Goal: Task Accomplishment & Management: Complete application form

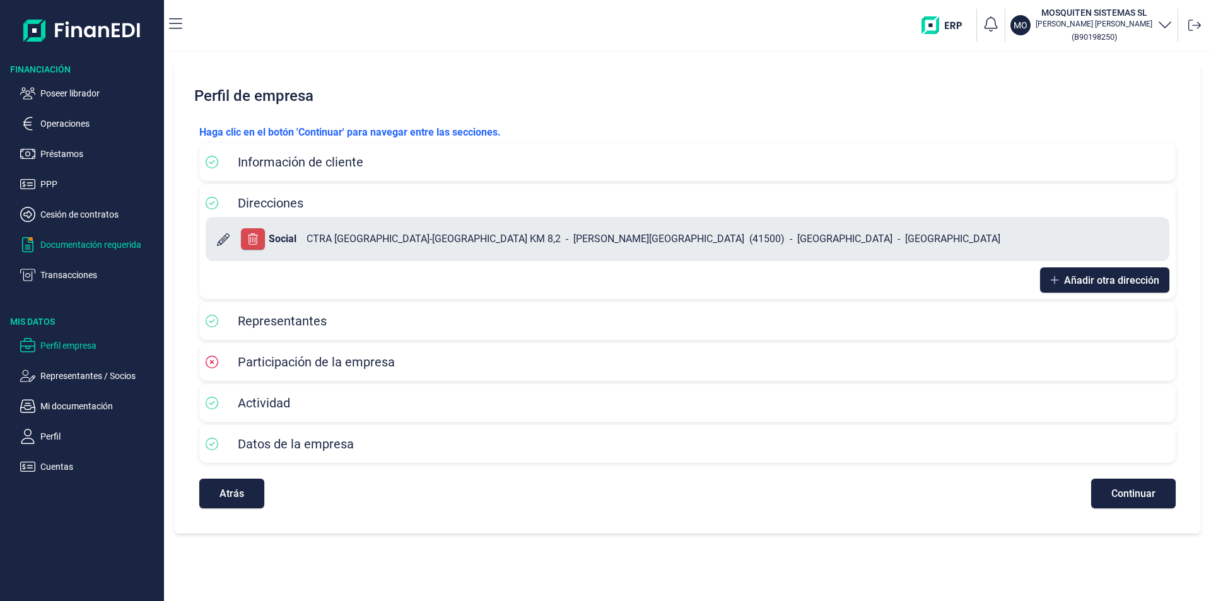
click at [67, 246] on p "Documentación requerida" at bounding box center [99, 244] width 119 height 15
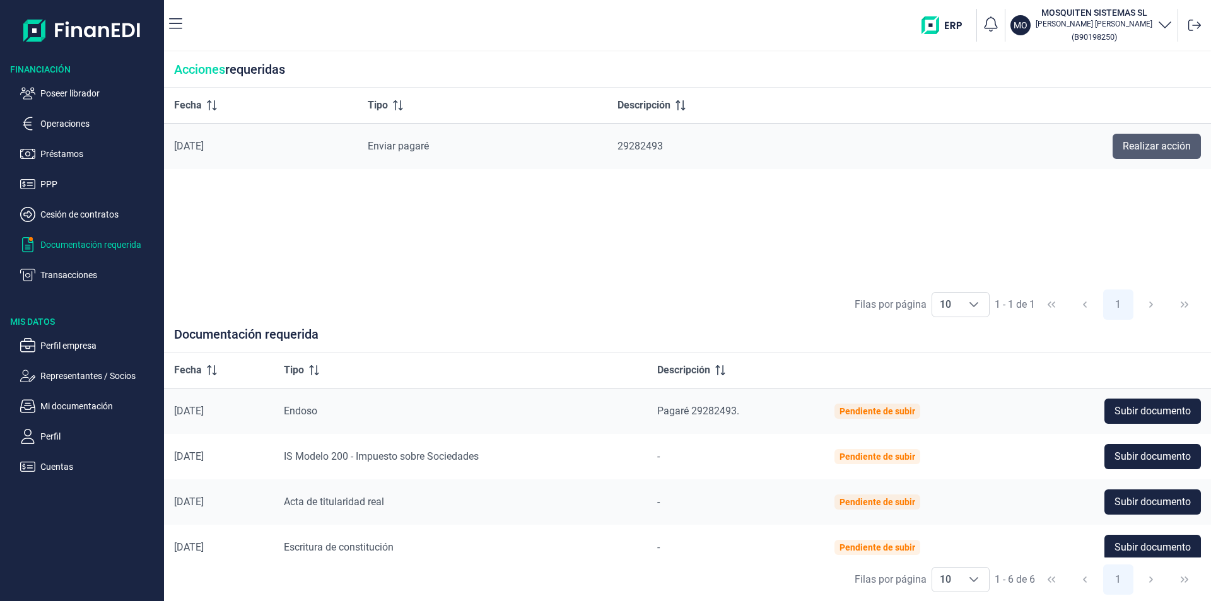
click at [1131, 141] on span "Realizar acción" at bounding box center [1157, 146] width 68 height 15
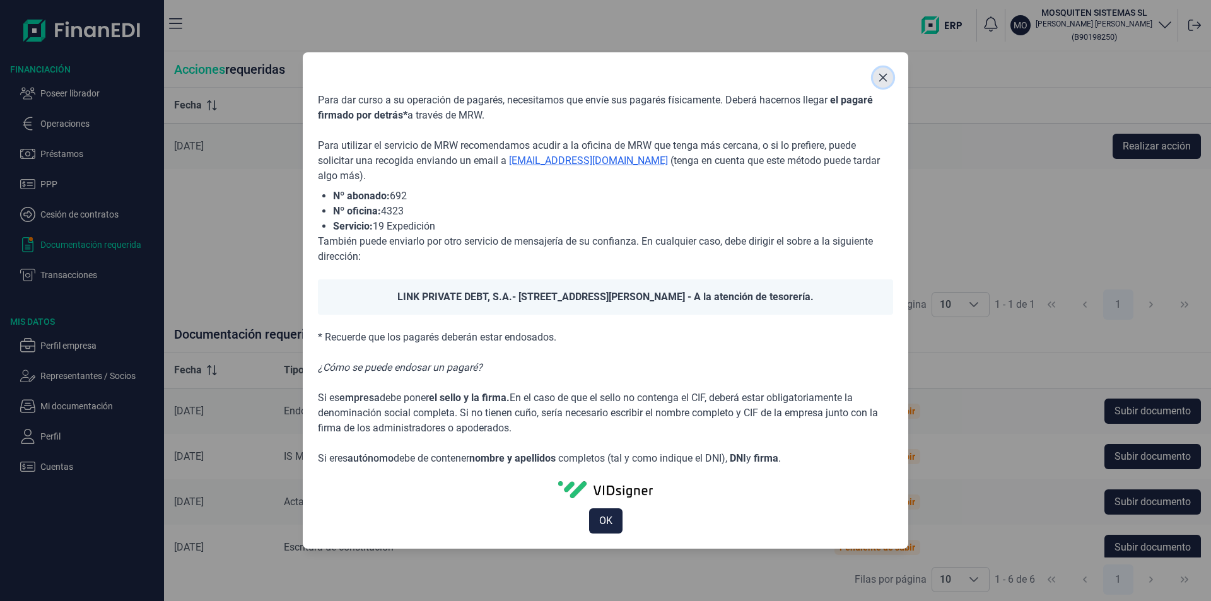
click at [886, 81] on icon "Close" at bounding box center [884, 78] width 8 height 8
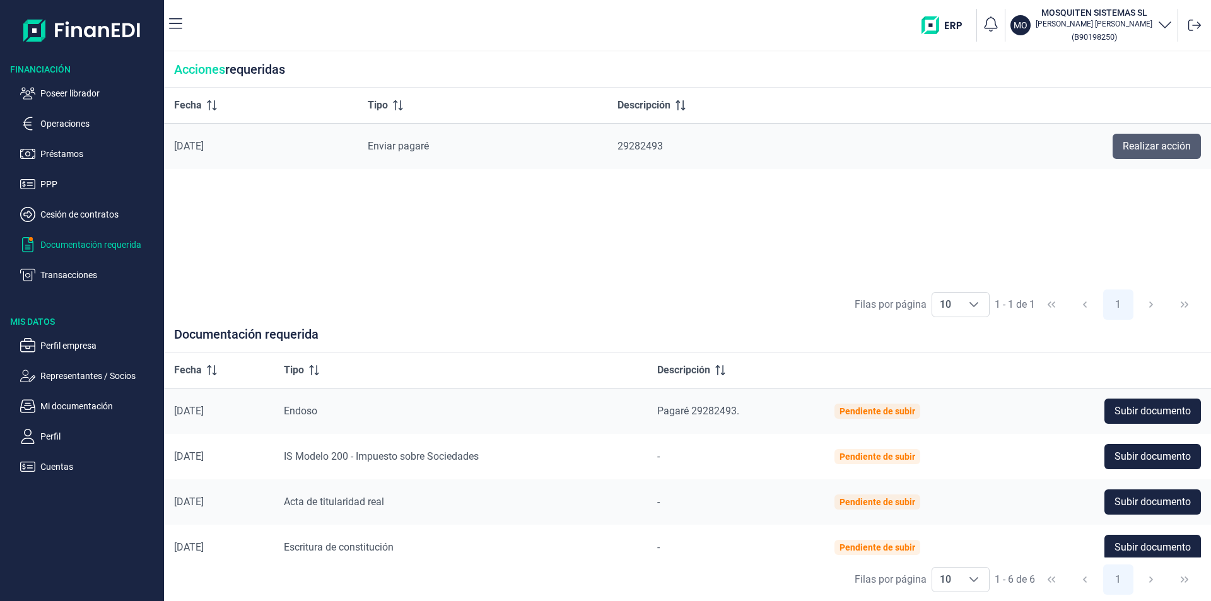
click at [1170, 150] on span "Realizar acción" at bounding box center [1157, 146] width 68 height 15
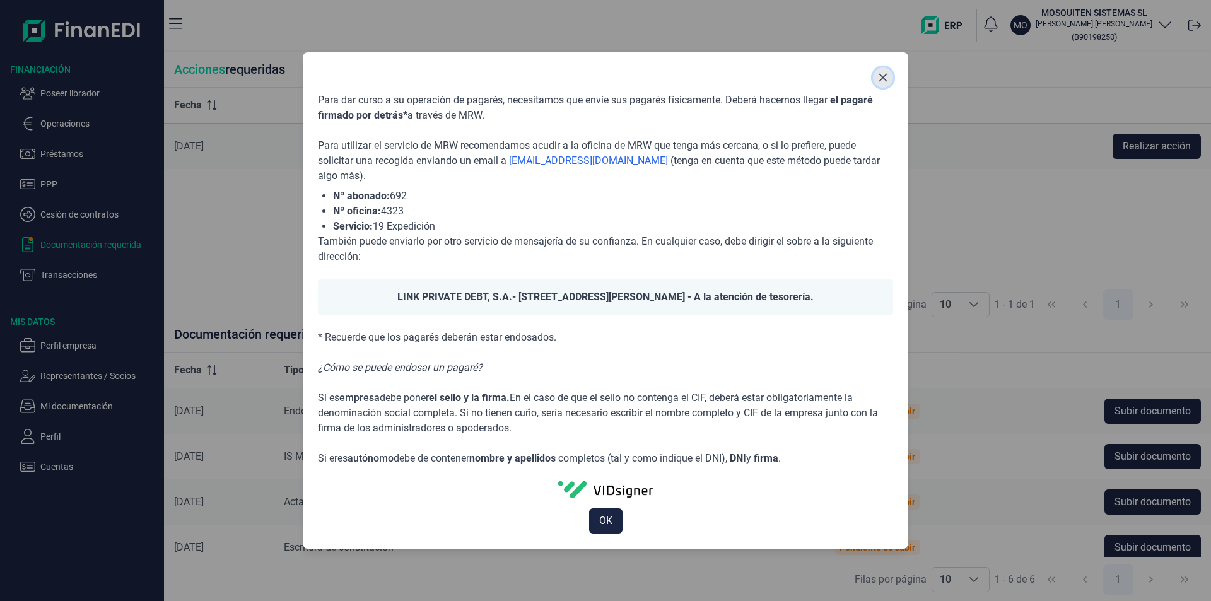
click at [883, 78] on icon "Close" at bounding box center [884, 78] width 8 height 8
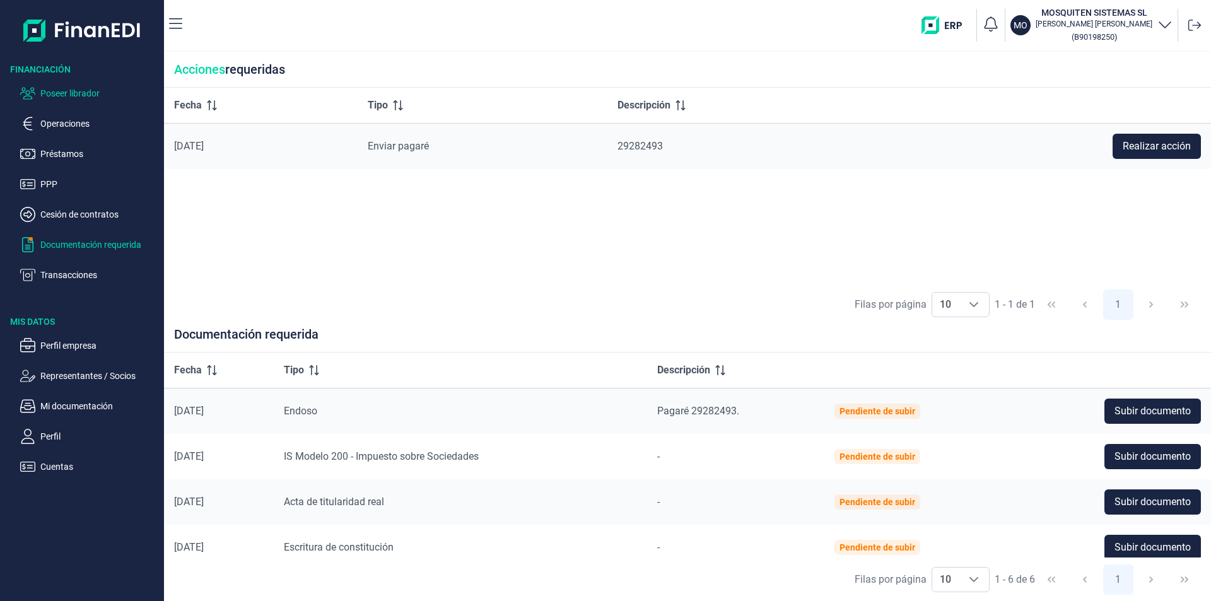
click at [68, 92] on p "Poseer librador" at bounding box center [99, 93] width 119 height 15
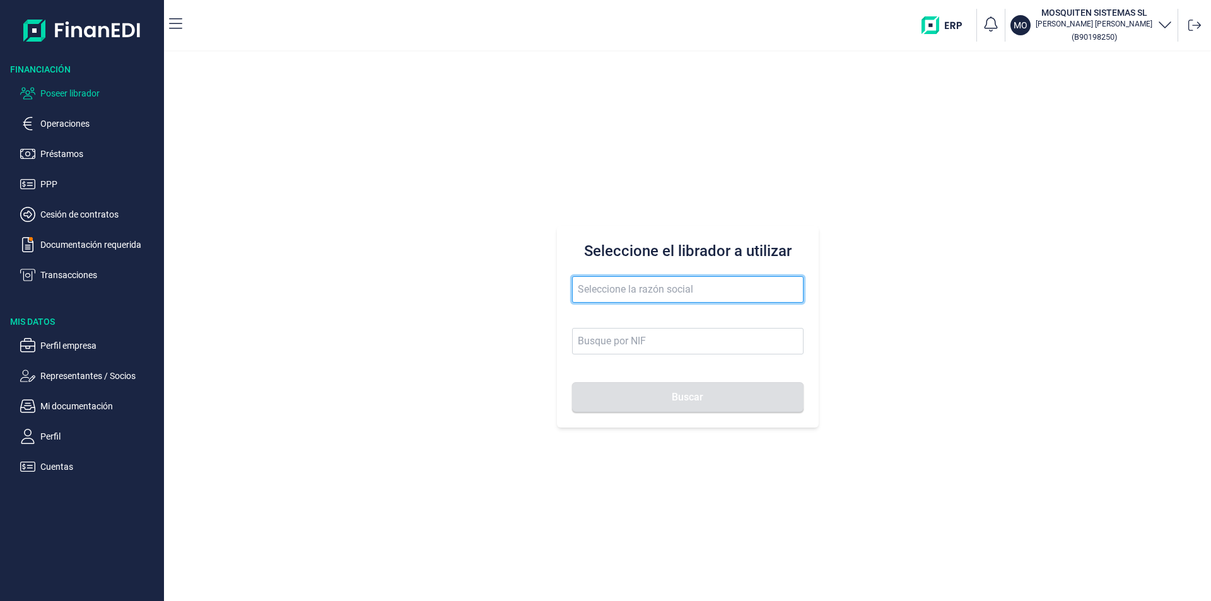
click at [596, 288] on input "text" at bounding box center [688, 289] width 232 height 26
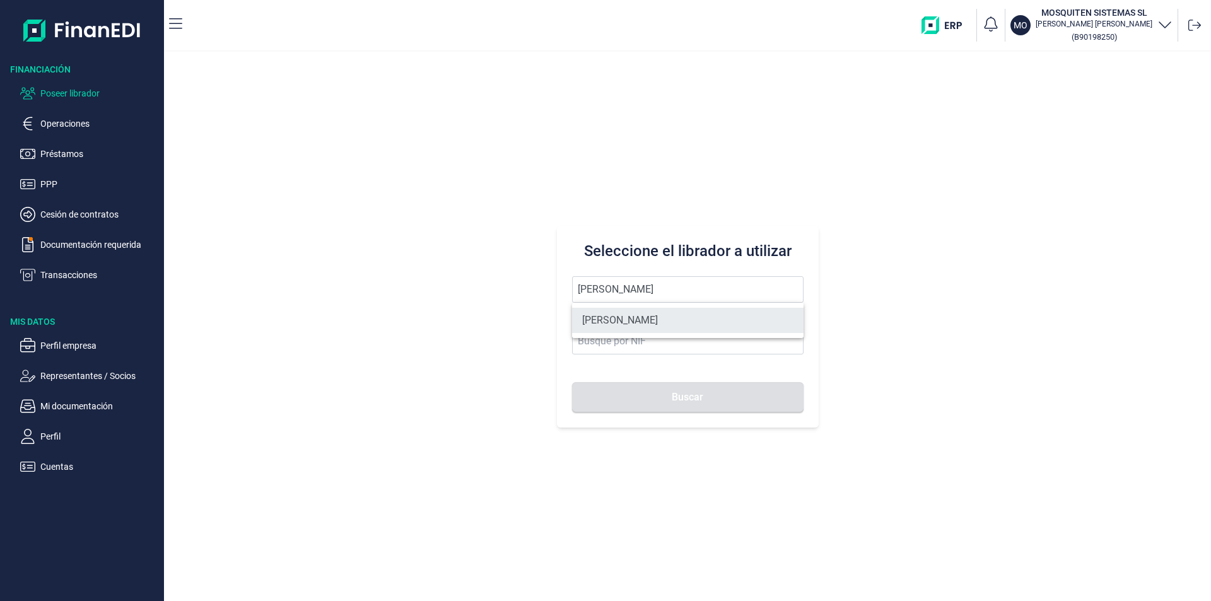
click at [645, 319] on li "[PERSON_NAME]" at bounding box center [688, 320] width 232 height 25
type input "[PERSON_NAME]"
type input "60520338R"
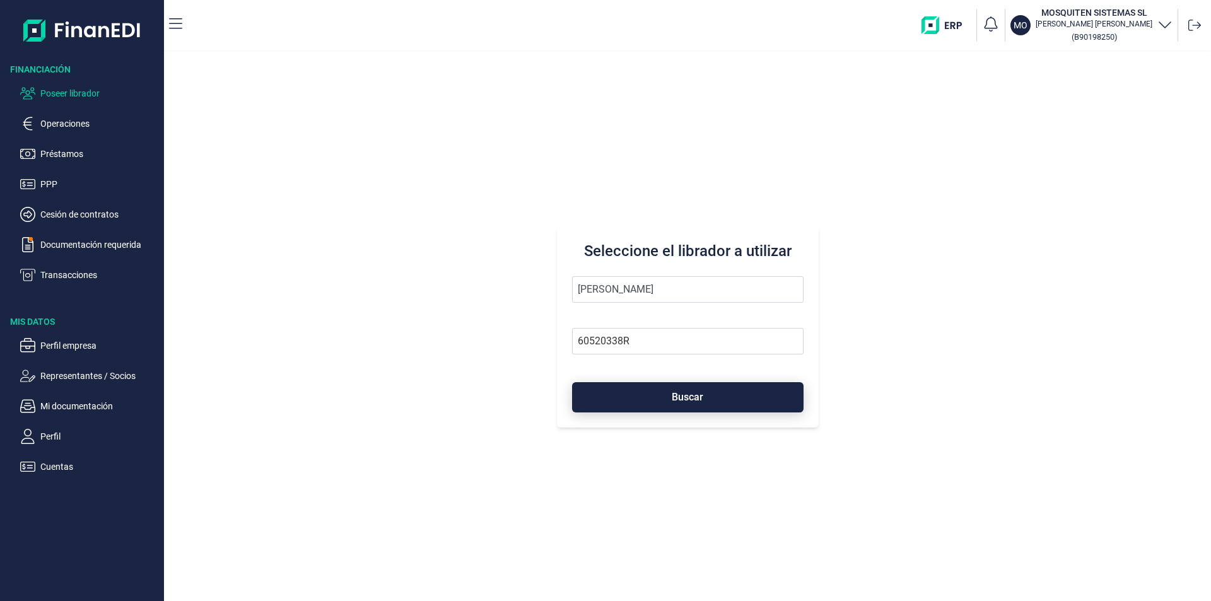
click at [654, 389] on button "Buscar" at bounding box center [688, 397] width 232 height 30
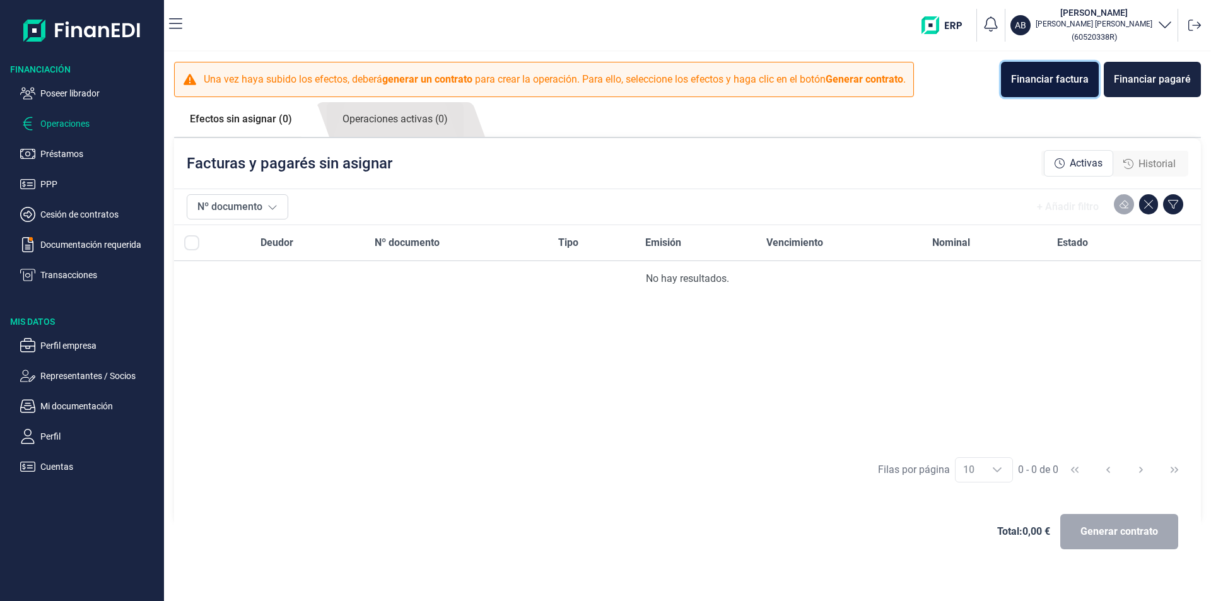
click at [1066, 86] on div "Financiar factura" at bounding box center [1050, 79] width 78 height 15
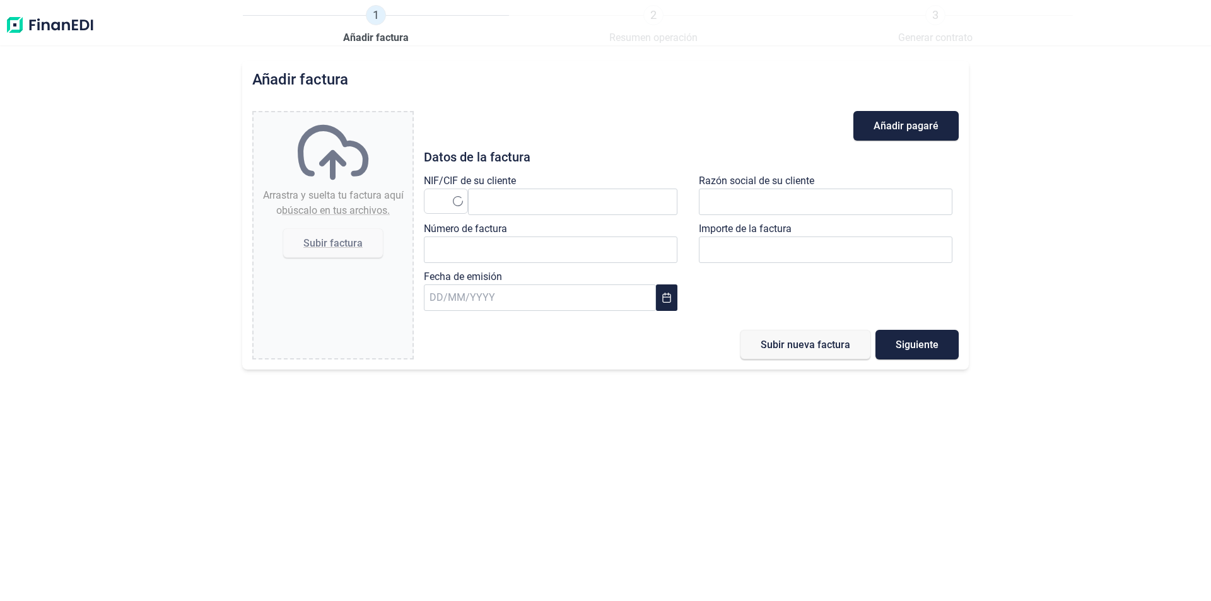
type input "0,00 €"
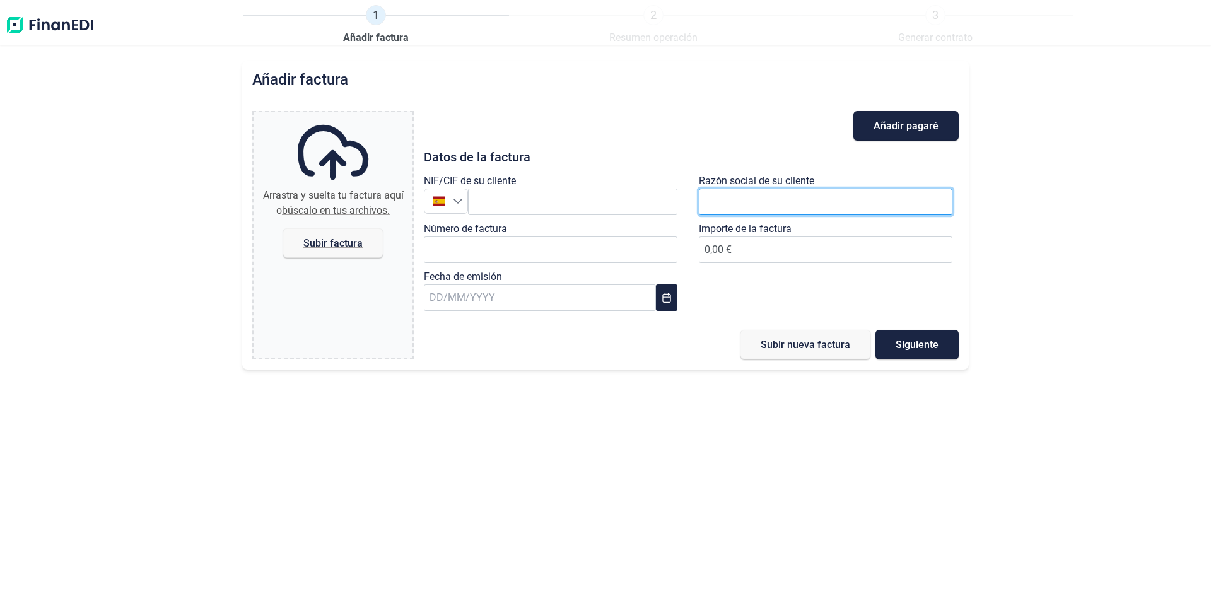
click at [729, 199] on input "text" at bounding box center [826, 202] width 254 height 26
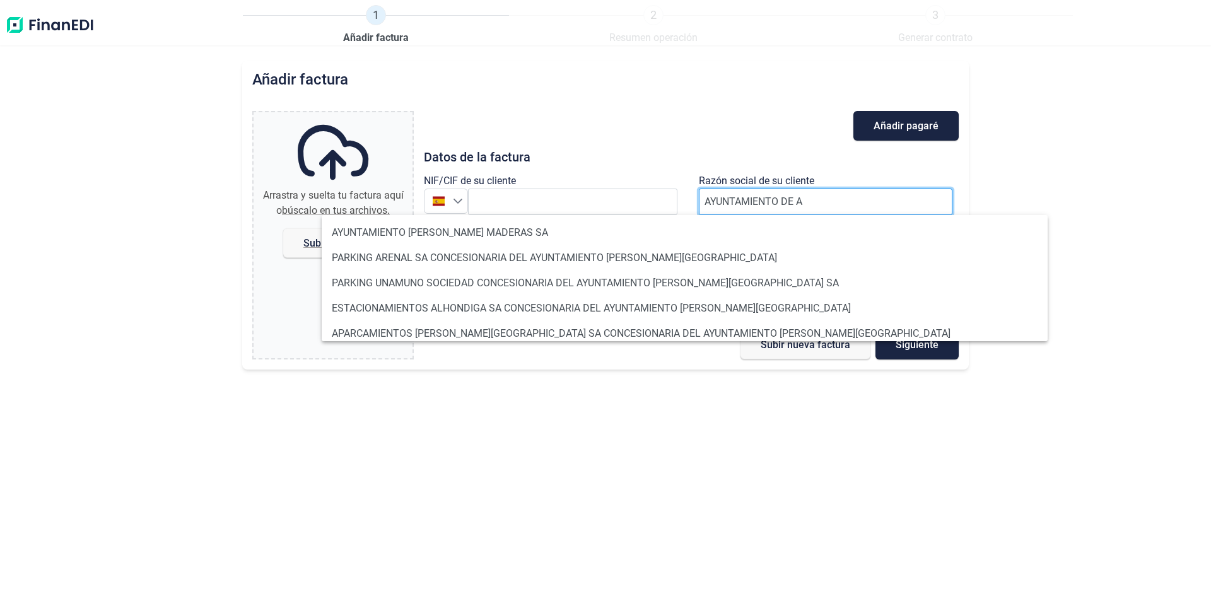
click at [806, 198] on input "AYUNTAMIENTO DE A" at bounding box center [826, 202] width 254 height 26
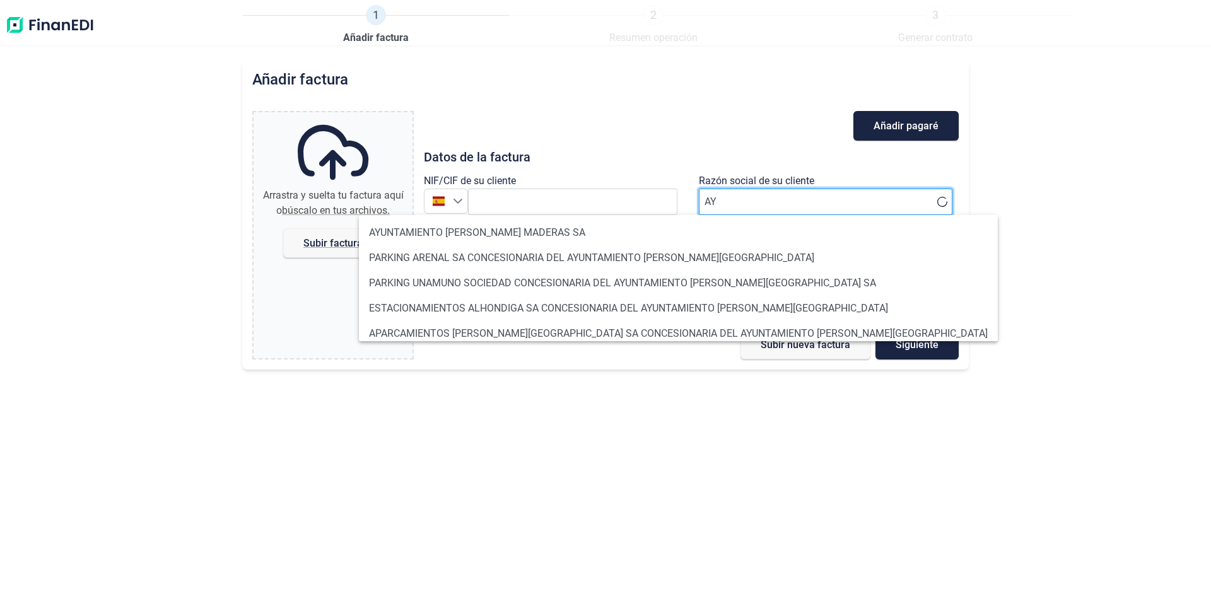
type input "A"
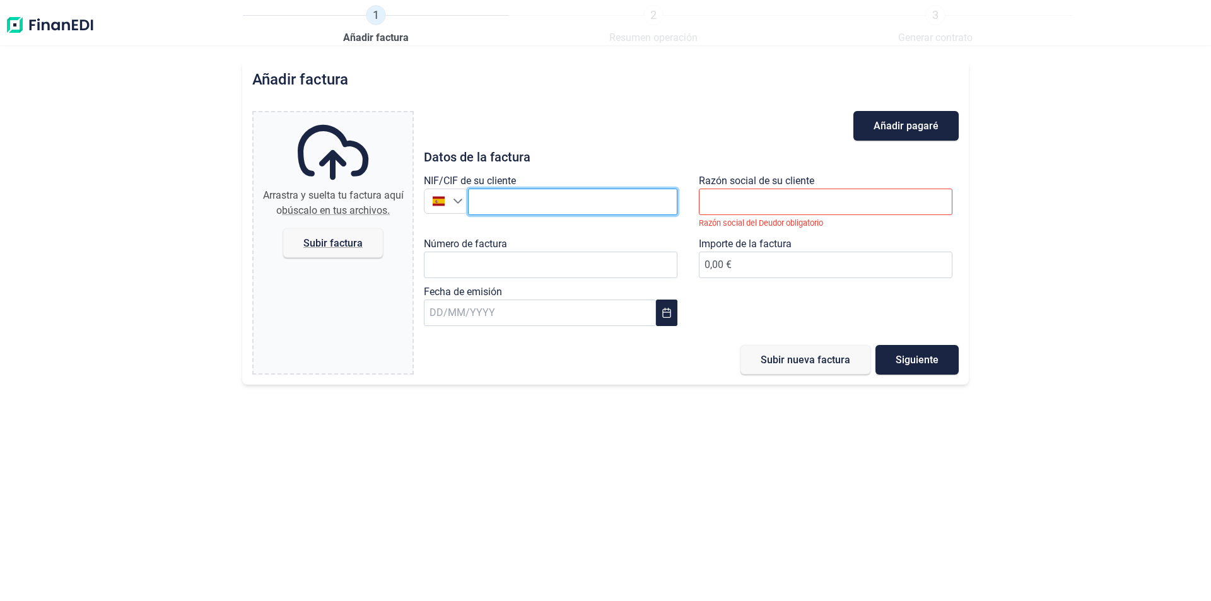
click at [486, 204] on input "text" at bounding box center [572, 202] width 209 height 26
click at [524, 199] on input "P500300N" at bounding box center [572, 202] width 209 height 26
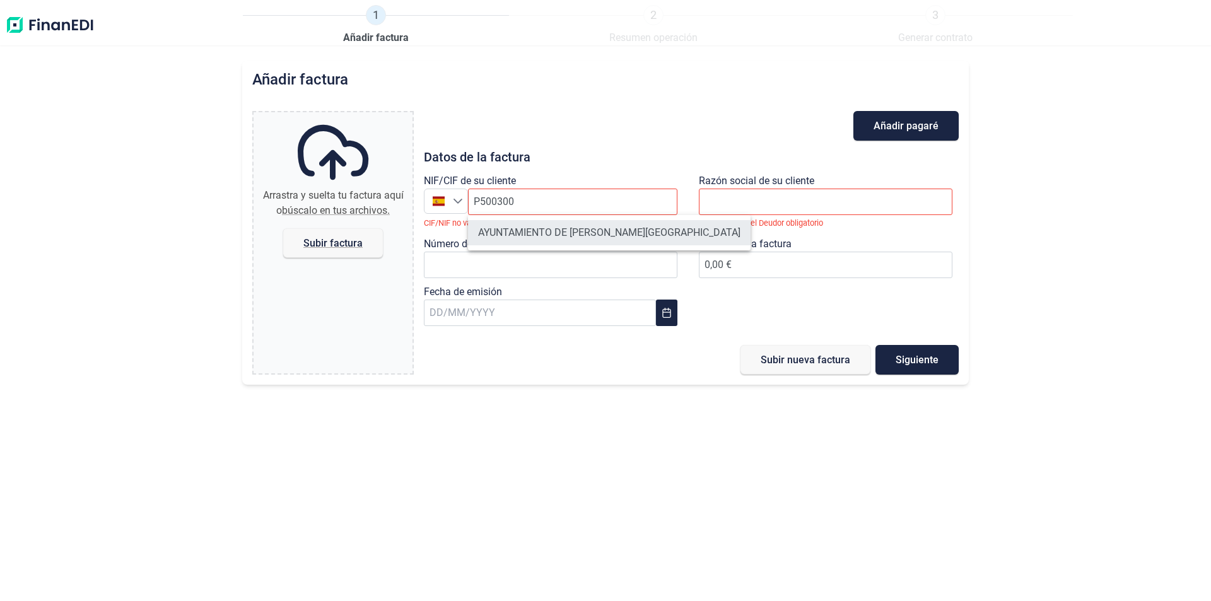
click at [544, 232] on li "AYUNTAMIENTO DE [PERSON_NAME][GEOGRAPHIC_DATA]" at bounding box center [609, 232] width 283 height 25
type input "P5003000F"
type input "AYUNTAMIENTO DE [PERSON_NAME][GEOGRAPHIC_DATA]"
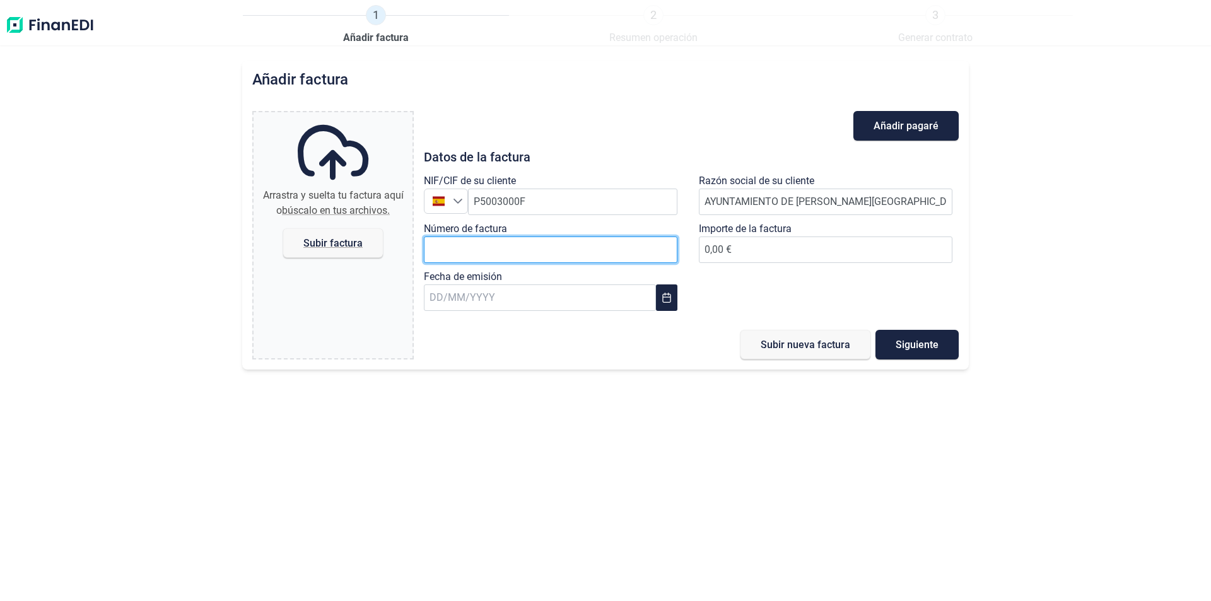
click at [480, 244] on input "Número de factura" at bounding box center [551, 250] width 254 height 26
type input "1001/25"
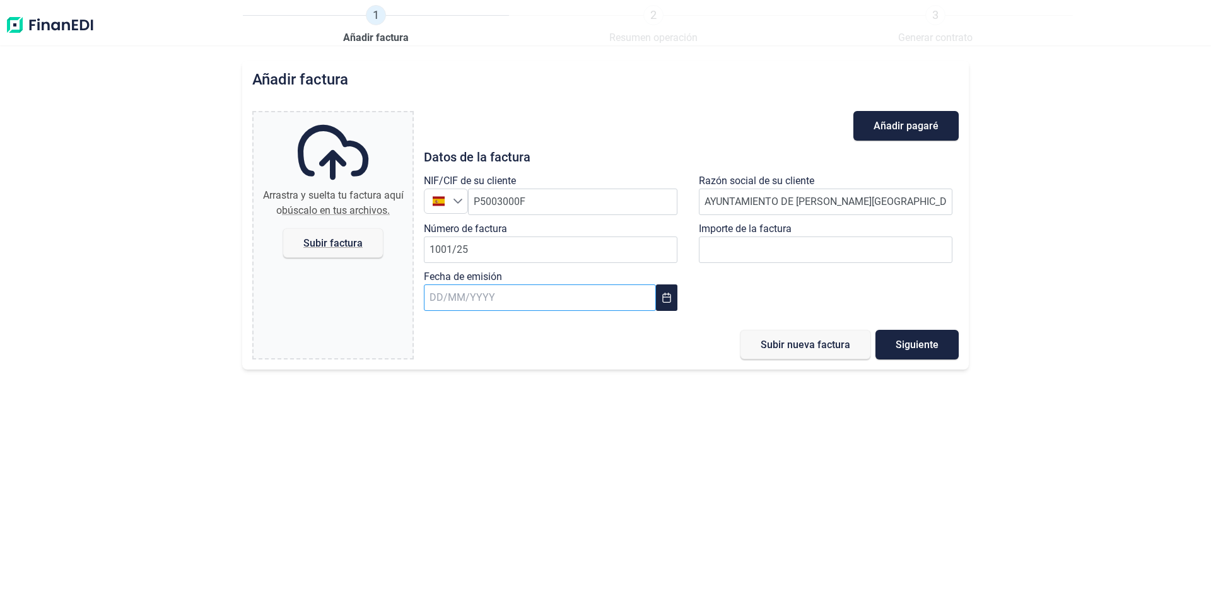
click at [434, 302] on input "text" at bounding box center [540, 298] width 232 height 26
click at [437, 298] on input "text" at bounding box center [540, 298] width 232 height 26
type input "[DATE]"
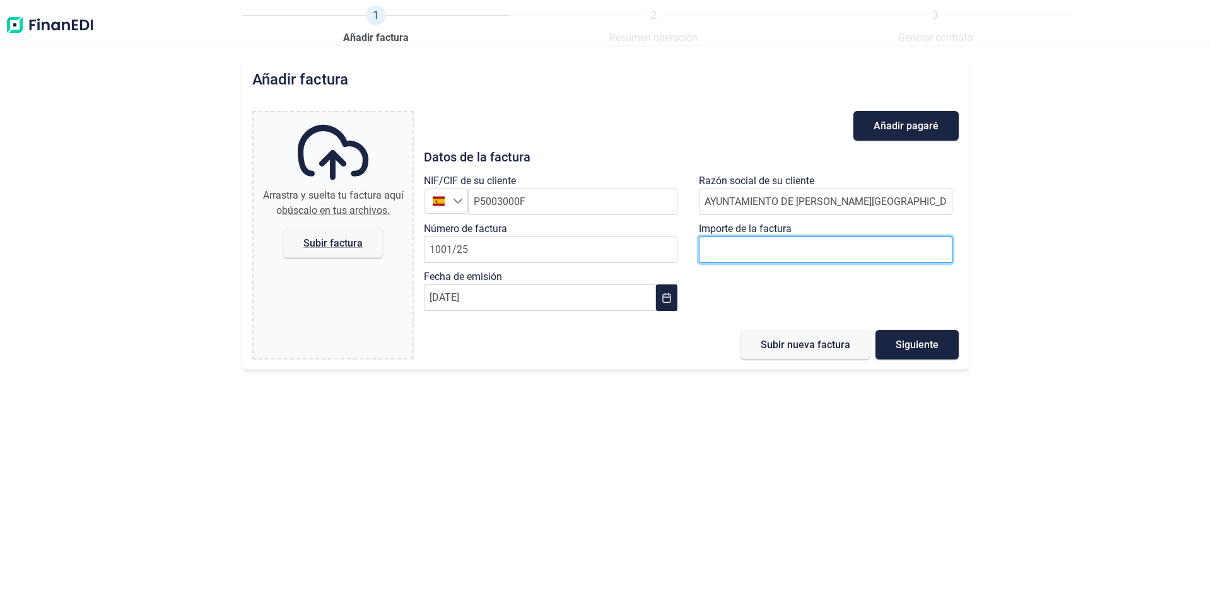
click at [751, 254] on input "0,00 €" at bounding box center [826, 250] width 254 height 26
type input "43.553,95 €"
click at [345, 249] on span "Subir factura" at bounding box center [333, 243] width 100 height 30
click at [345, 116] on input "Arrastra y suelta tu factura aquí o búscalo en tus archivos. Subir factura" at bounding box center [333, 114] width 159 height 4
type input "C:\fakepath\1001 08 AYTO AÑON.pdf"
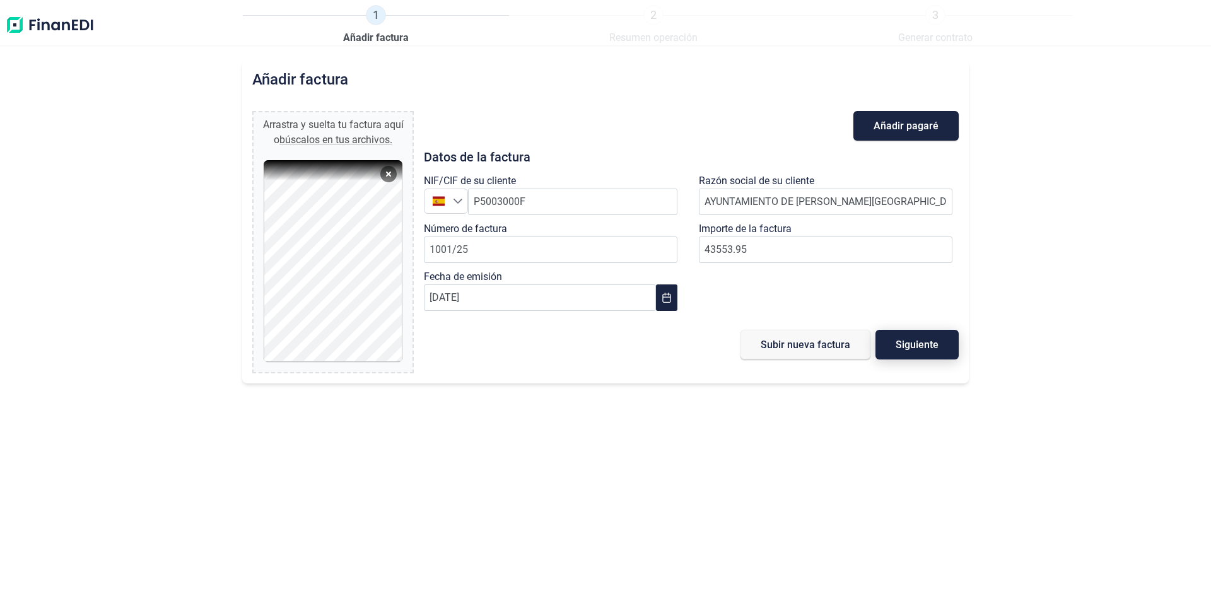
click at [909, 348] on span "Siguiente" at bounding box center [917, 344] width 43 height 9
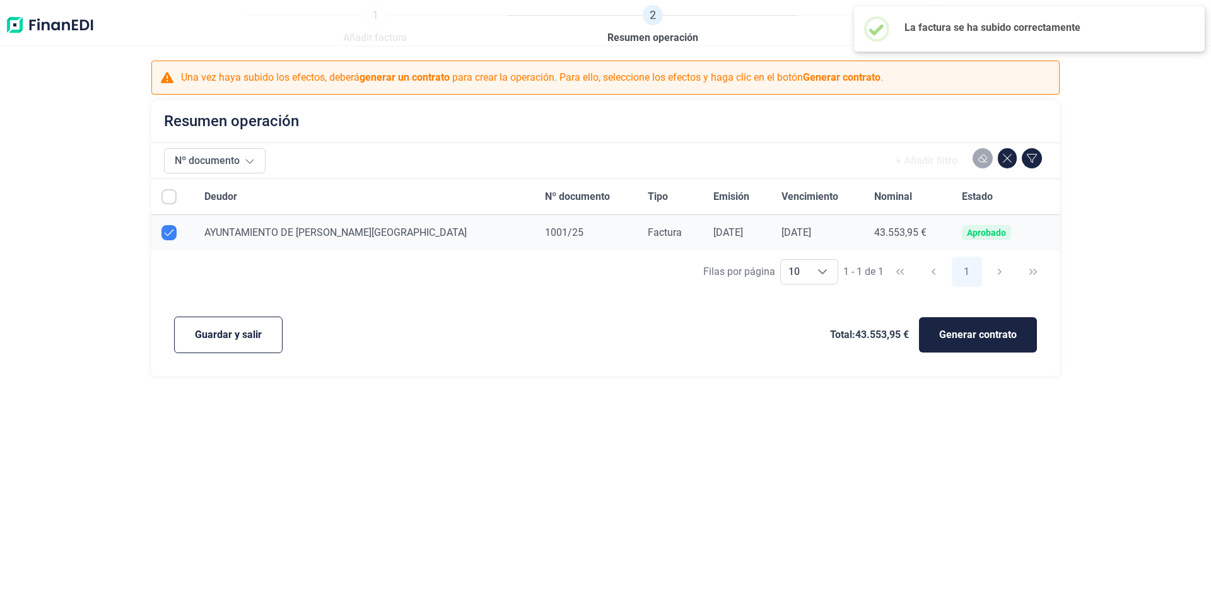
checkbox input "true"
click at [249, 339] on span "Guardar y salir" at bounding box center [228, 334] width 67 height 15
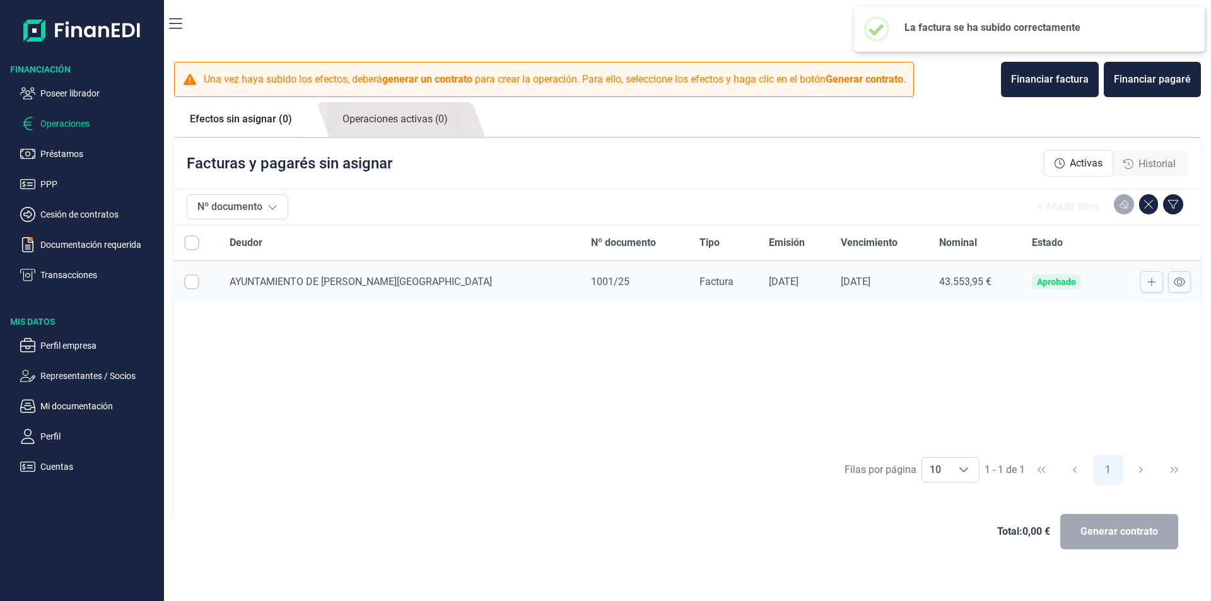
checkbox input "true"
click at [533, 362] on div "Deudor Nº documento Tipo Emisión Vencimiento Nominal Estado AYUNTAMIENTO DE [PE…" at bounding box center [687, 336] width 1027 height 223
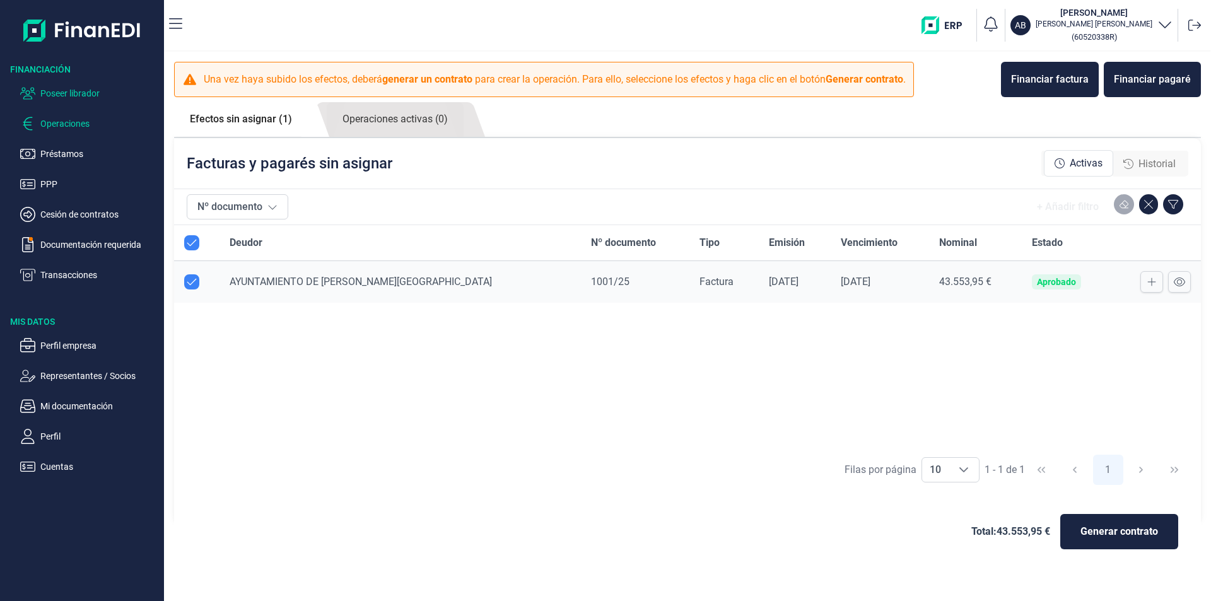
click at [83, 88] on p "Poseer librador" at bounding box center [99, 93] width 119 height 15
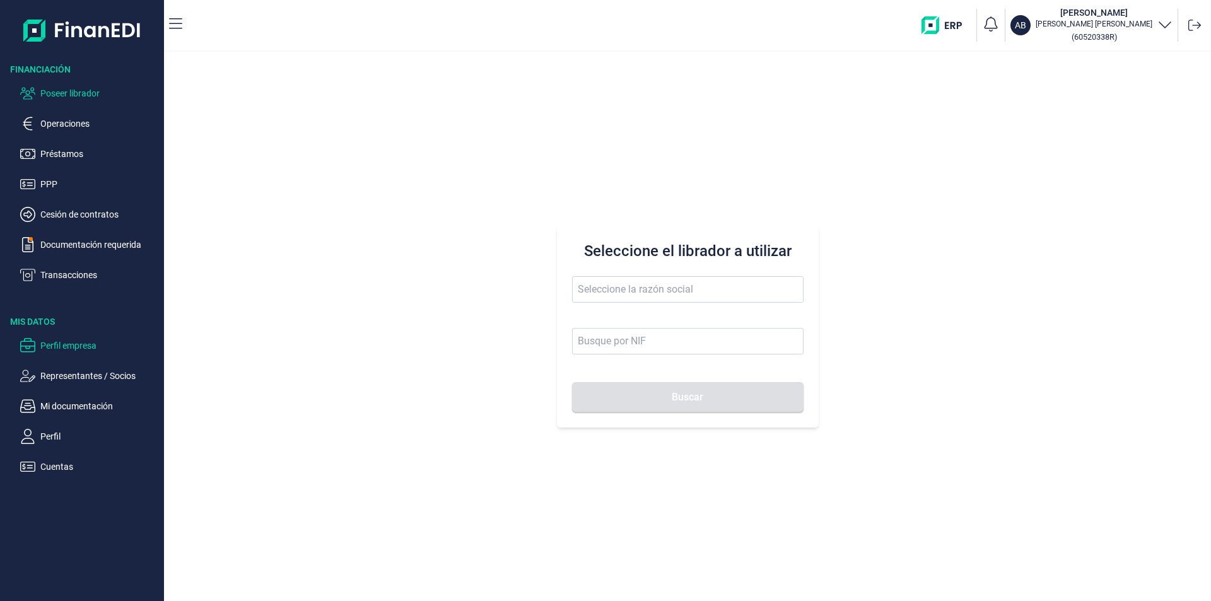
click at [71, 341] on p "Perfil empresa" at bounding box center [99, 345] width 119 height 15
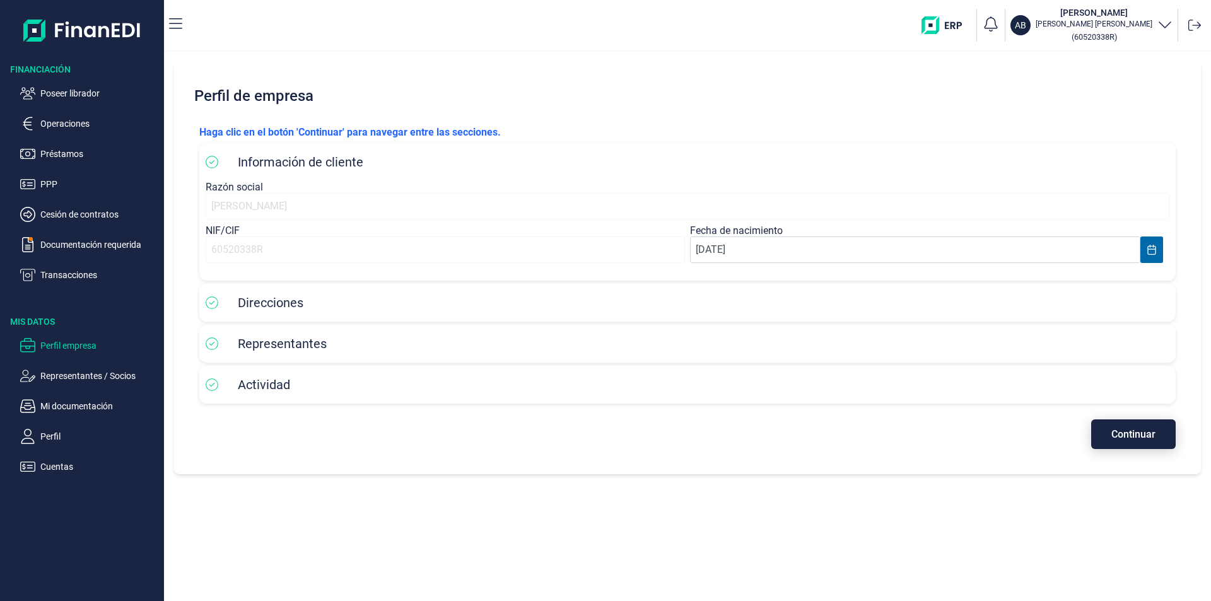
click at [1117, 430] on span "Continuar" at bounding box center [1134, 434] width 44 height 9
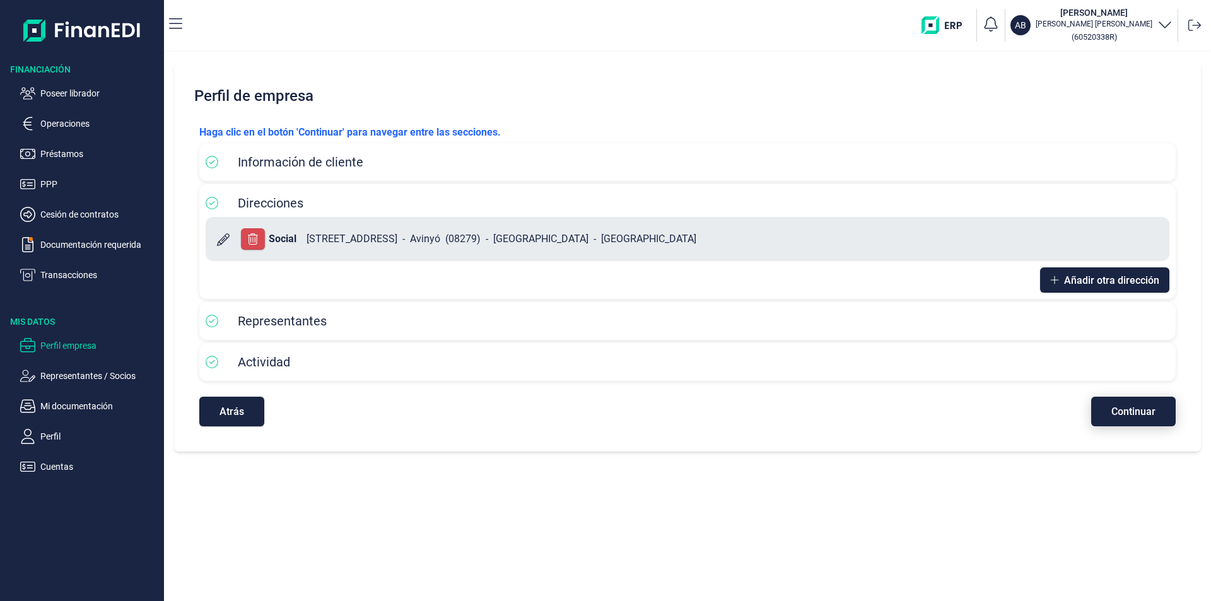
click at [1123, 413] on span "Continuar" at bounding box center [1134, 411] width 44 height 9
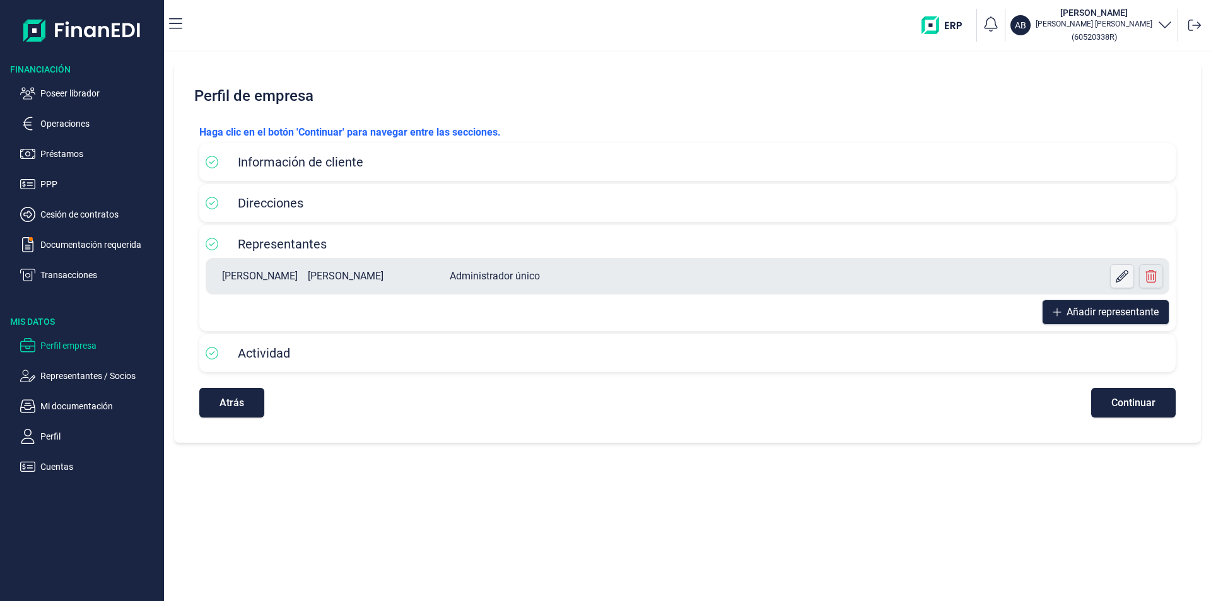
click at [1124, 274] on icon at bounding box center [1122, 276] width 13 height 13
select select "ES"
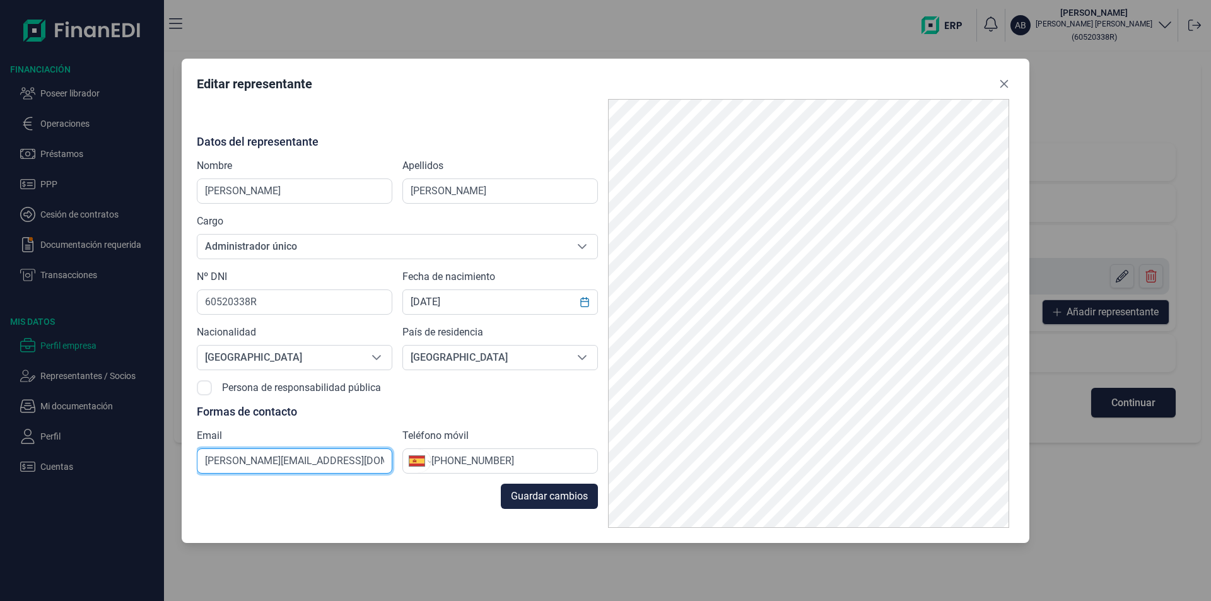
drag, startPoint x: 316, startPoint y: 462, endPoint x: 199, endPoint y: 457, distance: 116.9
click at [199, 457] on input "[PERSON_NAME][EMAIL_ADDRESS][DOMAIN_NAME]" at bounding box center [295, 461] width 196 height 25
paste input "[EMAIL_ADDRESS][DOMAIN_NAME]"
click at [211, 457] on input "[EMAIL_ADDRESS][DOMAIN_NAME]" at bounding box center [295, 461] width 196 height 25
type input "[EMAIL_ADDRESS][DOMAIN_NAME]"
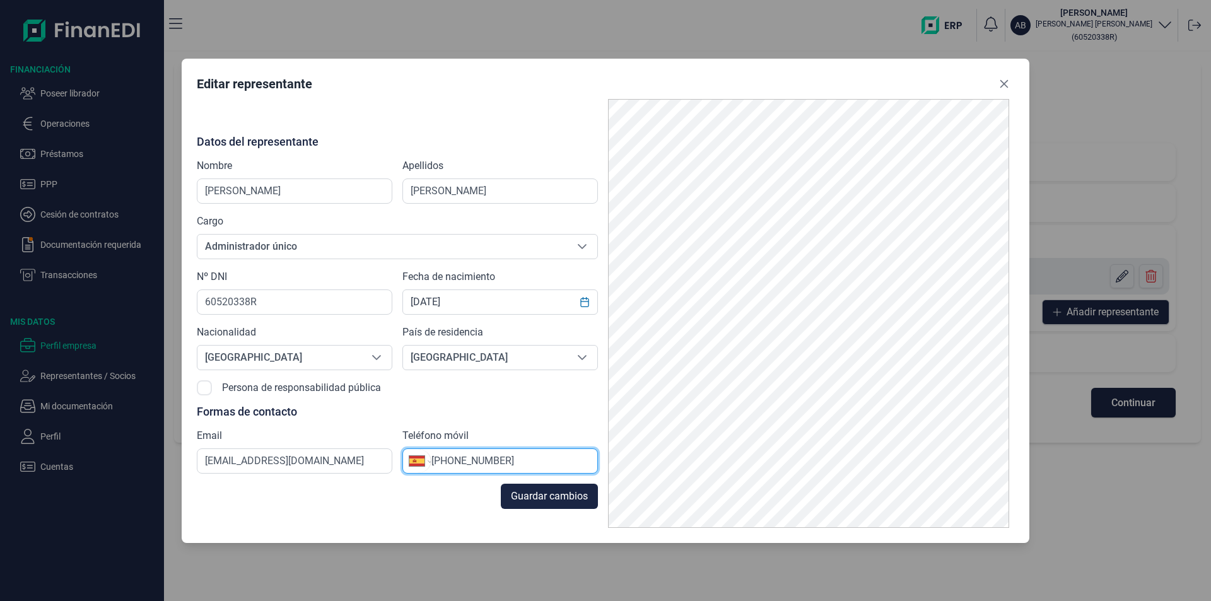
drag, startPoint x: 517, startPoint y: 462, endPoint x: 440, endPoint y: 459, distance: 77.6
click at [440, 459] on input "[PHONE_NUMBER]" at bounding box center [515, 461] width 166 height 15
click at [511, 457] on input "[PHONE_NUMBER]" at bounding box center [515, 461] width 166 height 15
drag, startPoint x: 517, startPoint y: 459, endPoint x: 453, endPoint y: 456, distance: 63.8
click at [453, 456] on input "[PHONE_NUMBER]" at bounding box center [515, 461] width 166 height 15
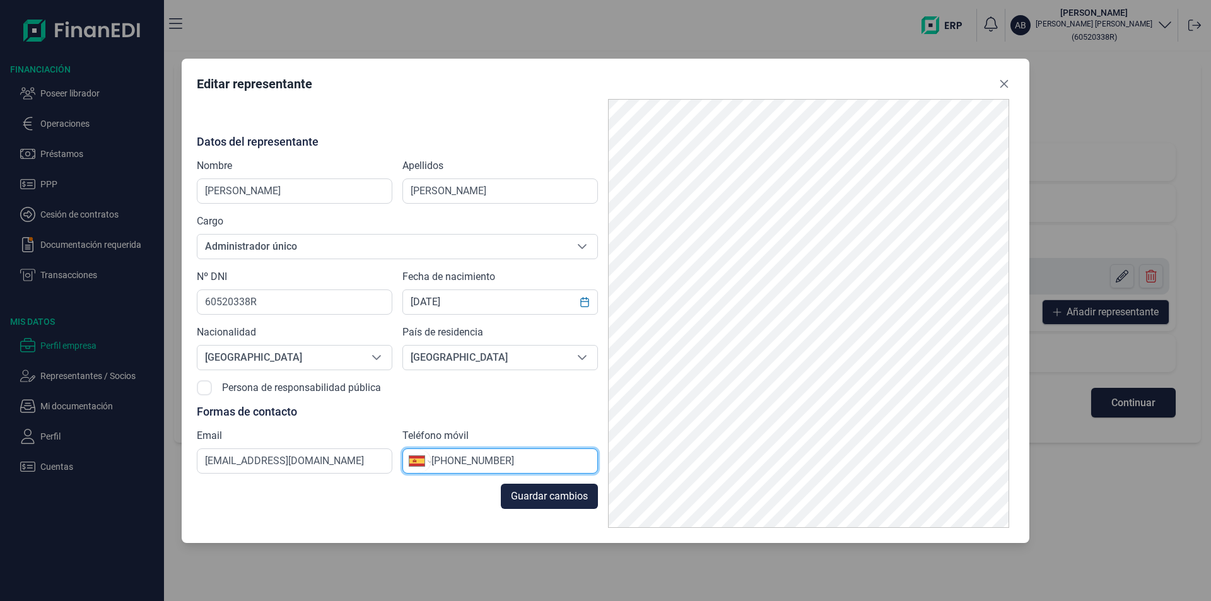
paste input "08 20 36 31"
type input "[PHONE_NUMBER]"
click at [532, 493] on span "Guardar cambios" at bounding box center [549, 496] width 77 height 15
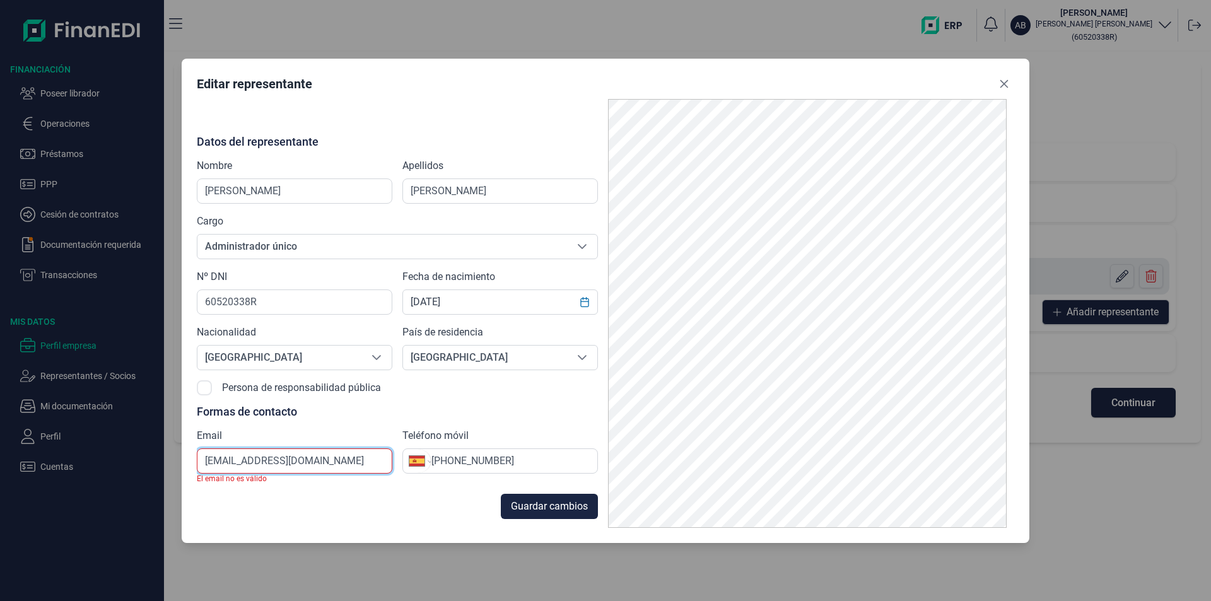
click at [327, 461] on input "[EMAIL_ADDRESS][DOMAIN_NAME]" at bounding box center [295, 461] width 196 height 25
drag, startPoint x: 322, startPoint y: 461, endPoint x: 199, endPoint y: 458, distance: 122.4
click at [199, 458] on input "[EMAIL_ADDRESS][DOMAIN_NAME]" at bounding box center [295, 461] width 196 height 25
click at [328, 459] on input "[EMAIL_ADDRESS][DOMAIN_NAME]" at bounding box center [295, 461] width 196 height 25
type input "d"
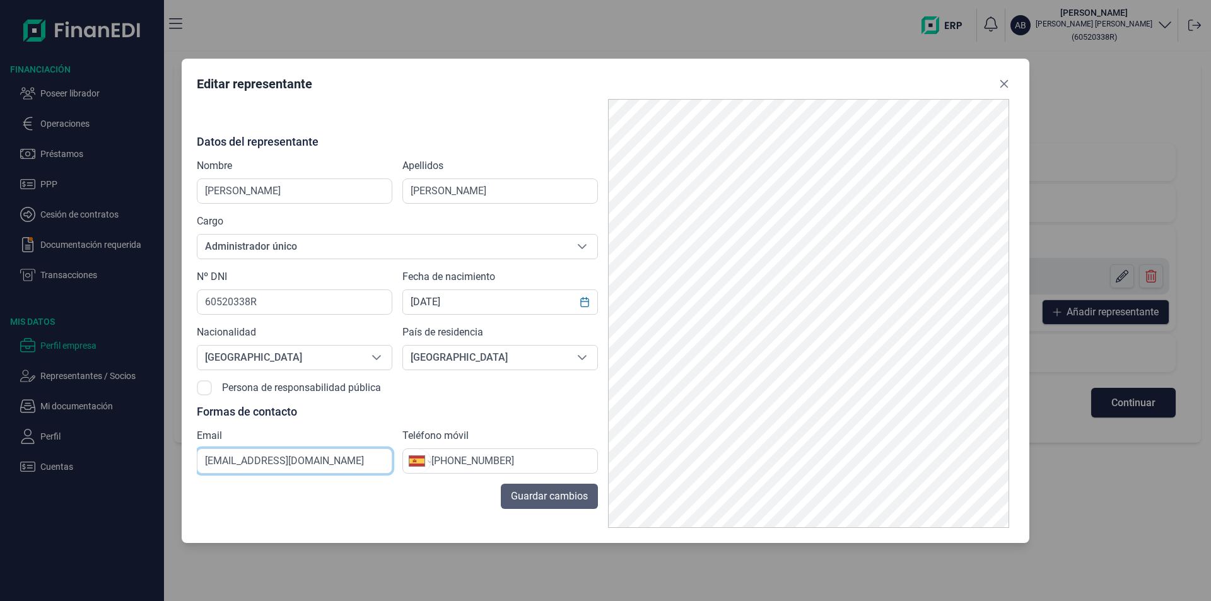
type input "[EMAIL_ADDRESS][DOMAIN_NAME]"
click at [544, 499] on span "Guardar cambios" at bounding box center [549, 496] width 77 height 15
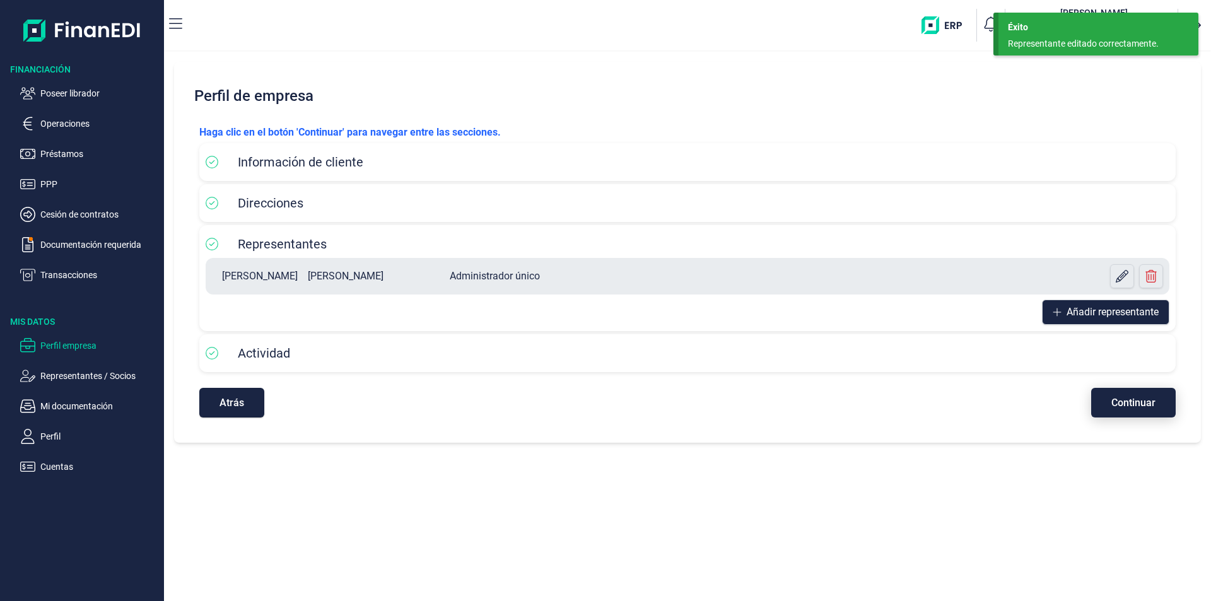
click at [1115, 403] on span "Continuar" at bounding box center [1134, 402] width 44 height 9
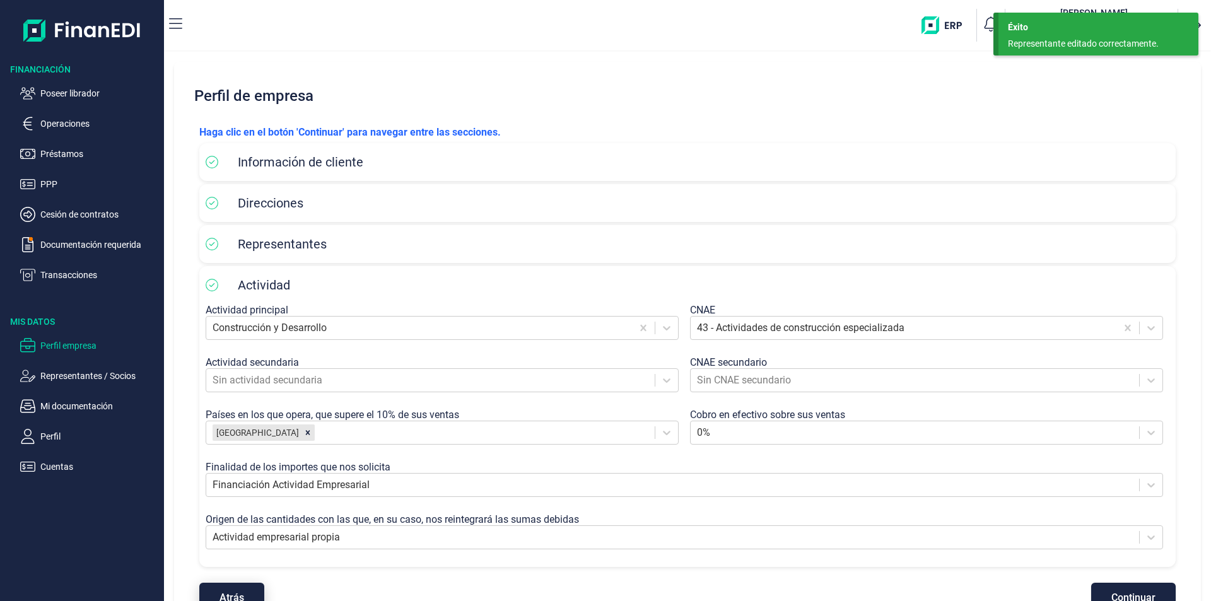
click at [245, 589] on button "Atrás" at bounding box center [231, 598] width 65 height 30
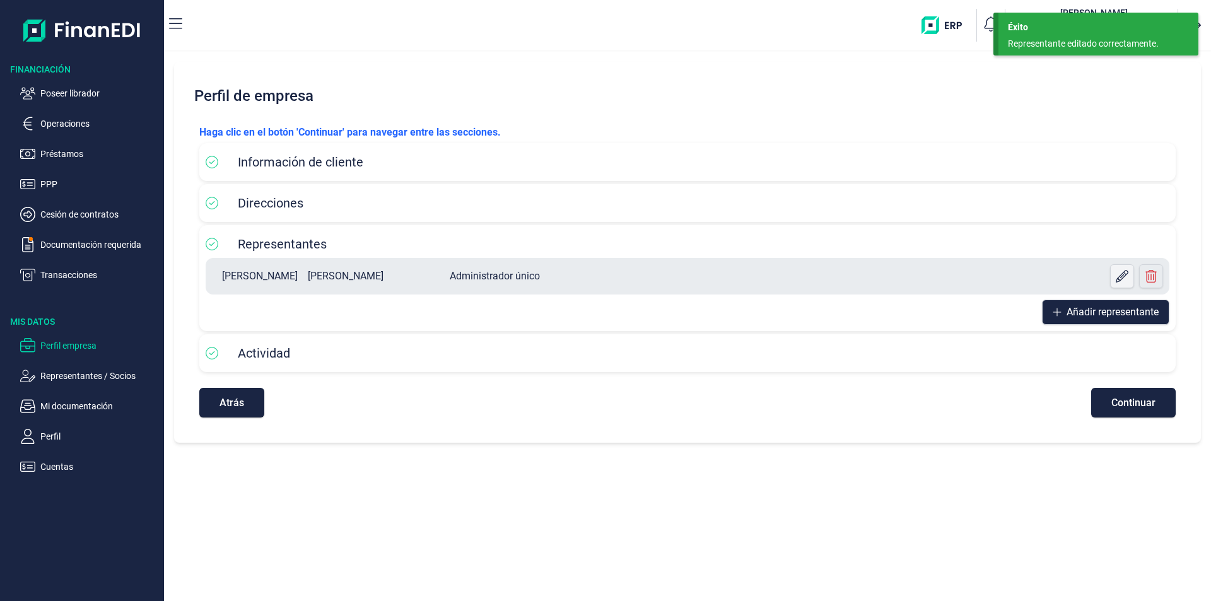
click at [1119, 276] on icon at bounding box center [1122, 276] width 13 height 13
select select "ES"
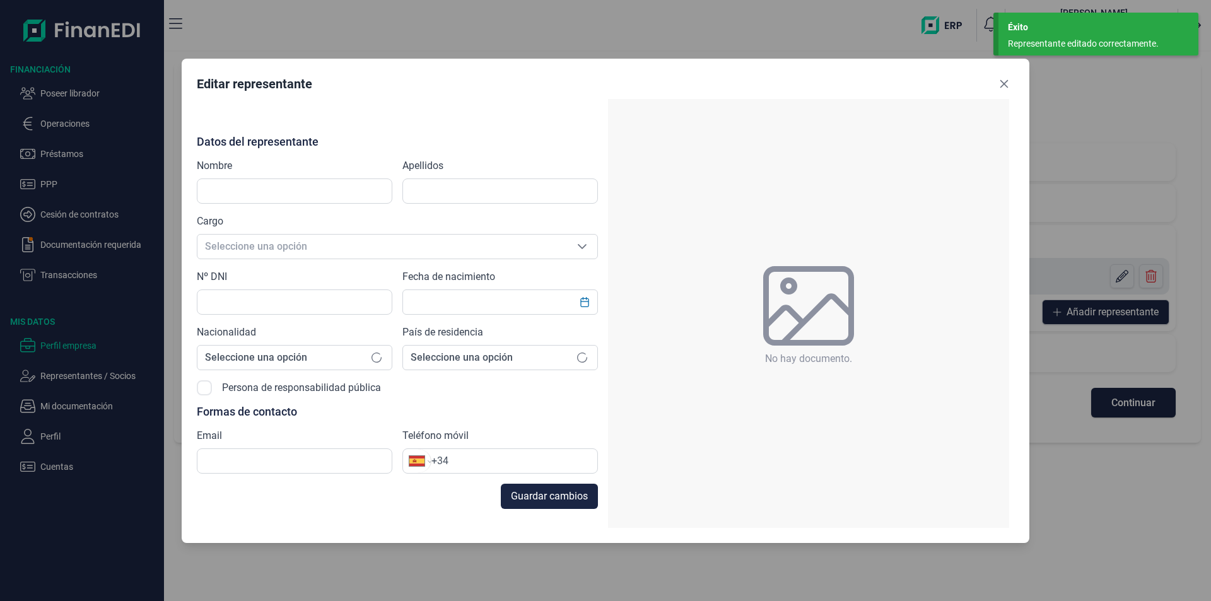
type input "[PERSON_NAME]"
type input "60520338R"
type input "[EMAIL_ADDRESS][DOMAIN_NAME]"
type input "[PHONE_NUMBER]"
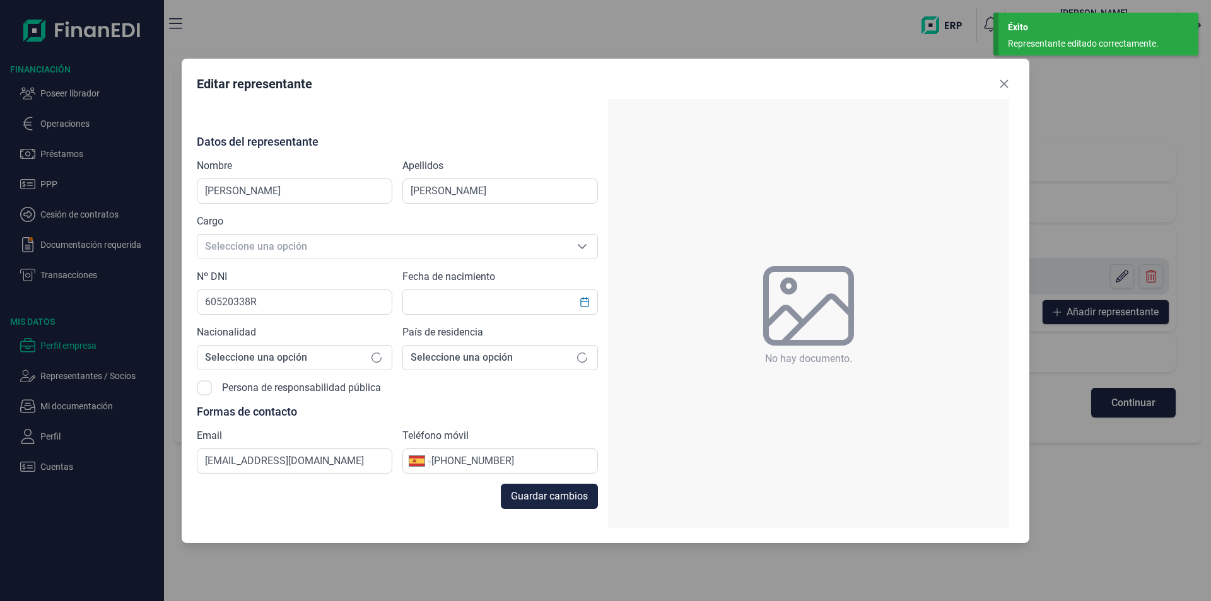
type input "[DATE]"
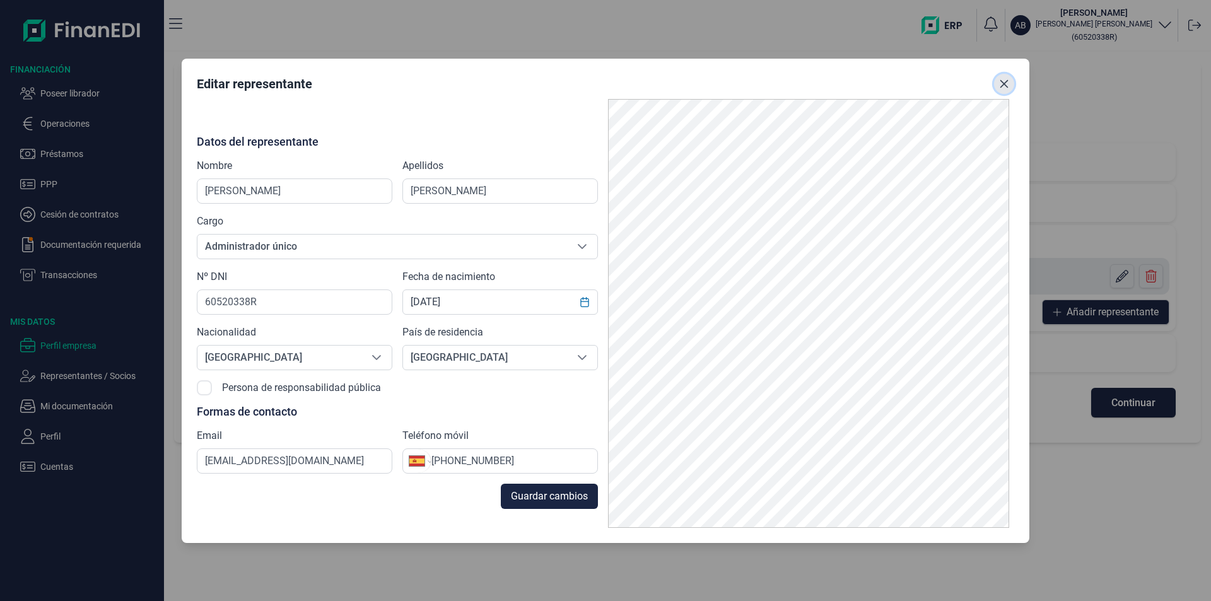
click at [1004, 85] on icon "Close" at bounding box center [1004, 84] width 10 height 10
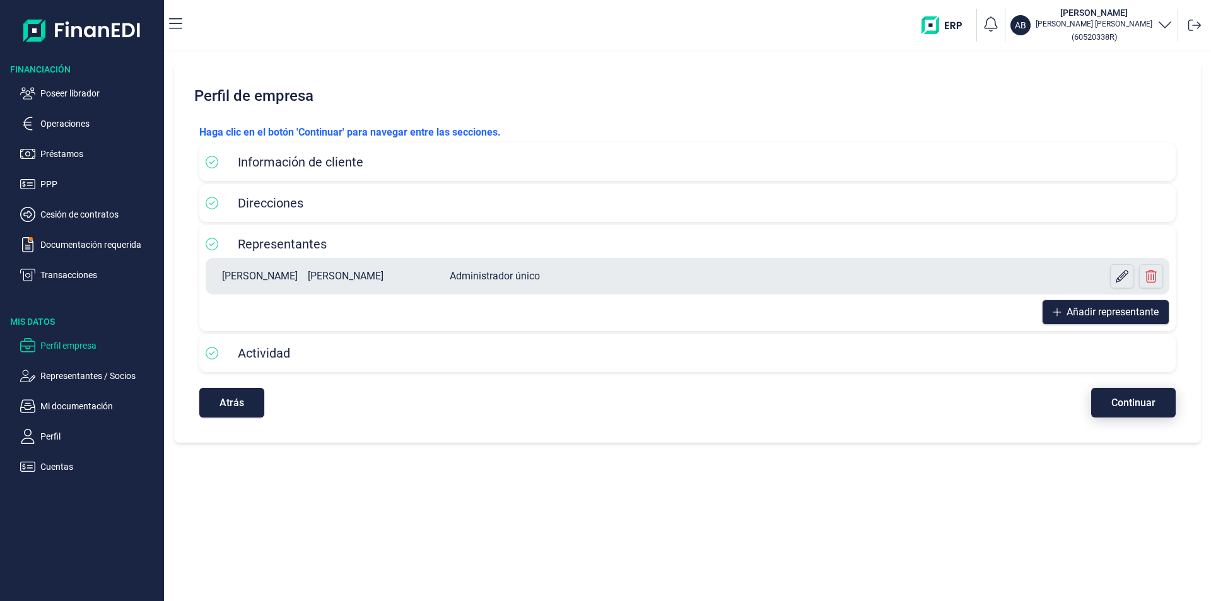
click at [1112, 406] on span "Continuar" at bounding box center [1134, 402] width 44 height 9
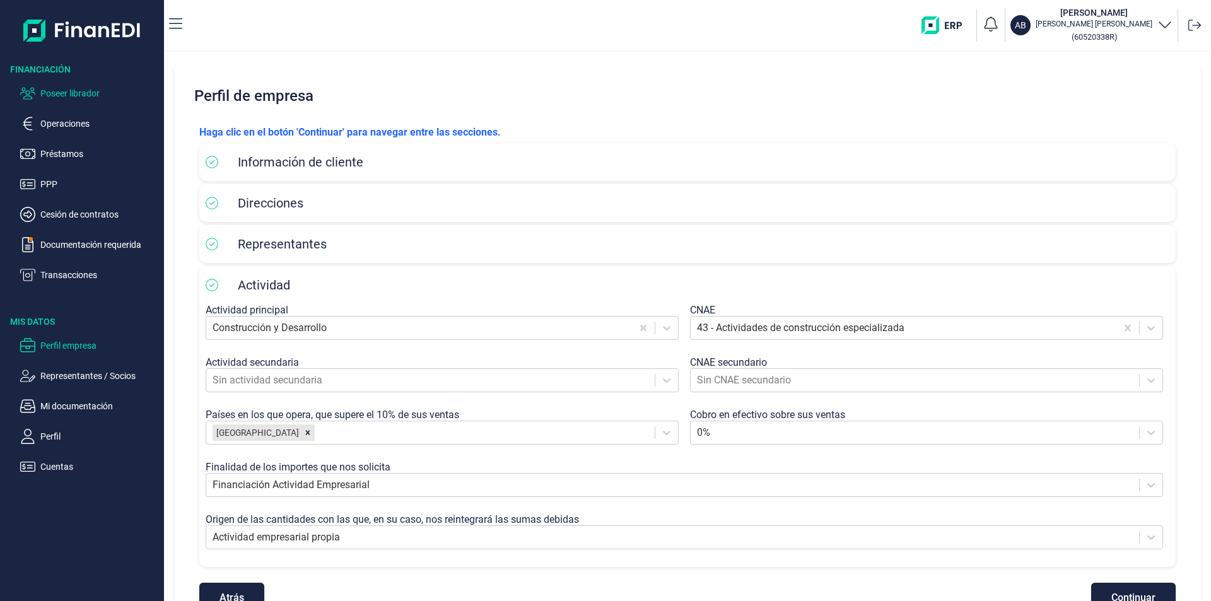
click at [68, 93] on p "Poseer librador" at bounding box center [99, 93] width 119 height 15
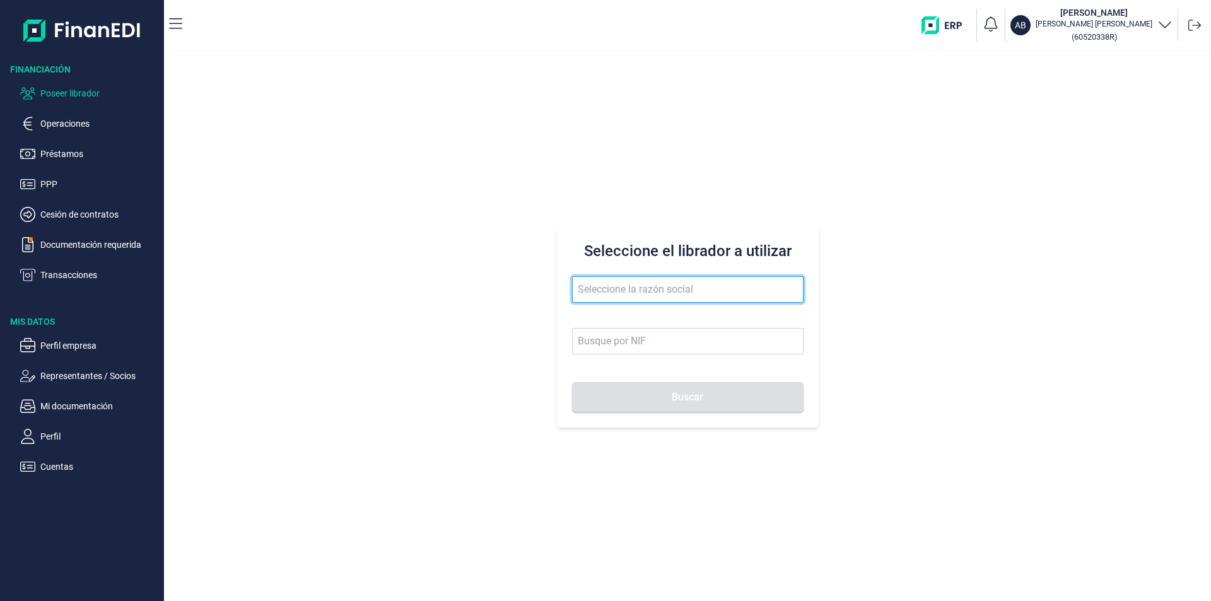
click at [613, 293] on input "text" at bounding box center [688, 289] width 232 height 26
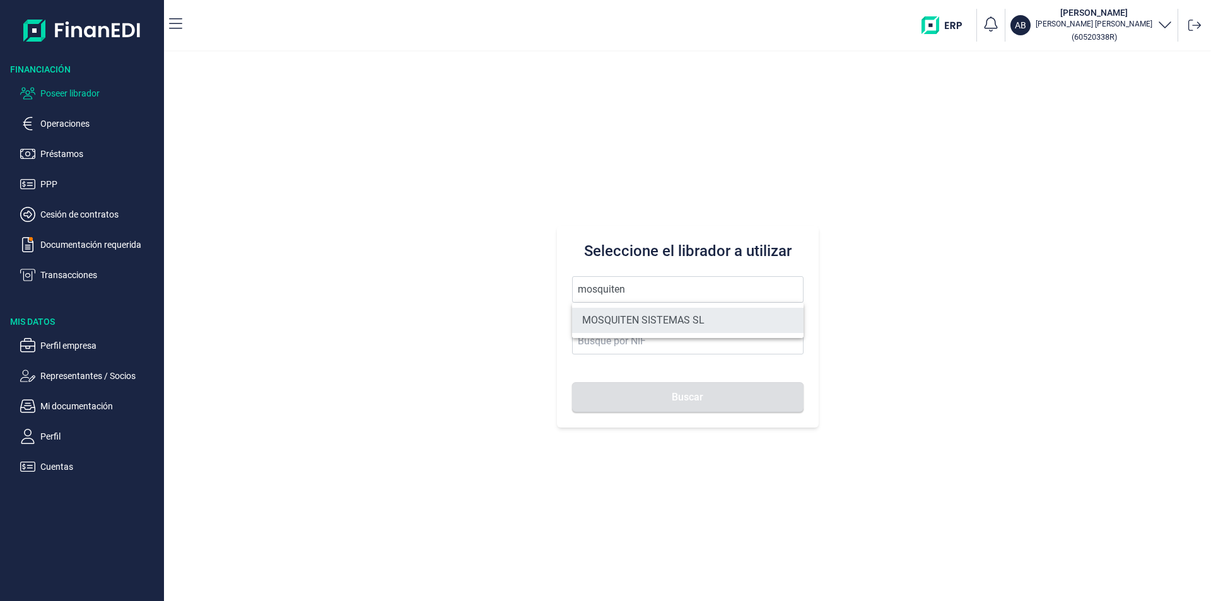
click at [645, 323] on li "MOSQUITEN SISTEMAS SL" at bounding box center [688, 320] width 232 height 25
type input "MOSQUITEN SISTEMAS SL"
type input "B90198250"
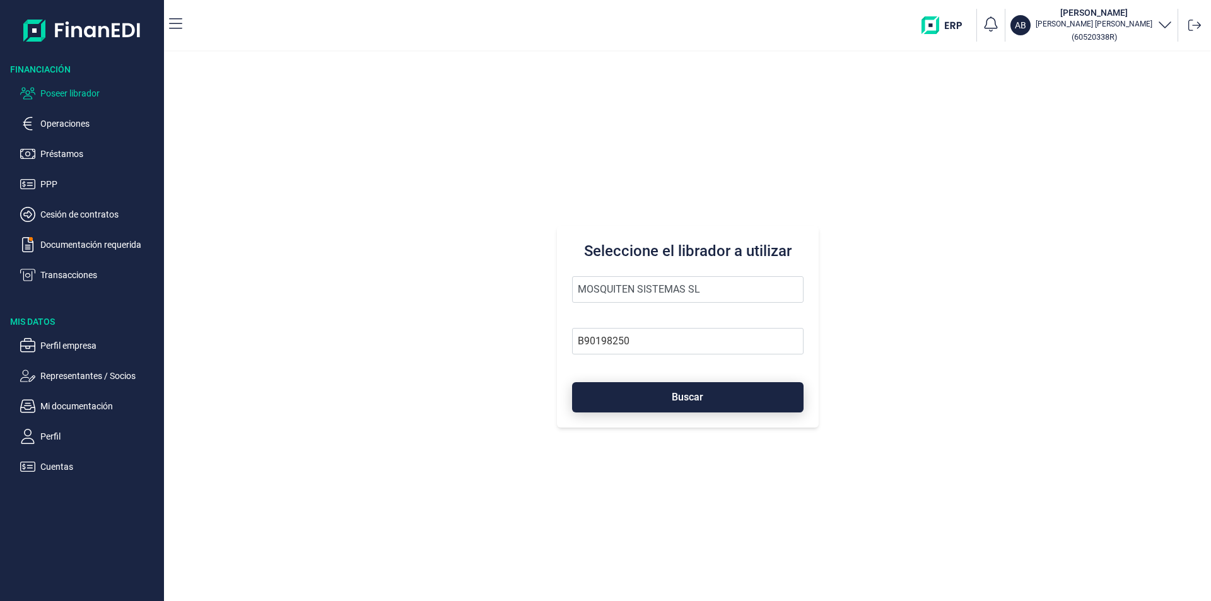
click at [655, 391] on button "Buscar" at bounding box center [688, 397] width 232 height 30
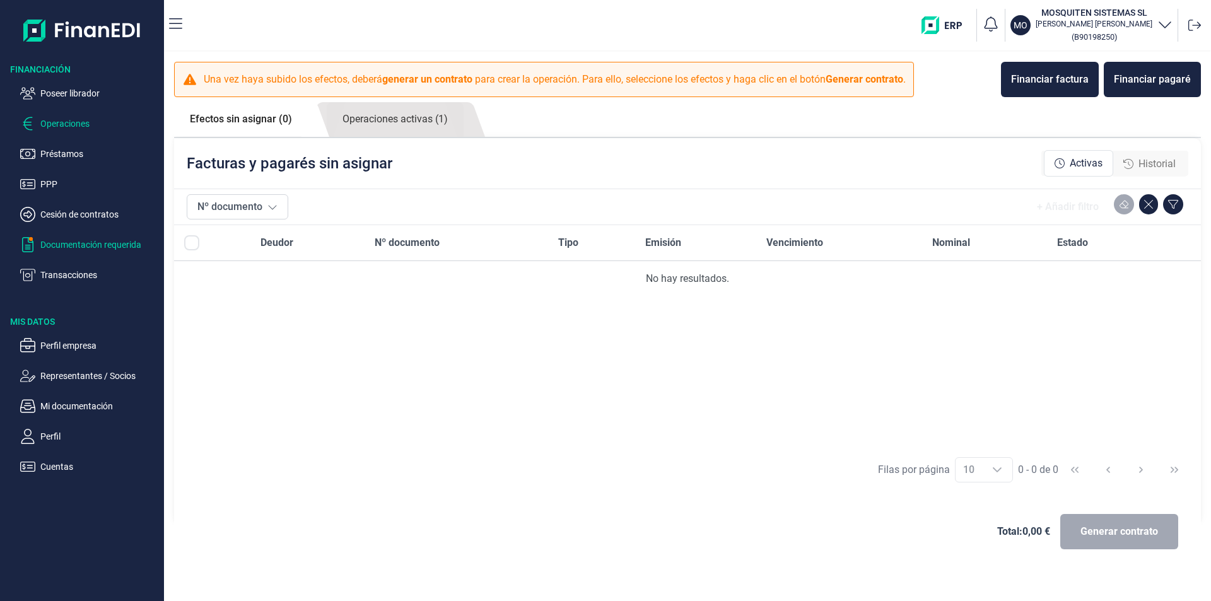
click at [72, 247] on p "Documentación requerida" at bounding box center [99, 244] width 119 height 15
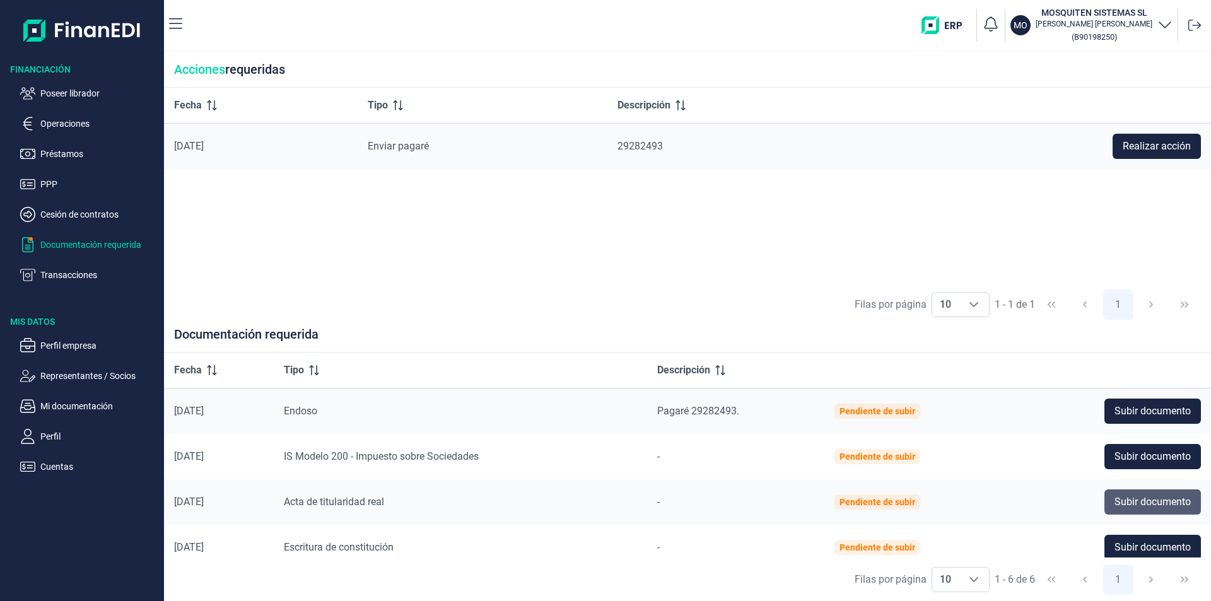
click at [1115, 500] on span "Subir documento" at bounding box center [1153, 502] width 76 height 15
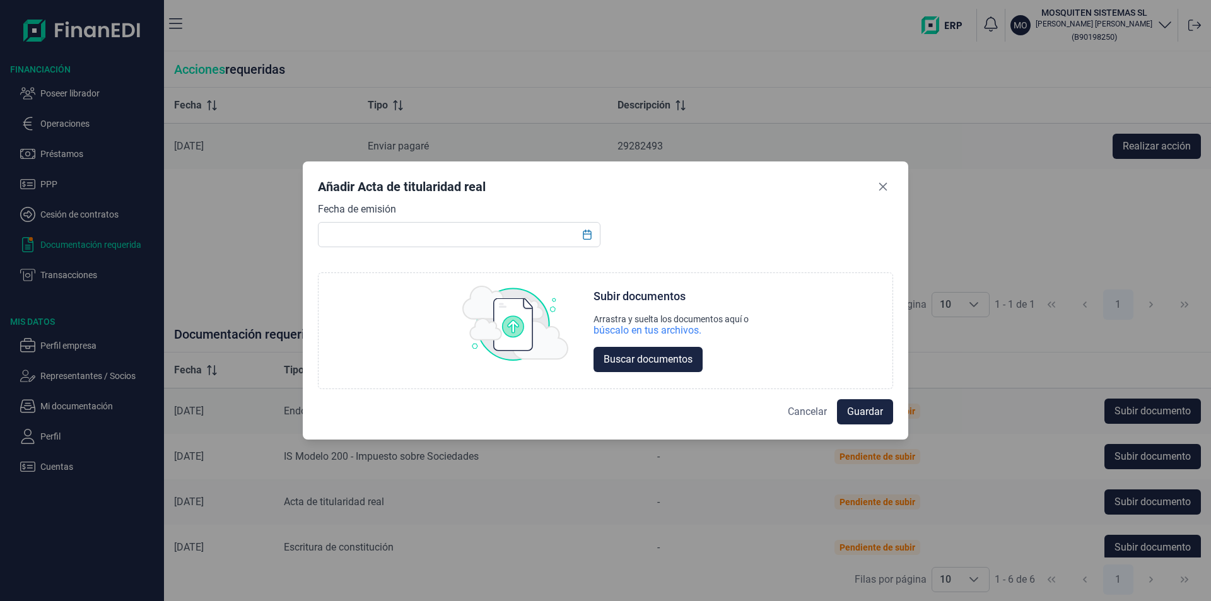
click at [801, 413] on span "Cancelar" at bounding box center [807, 411] width 39 height 15
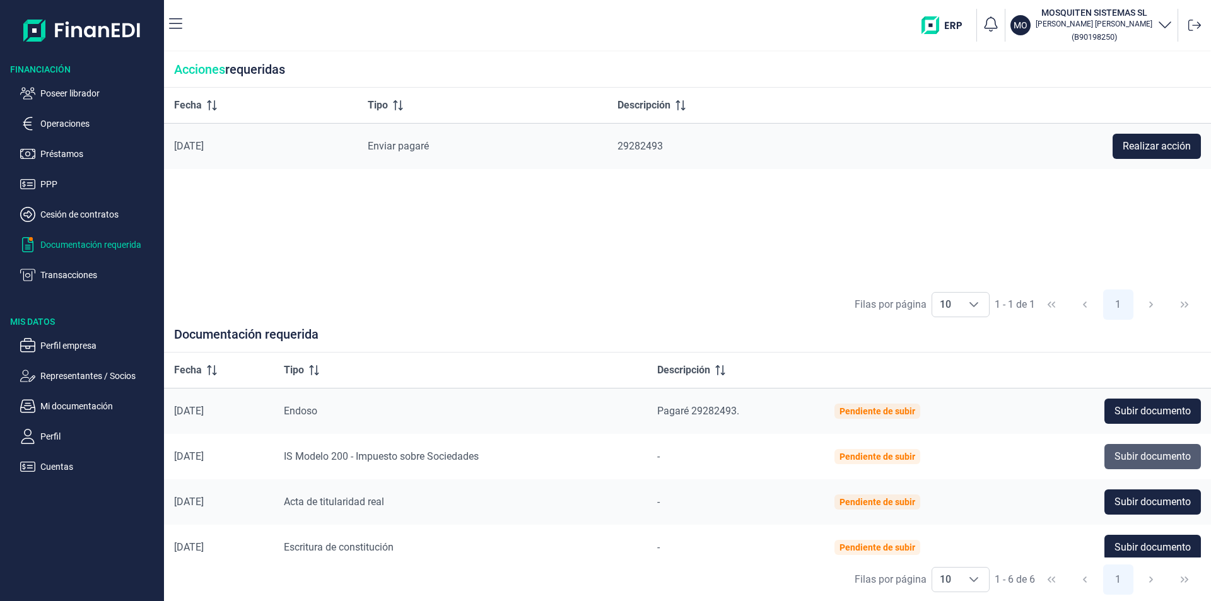
click at [1126, 459] on span "Subir documento" at bounding box center [1153, 456] width 76 height 15
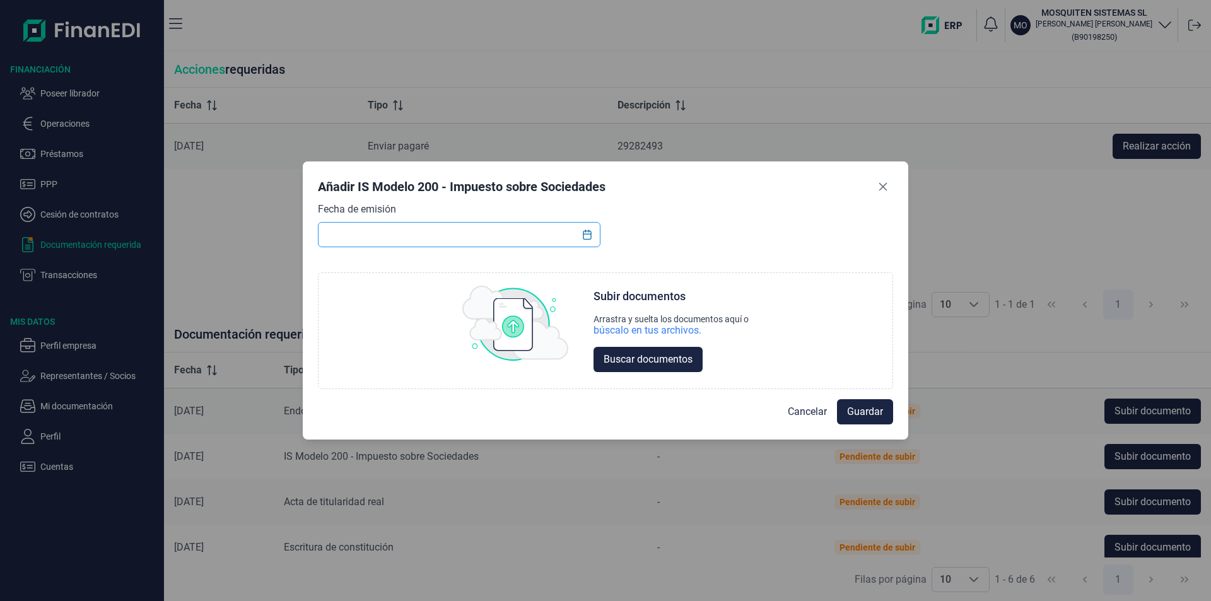
click at [338, 228] on input "text" at bounding box center [459, 234] width 283 height 25
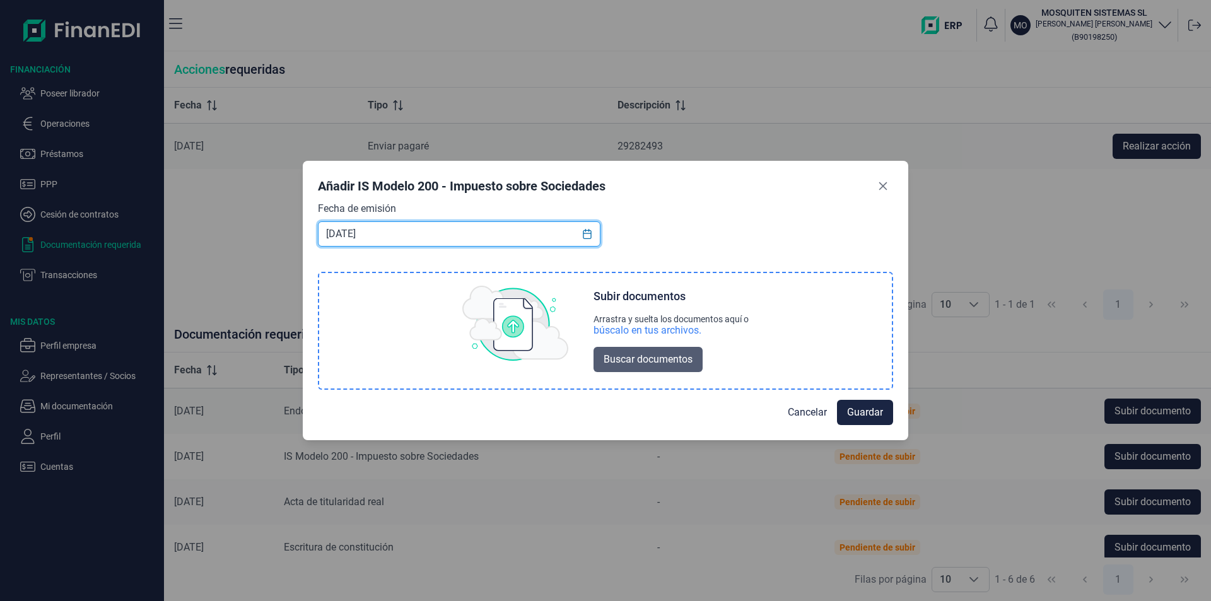
type input "[DATE]"
click at [629, 355] on span "Buscar documentos" at bounding box center [648, 359] width 89 height 15
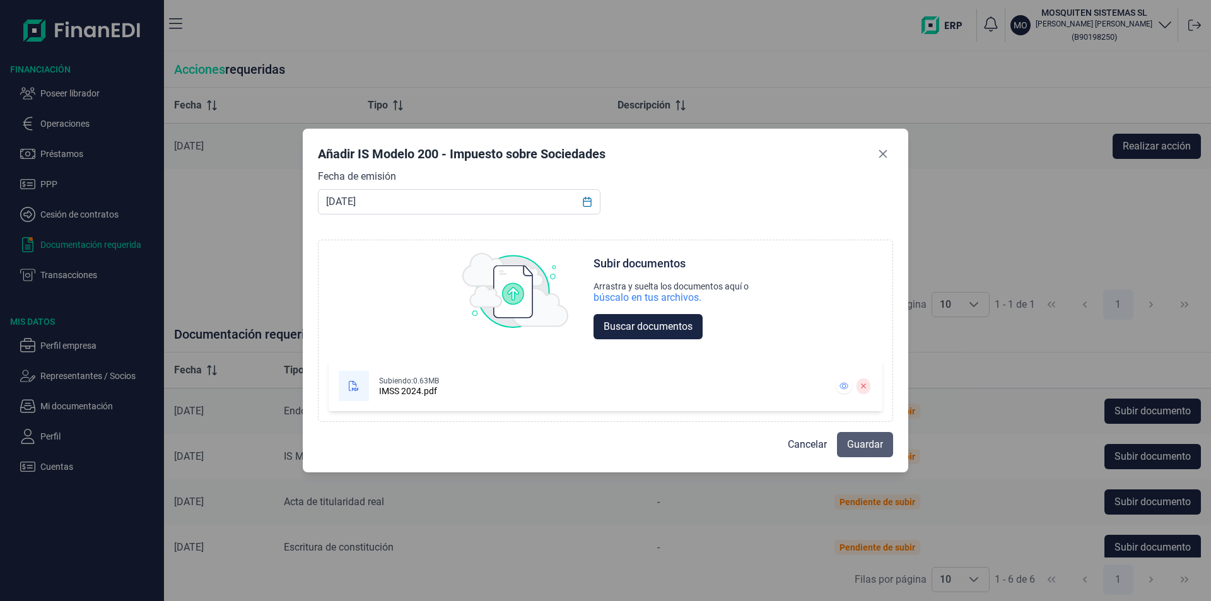
click at [852, 444] on span "Guardar" at bounding box center [865, 444] width 36 height 15
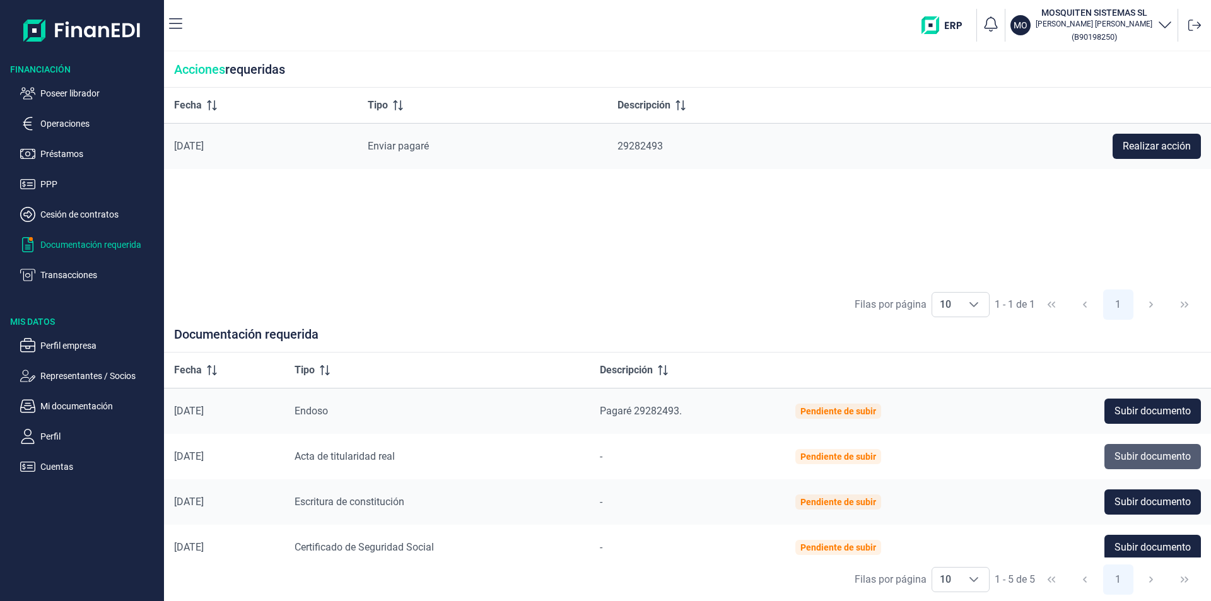
click at [1140, 461] on span "Subir documento" at bounding box center [1153, 456] width 76 height 15
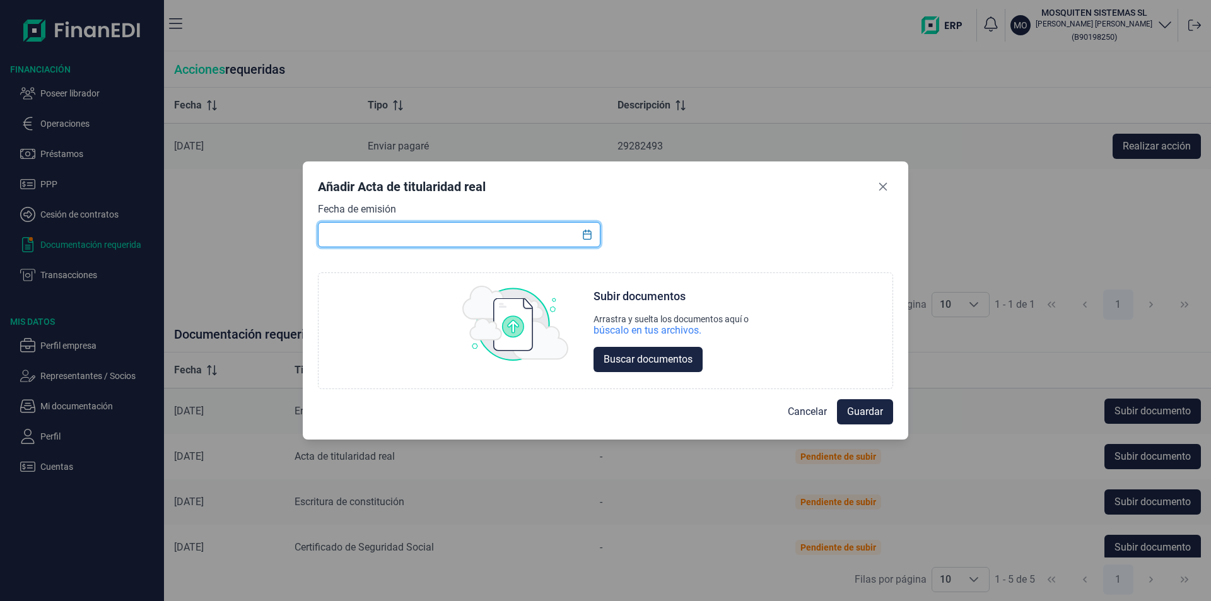
click at [403, 240] on input "text" at bounding box center [459, 234] width 283 height 25
type input "[DATE]"
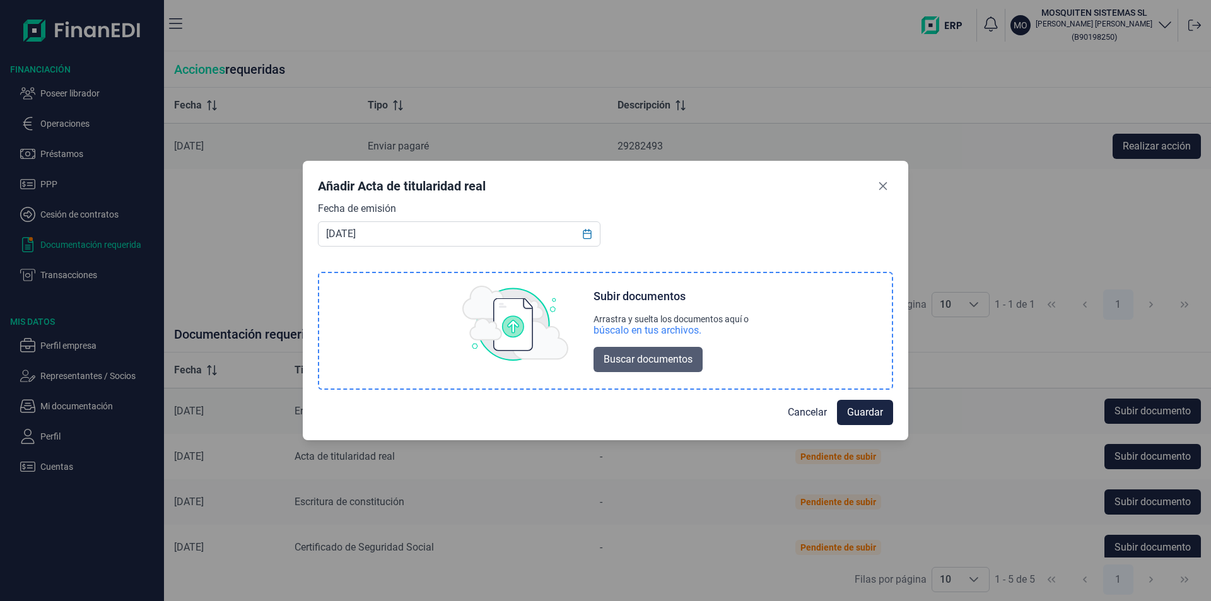
click at [660, 360] on span "Buscar documentos" at bounding box center [648, 359] width 89 height 15
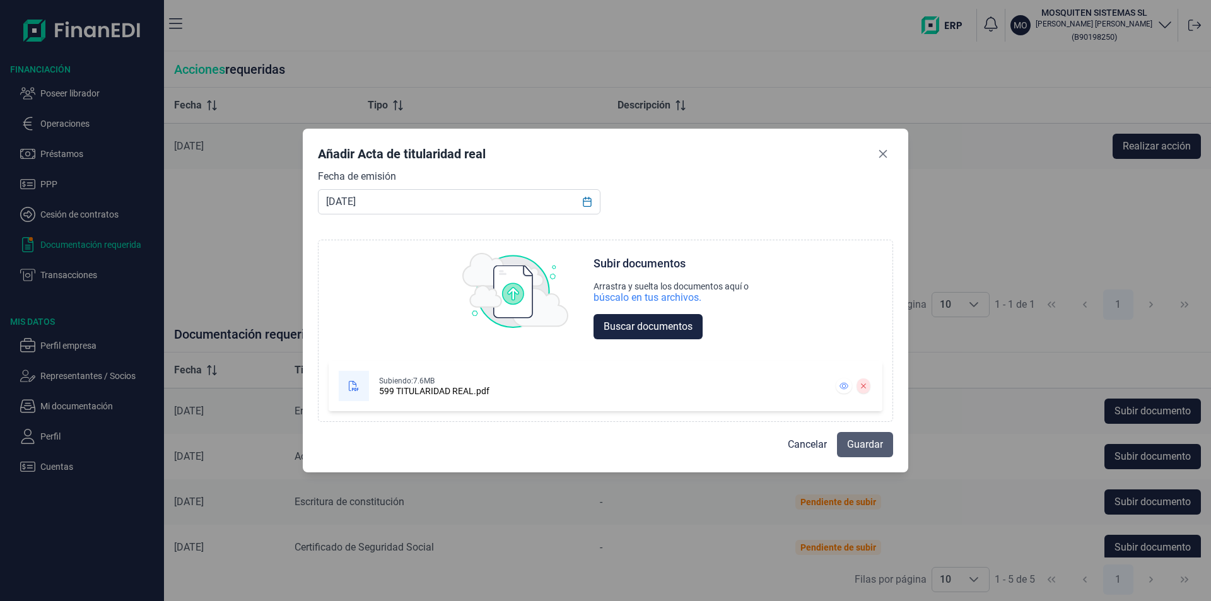
click at [865, 444] on span "Guardar" at bounding box center [865, 444] width 36 height 15
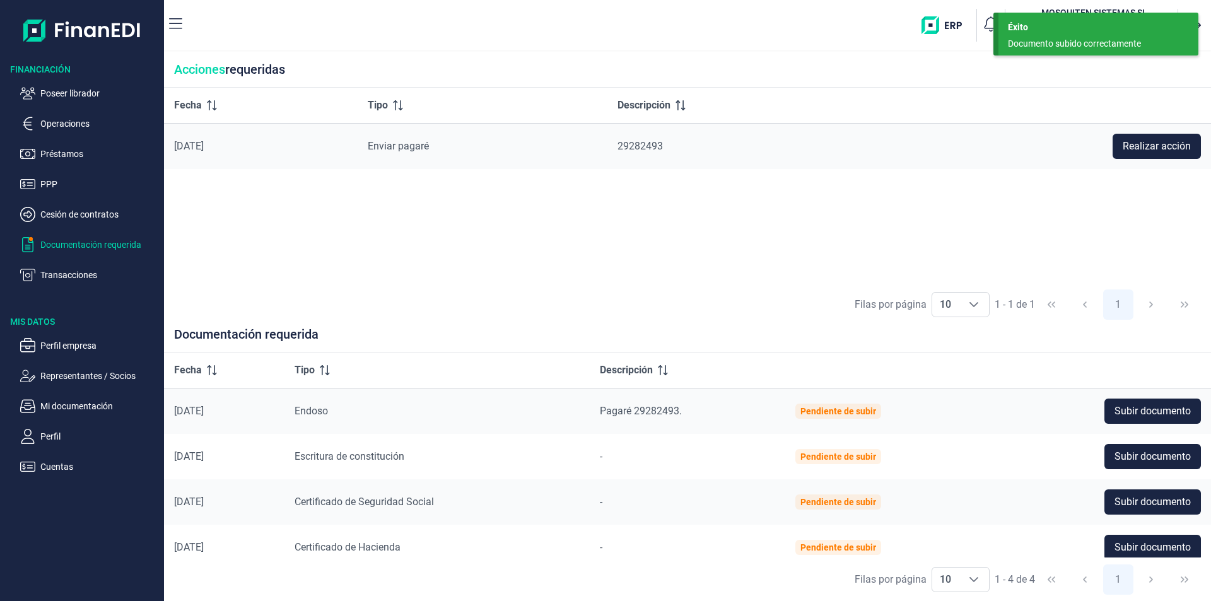
click at [1041, 42] on div "Documento subido correctamente" at bounding box center [1094, 43] width 172 height 13
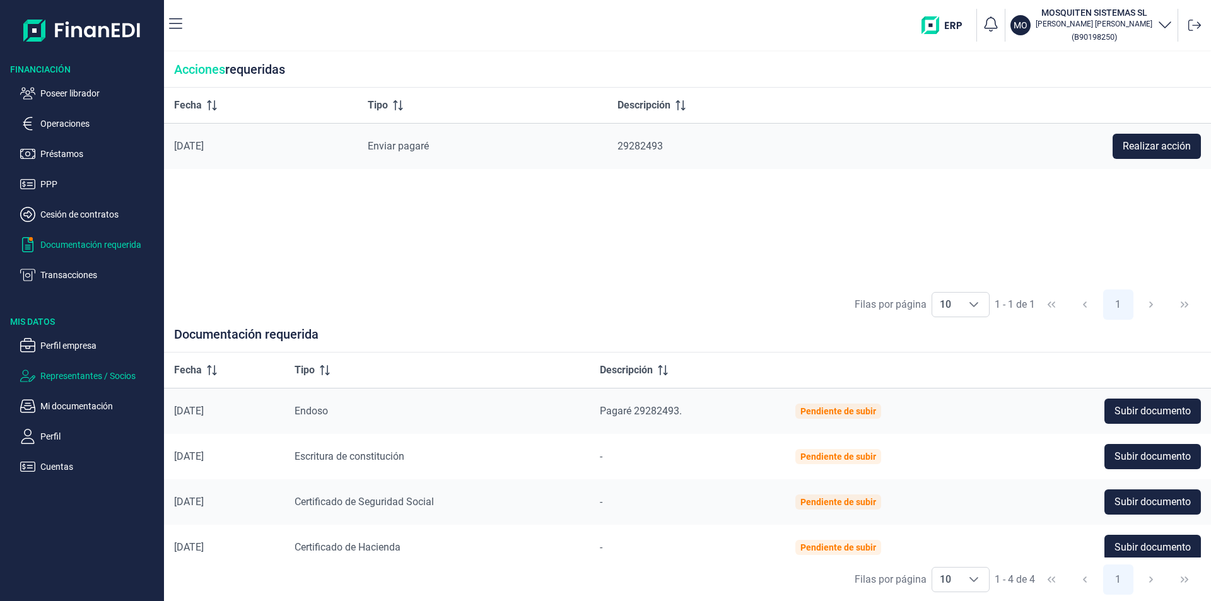
click at [85, 375] on p "Representantes / Socios" at bounding box center [99, 375] width 119 height 15
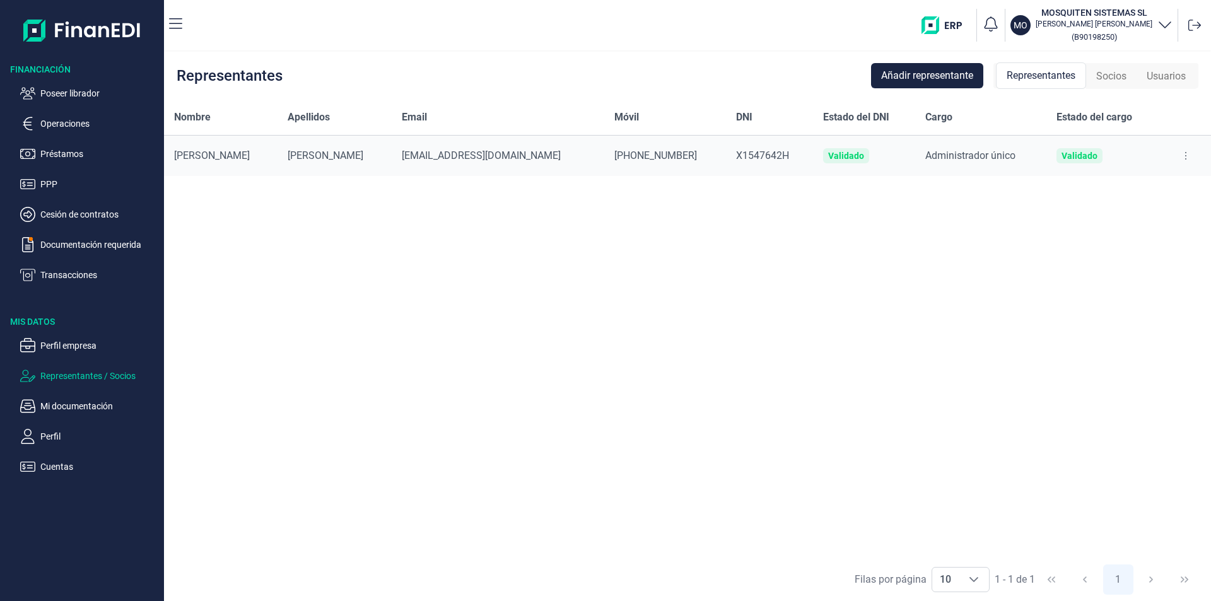
click at [1114, 77] on span "Socios" at bounding box center [1112, 76] width 30 height 15
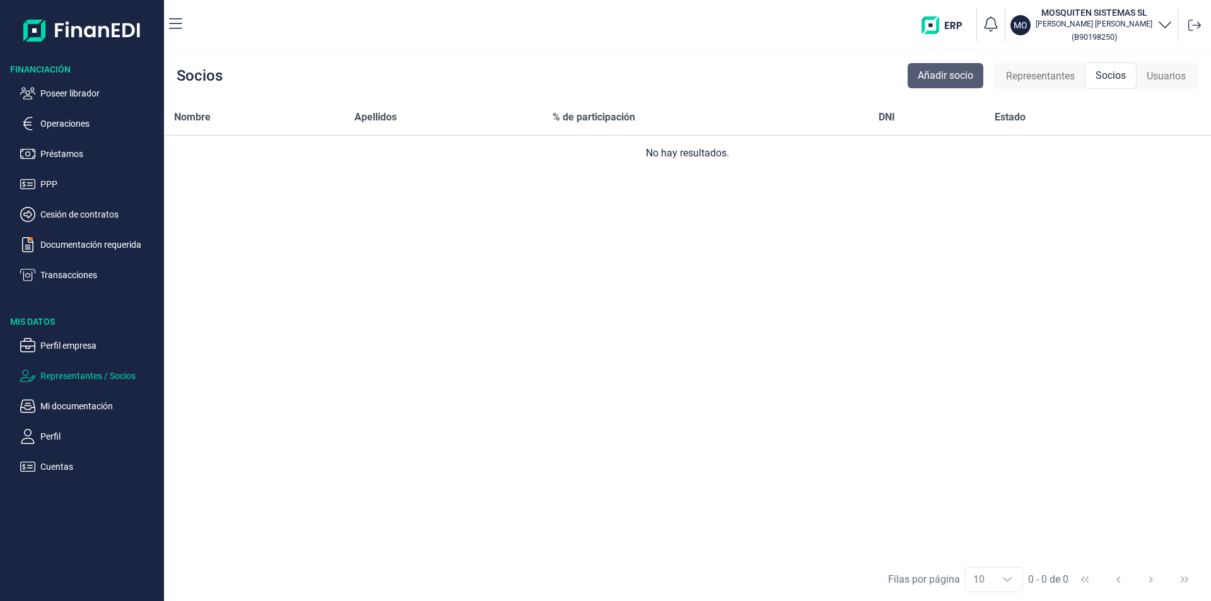
click at [958, 78] on span "Añadir socio" at bounding box center [946, 75] width 56 height 15
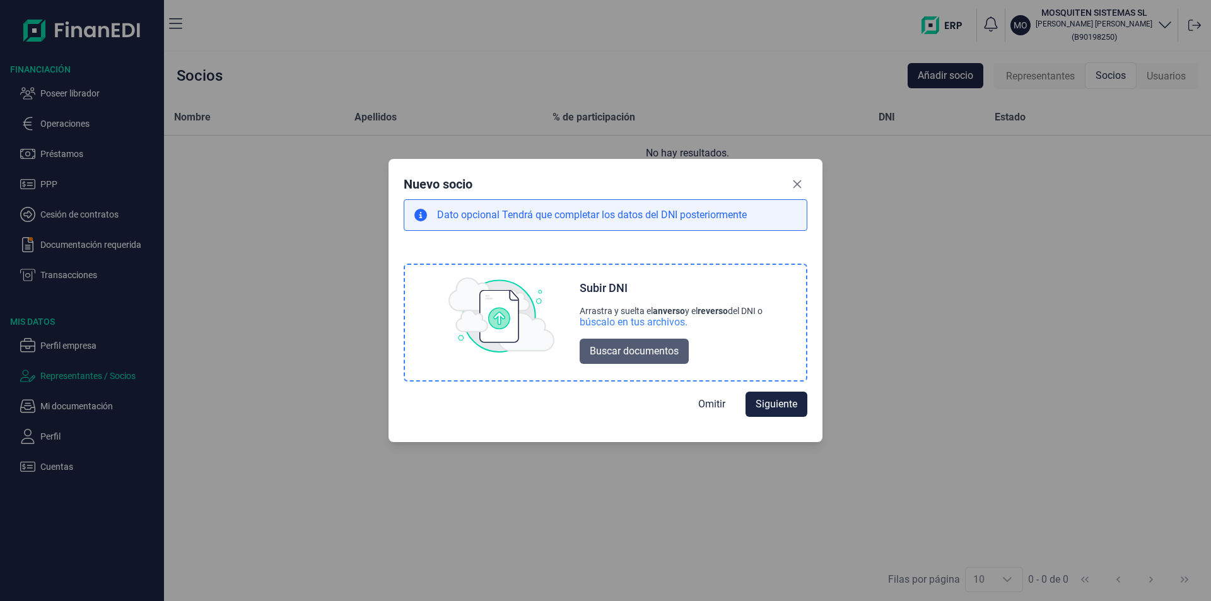
click at [618, 349] on span "Buscar documentos" at bounding box center [634, 351] width 89 height 15
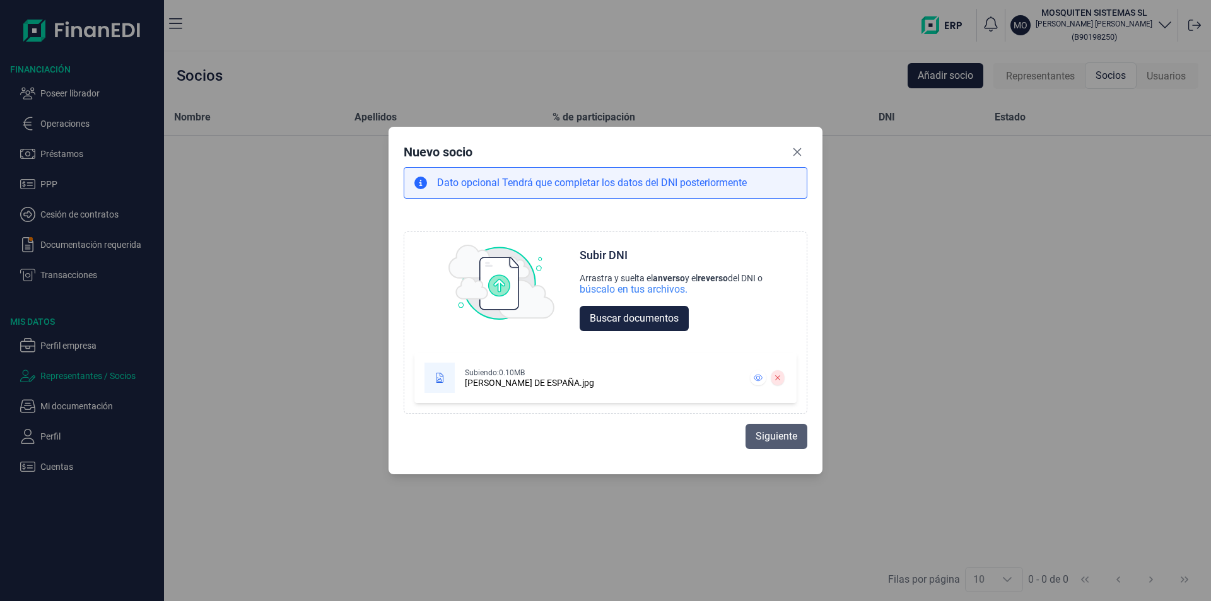
click at [779, 436] on span "Siguiente" at bounding box center [777, 436] width 42 height 15
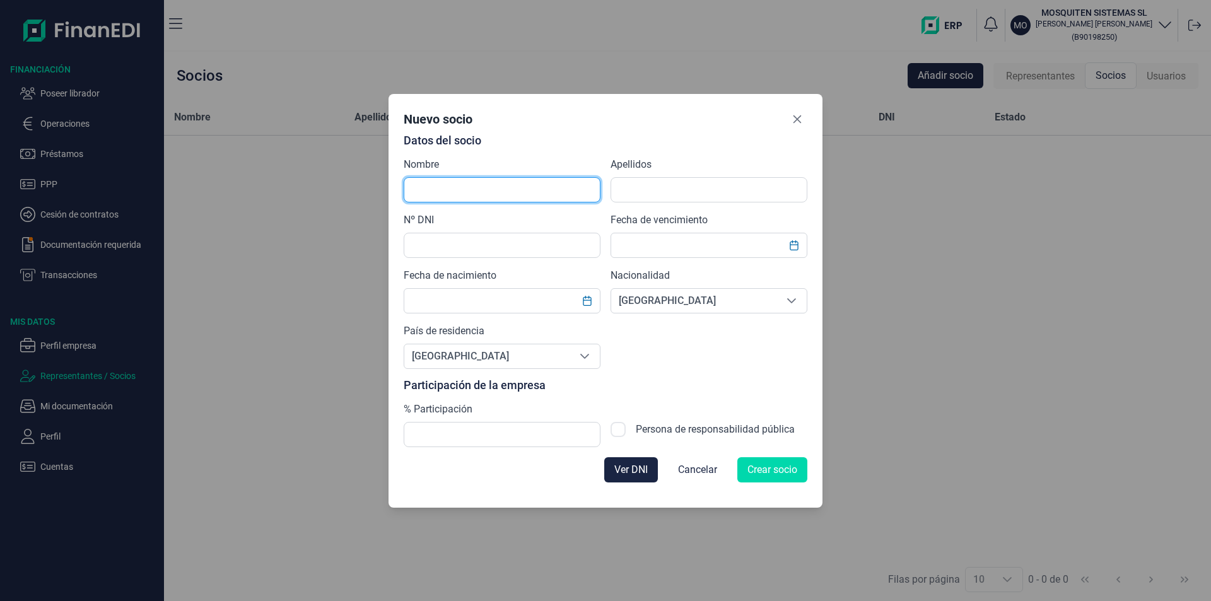
click at [418, 191] on input "text" at bounding box center [502, 189] width 197 height 25
type input "j"
type input "[PERSON_NAME]"
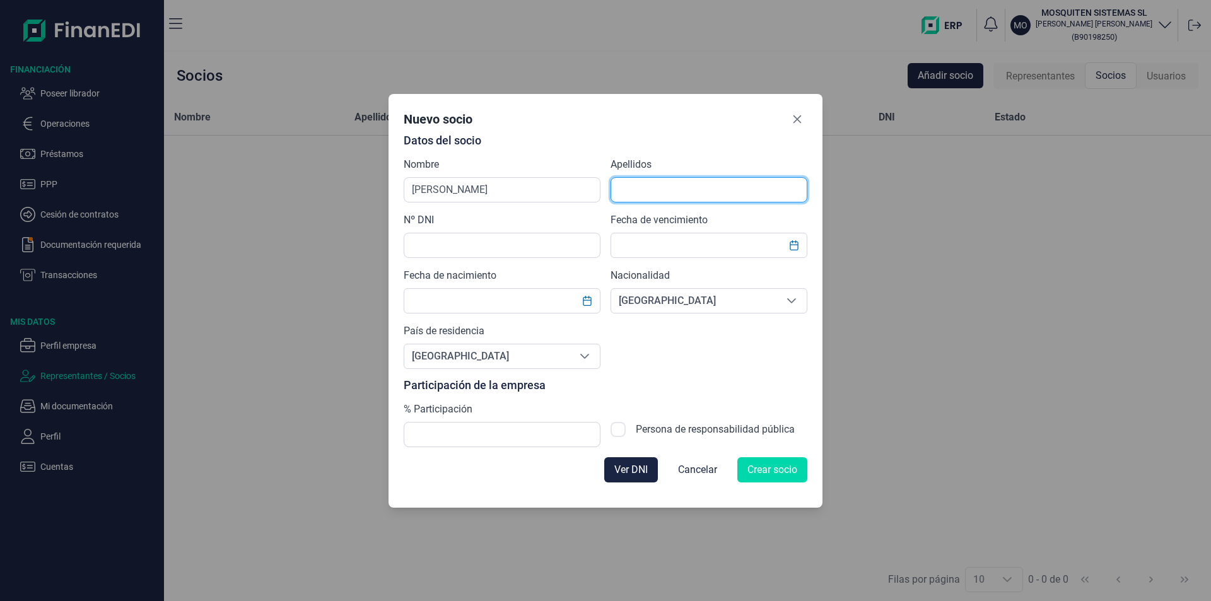
click at [629, 192] on input "text" at bounding box center [709, 189] width 197 height 25
type input "[PERSON_NAME]"
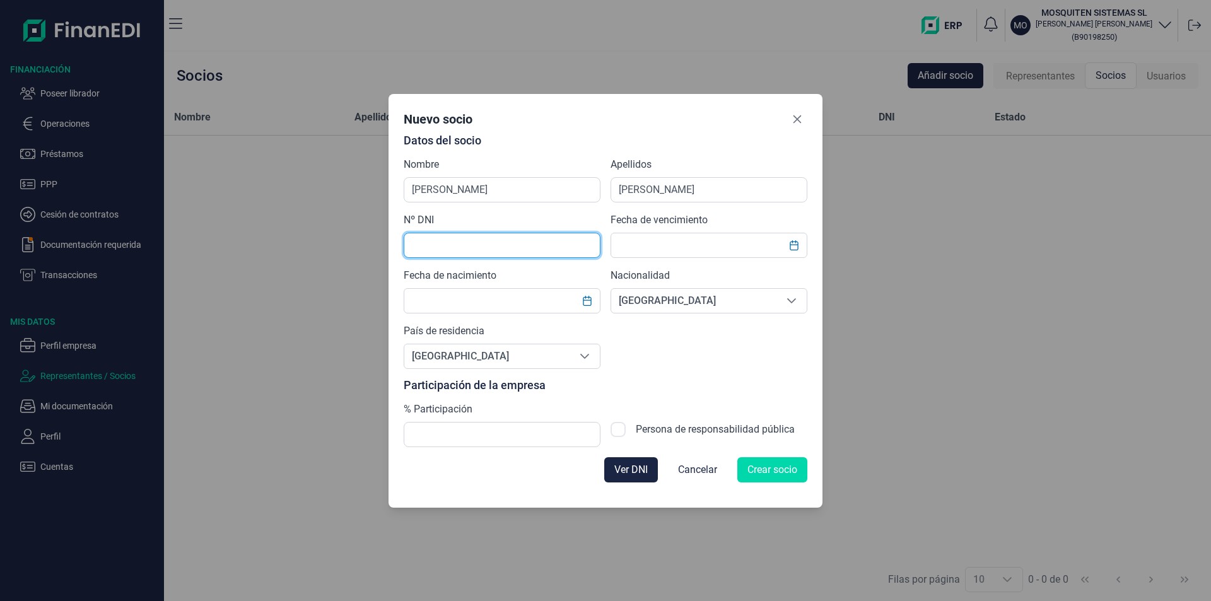
click at [423, 240] on input "text" at bounding box center [502, 245] width 197 height 25
type input "27297824K"
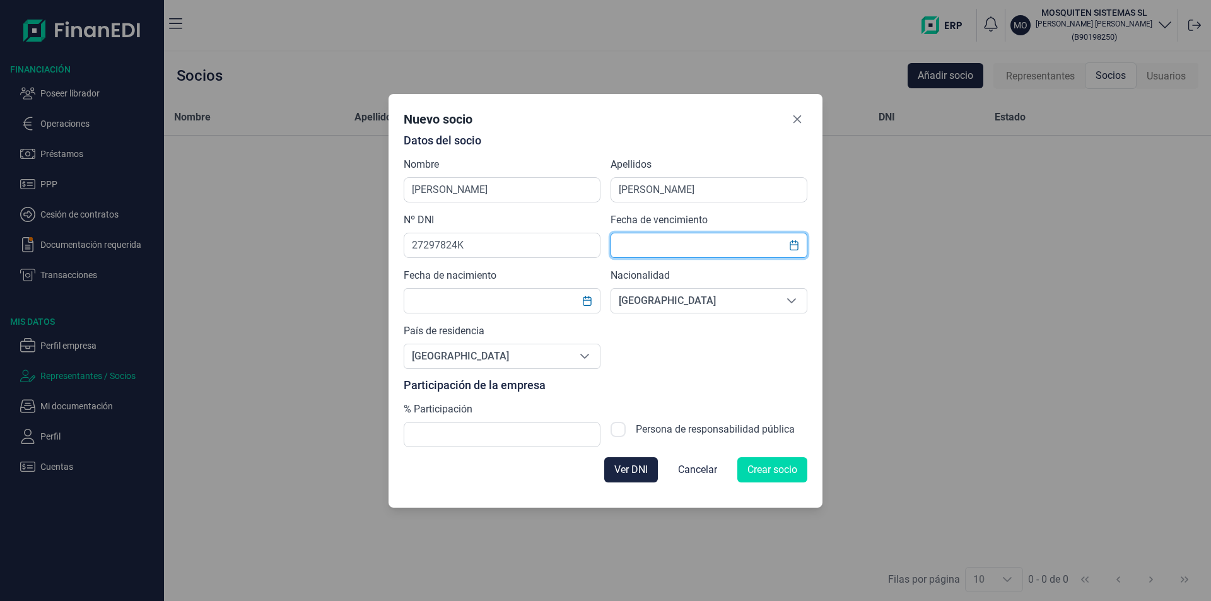
click at [625, 249] on input "text" at bounding box center [709, 245] width 197 height 25
type input "[DATE]"
click at [451, 301] on input "text" at bounding box center [502, 300] width 197 height 25
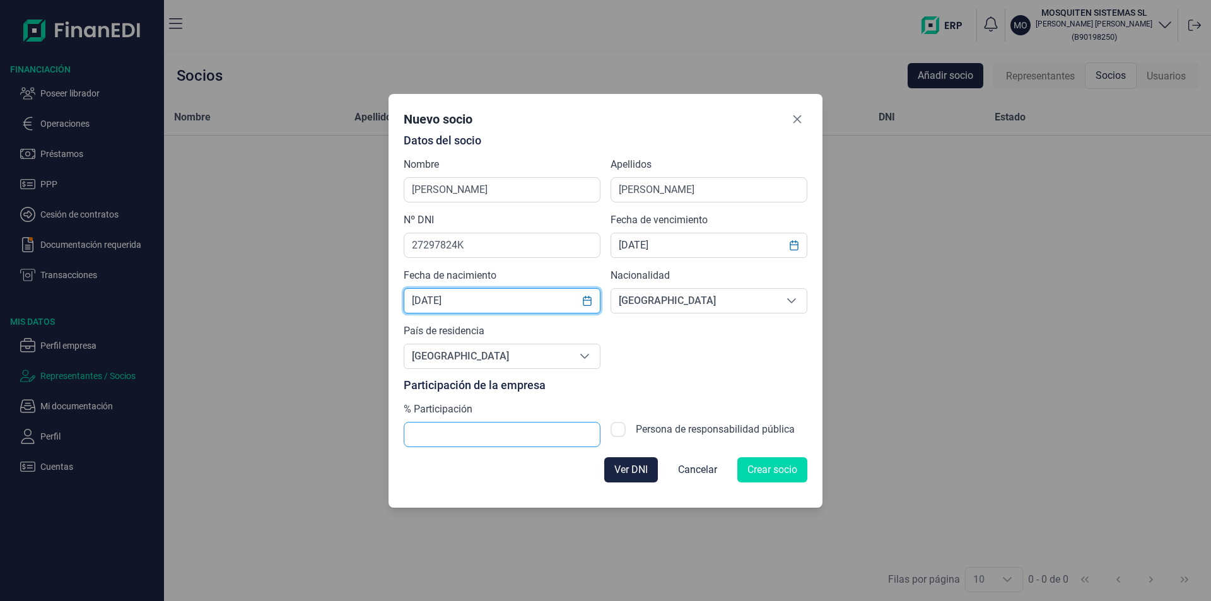
type input "[DATE]"
click at [449, 433] on input "text" at bounding box center [502, 434] width 197 height 25
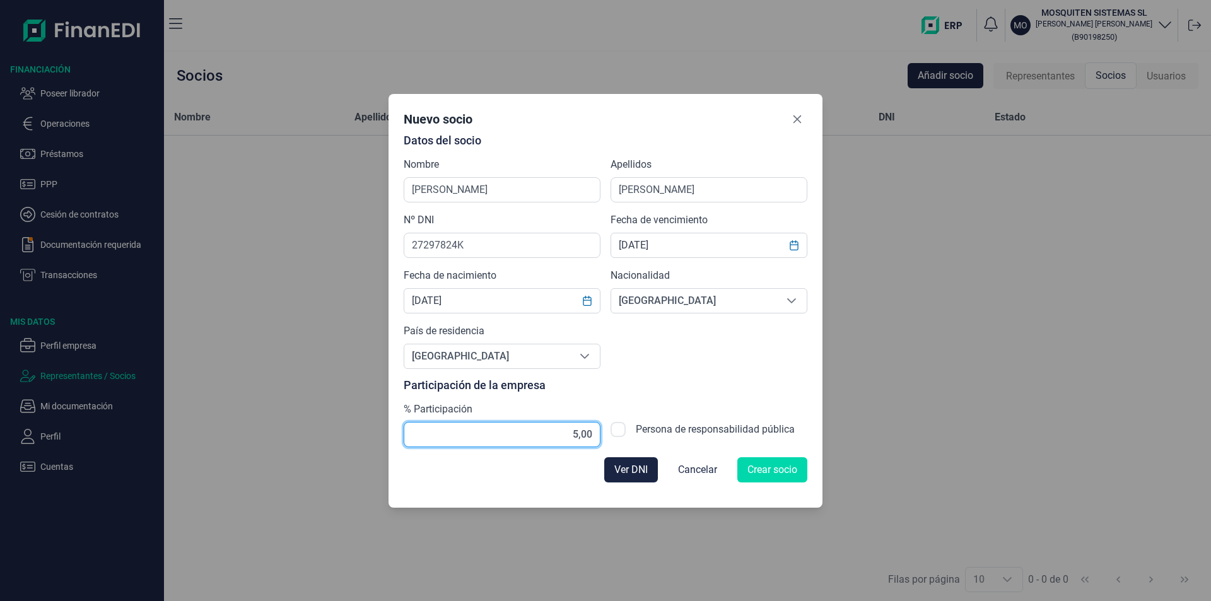
type input "50,00"
click at [776, 468] on span "Crear socio" at bounding box center [773, 469] width 50 height 15
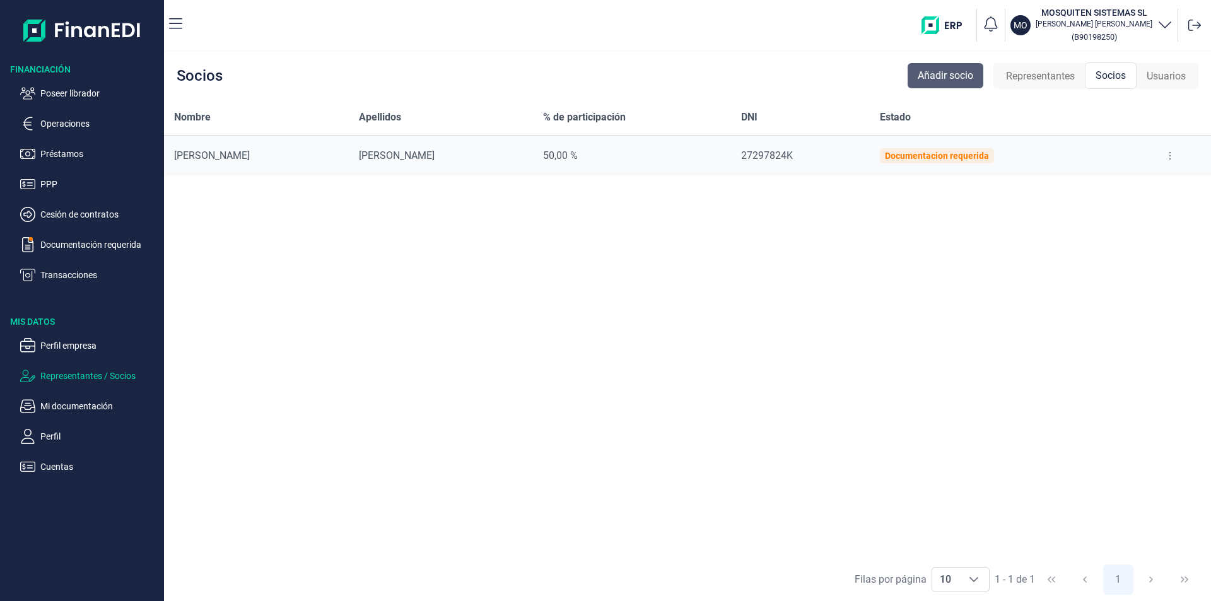
click at [938, 78] on span "Añadir socio" at bounding box center [946, 75] width 56 height 15
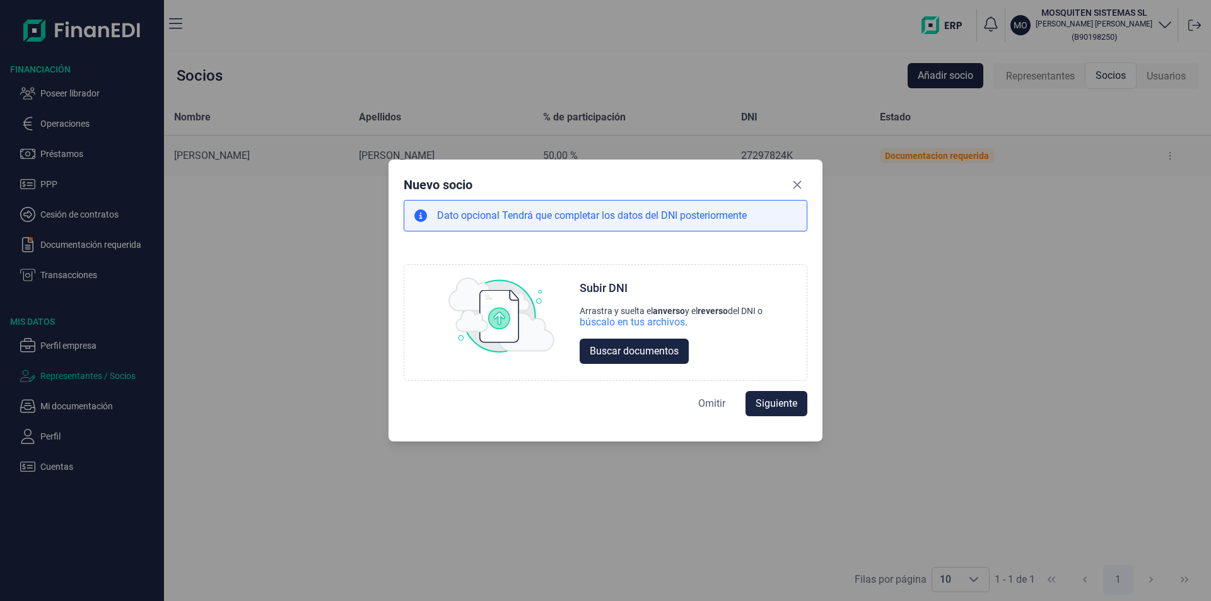
click at [717, 403] on span "Omitir" at bounding box center [711, 403] width 27 height 15
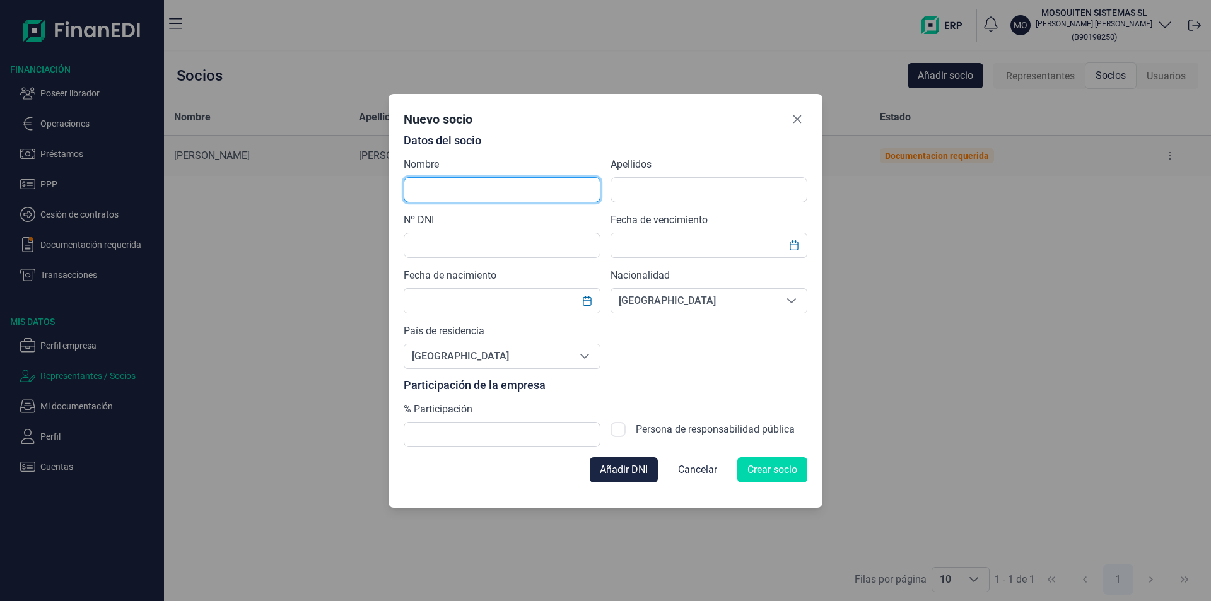
click at [416, 187] on input "text" at bounding box center [502, 189] width 197 height 25
type input "[PERSON_NAME]"
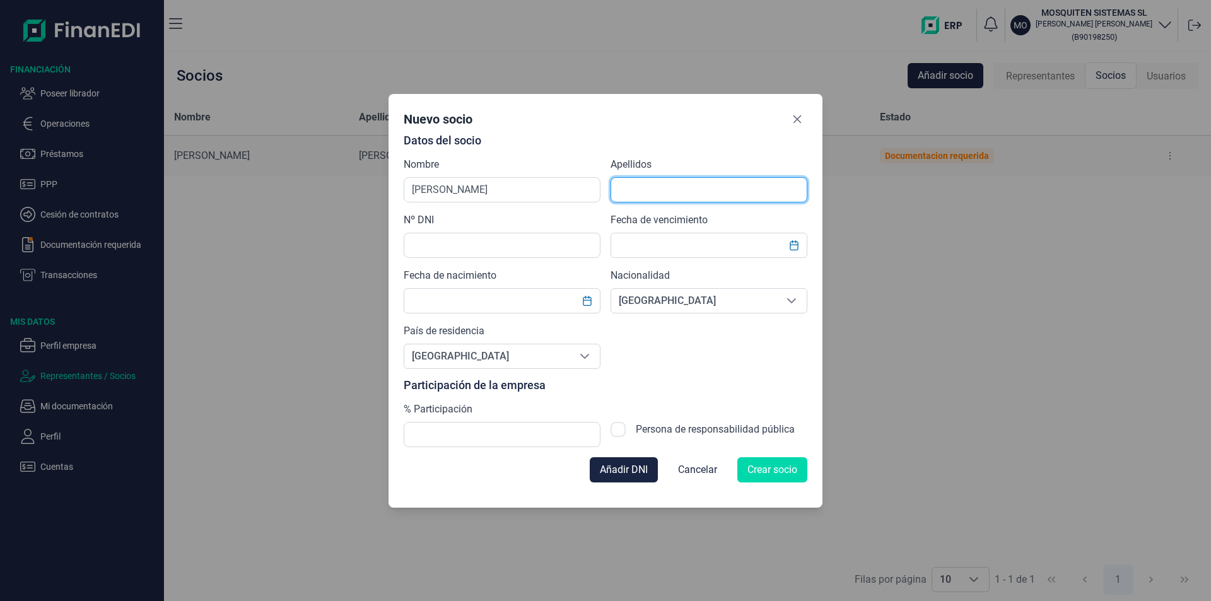
click at [641, 185] on input "text" at bounding box center [709, 189] width 197 height 25
type input "[PERSON_NAME]"
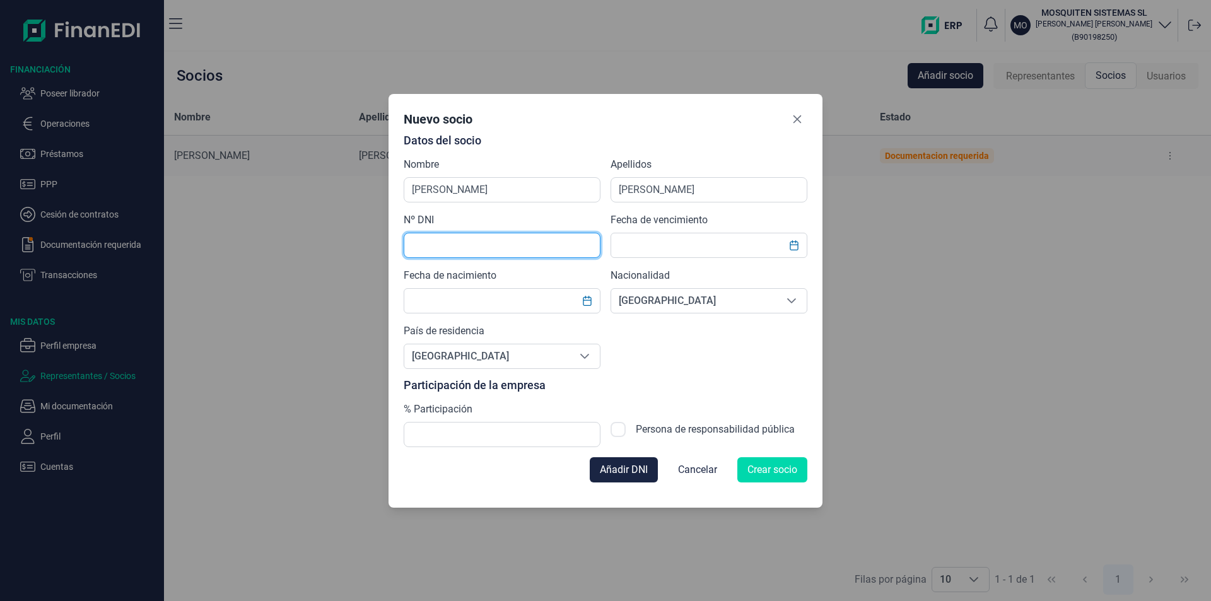
click at [450, 244] on input "text" at bounding box center [502, 245] width 197 height 25
type input "X1547624H"
click at [645, 245] on input "text" at bounding box center [709, 245] width 197 height 25
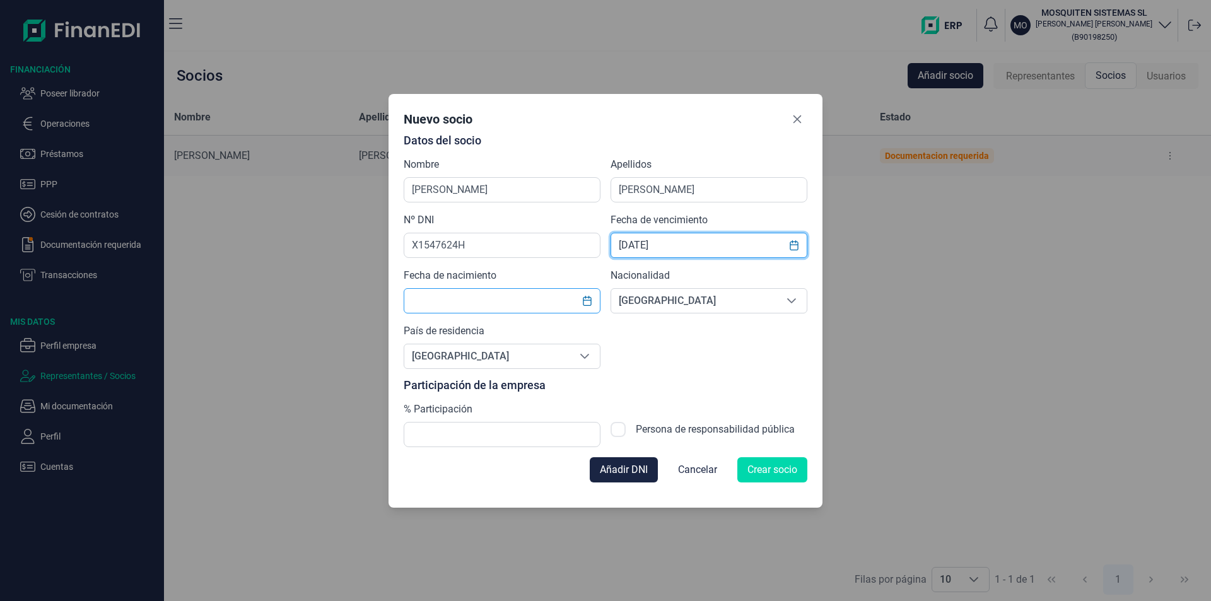
type input "[DATE]"
click at [462, 297] on input "text" at bounding box center [502, 300] width 197 height 25
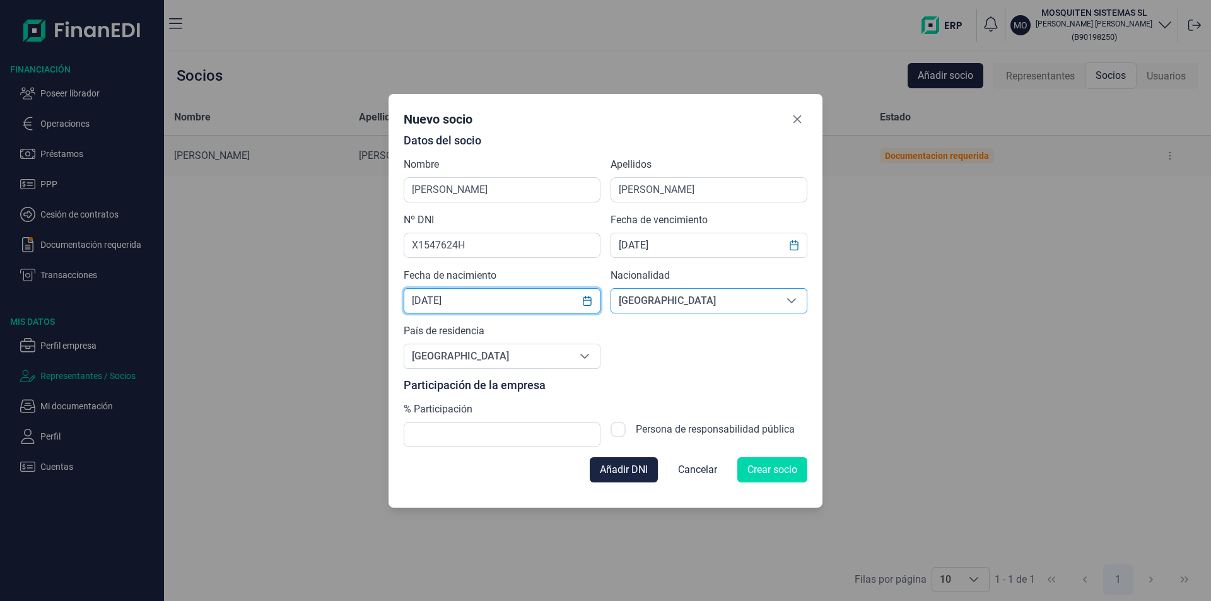
type input "[DATE]"
click at [635, 305] on span "[GEOGRAPHIC_DATA]" at bounding box center [693, 301] width 165 height 24
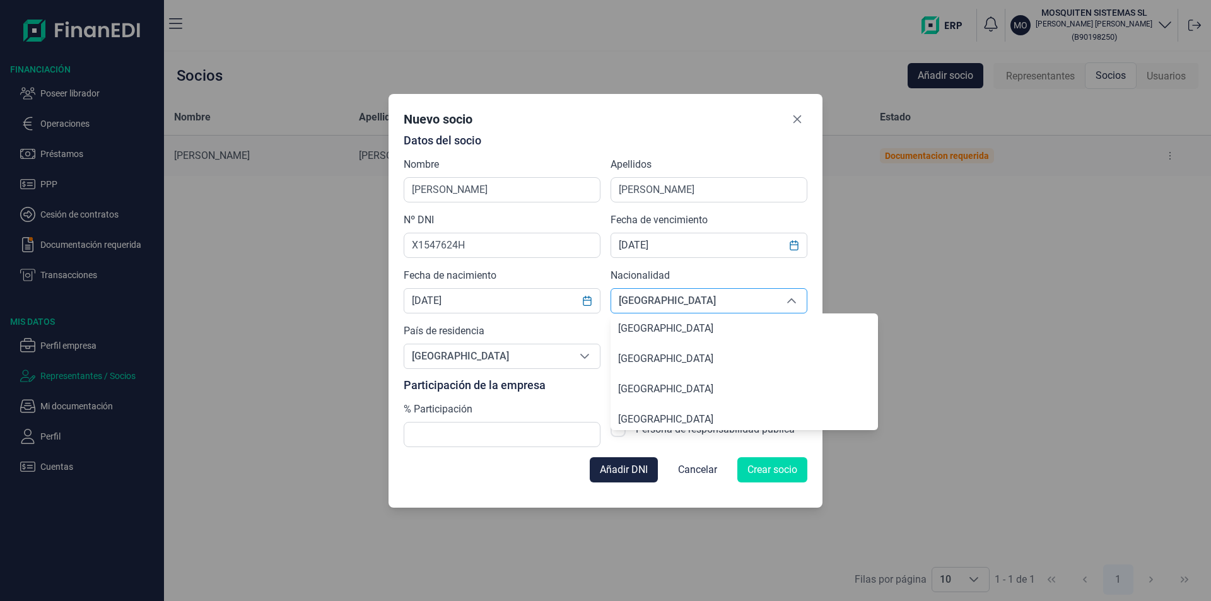
scroll to position [1835, 0]
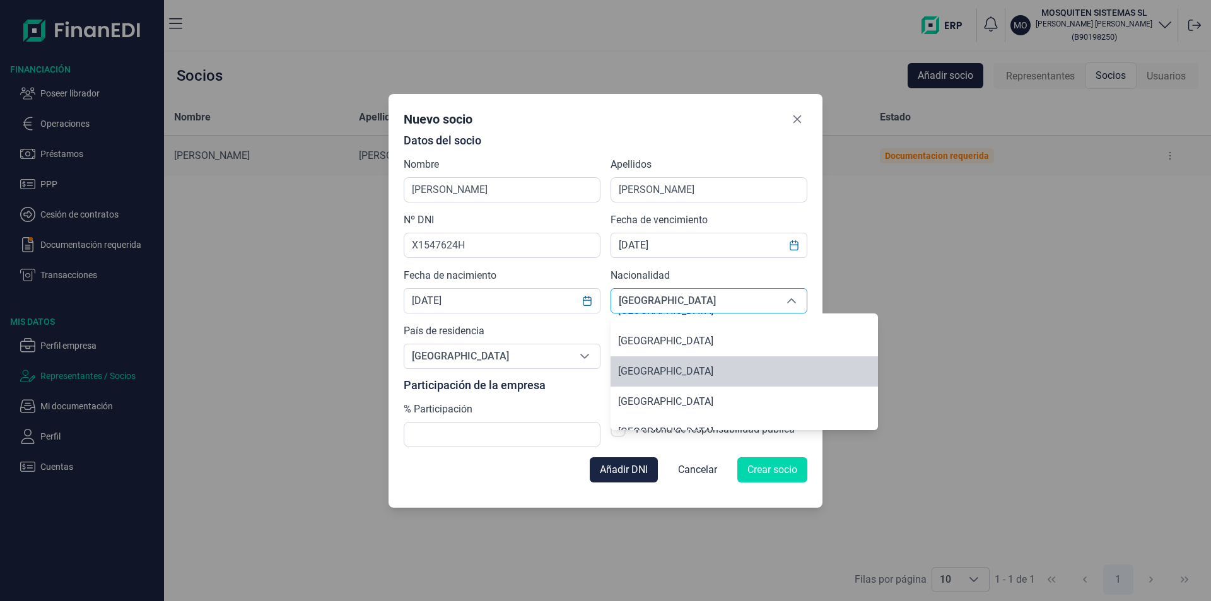
type input "[GEOGRAPHIC_DATA]"
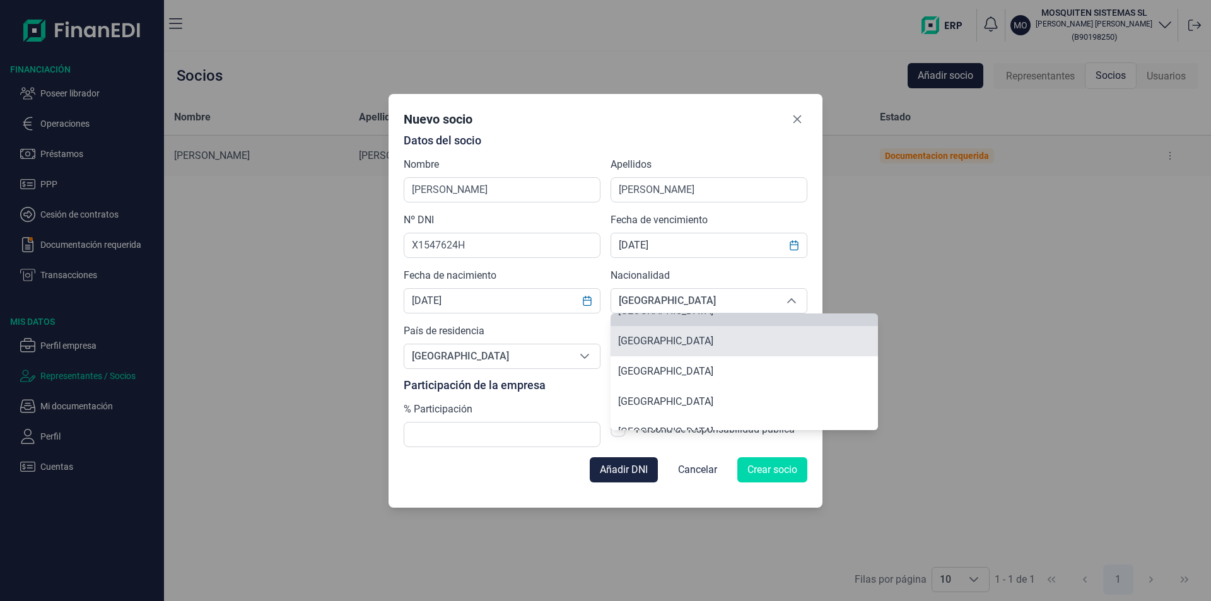
scroll to position [1817, 0]
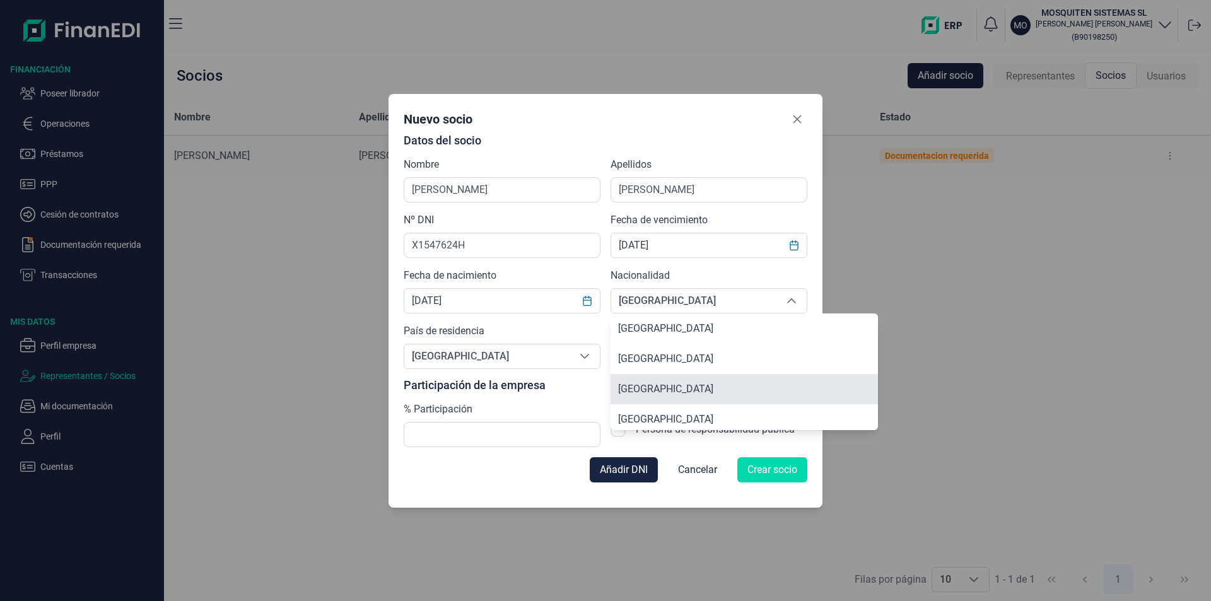
click at [672, 387] on span "[GEOGRAPHIC_DATA]" at bounding box center [665, 389] width 95 height 12
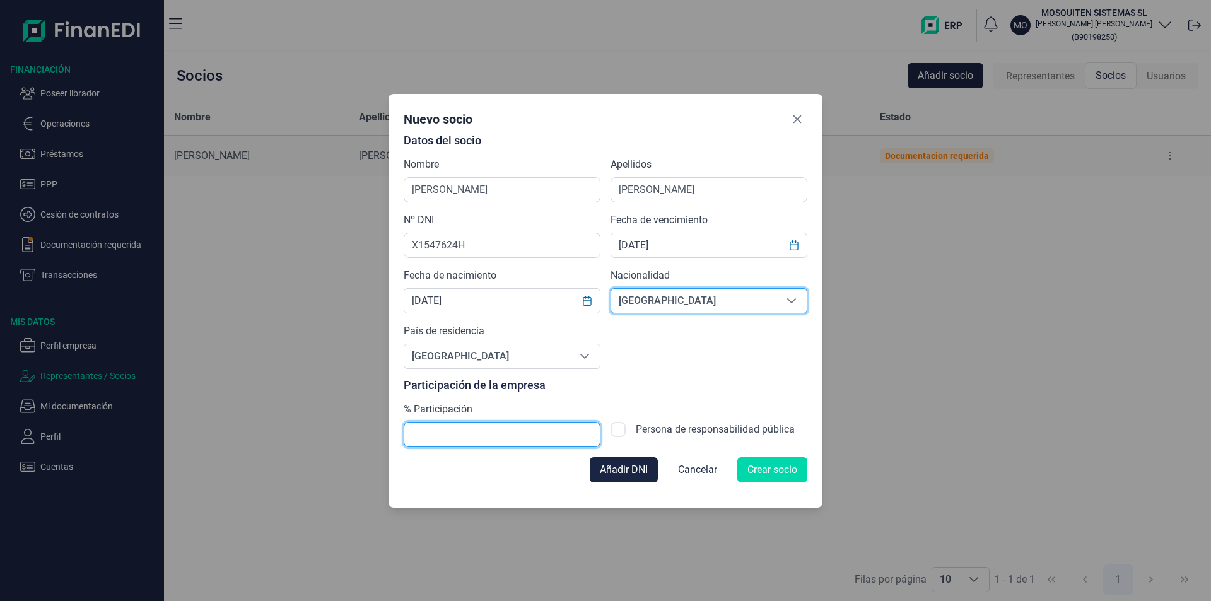
click at [426, 432] on input "text" at bounding box center [502, 434] width 197 height 25
type input "50,00"
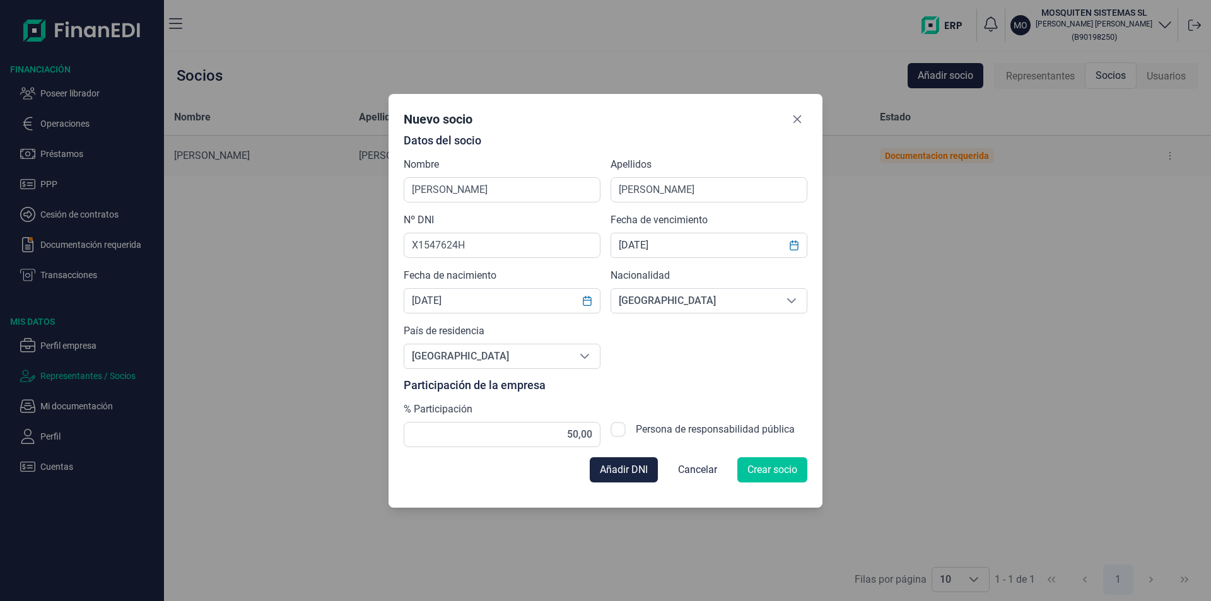
click at [776, 471] on span "Crear socio" at bounding box center [773, 469] width 50 height 15
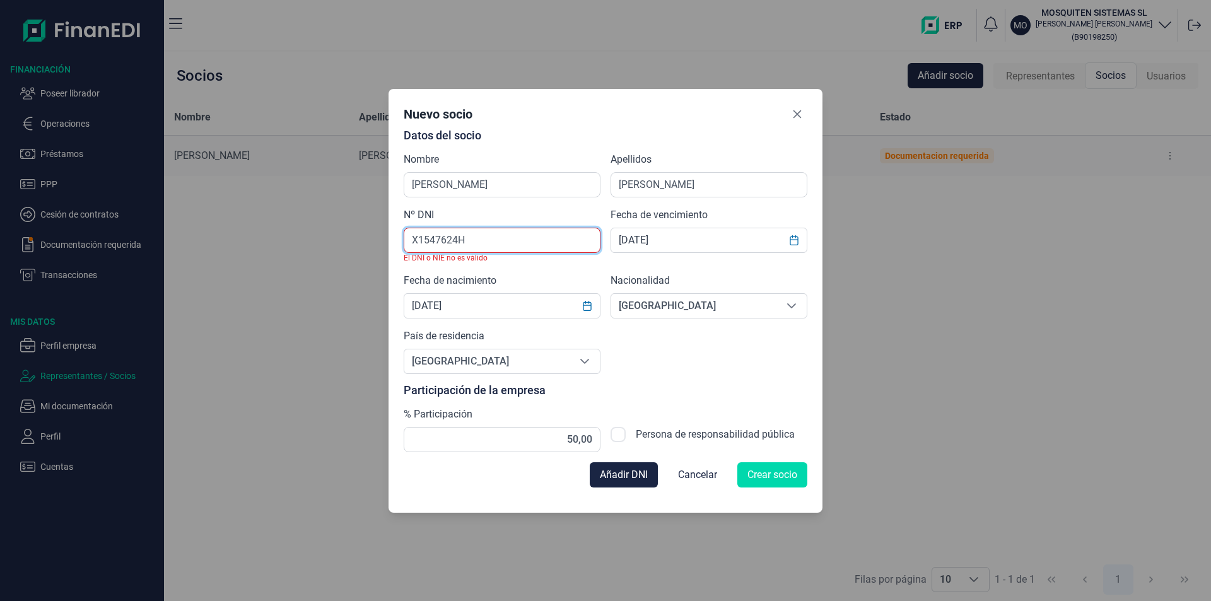
click at [428, 240] on input "X1547624H" at bounding box center [502, 240] width 197 height 25
click at [439, 238] on input "X1547624H" at bounding box center [502, 240] width 197 height 25
click at [457, 239] on input "X1547624H" at bounding box center [502, 240] width 197 height 25
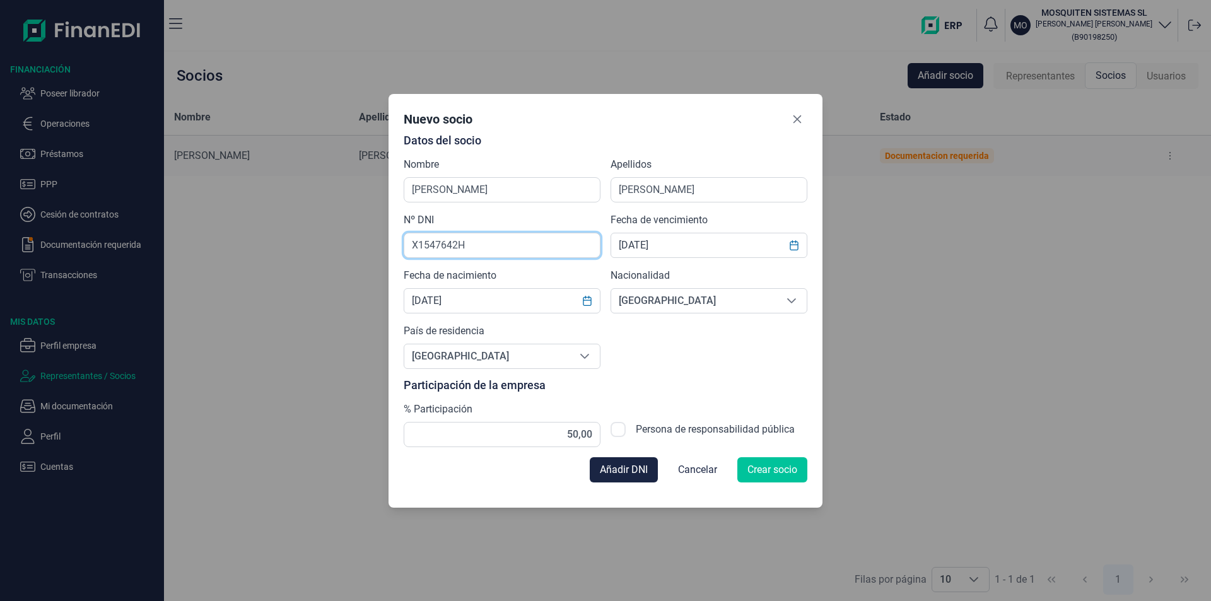
type input "X1547642H"
click at [775, 471] on span "Crear socio" at bounding box center [773, 469] width 50 height 15
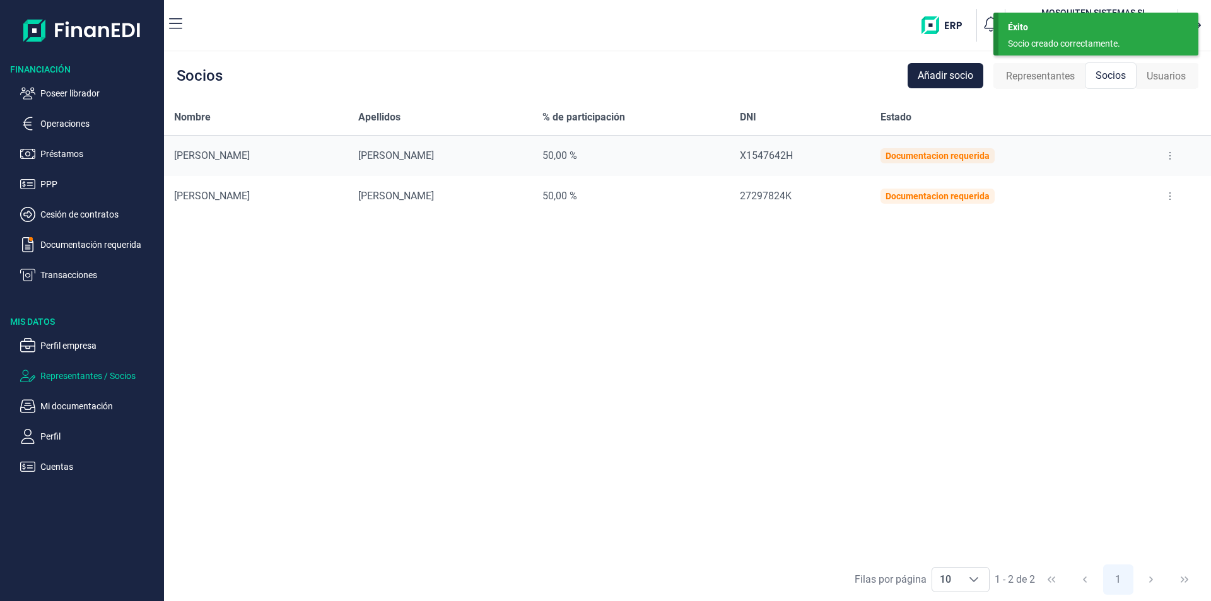
click at [575, 273] on div "Nombre Apellidos % de participación DNI Estado [PERSON_NAME] 50,00 % X1547642H …" at bounding box center [687, 329] width 1047 height 458
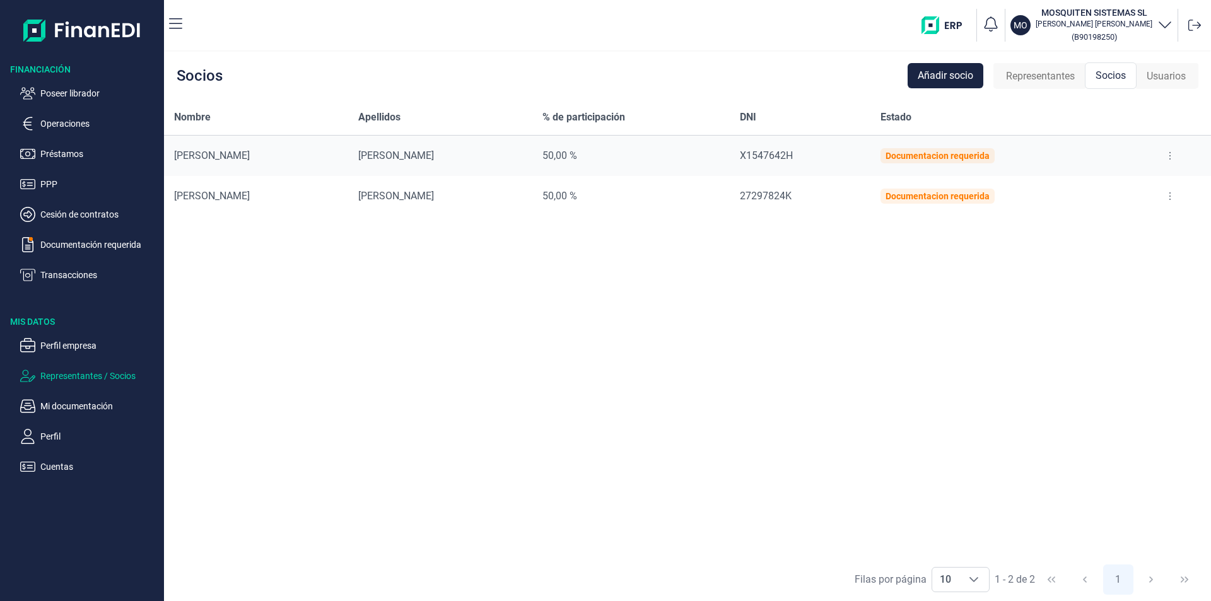
click at [284, 285] on div "Nombre Apellidos % de participación DNI Estado [PERSON_NAME] 50,00 % X1547642H …" at bounding box center [687, 329] width 1047 height 458
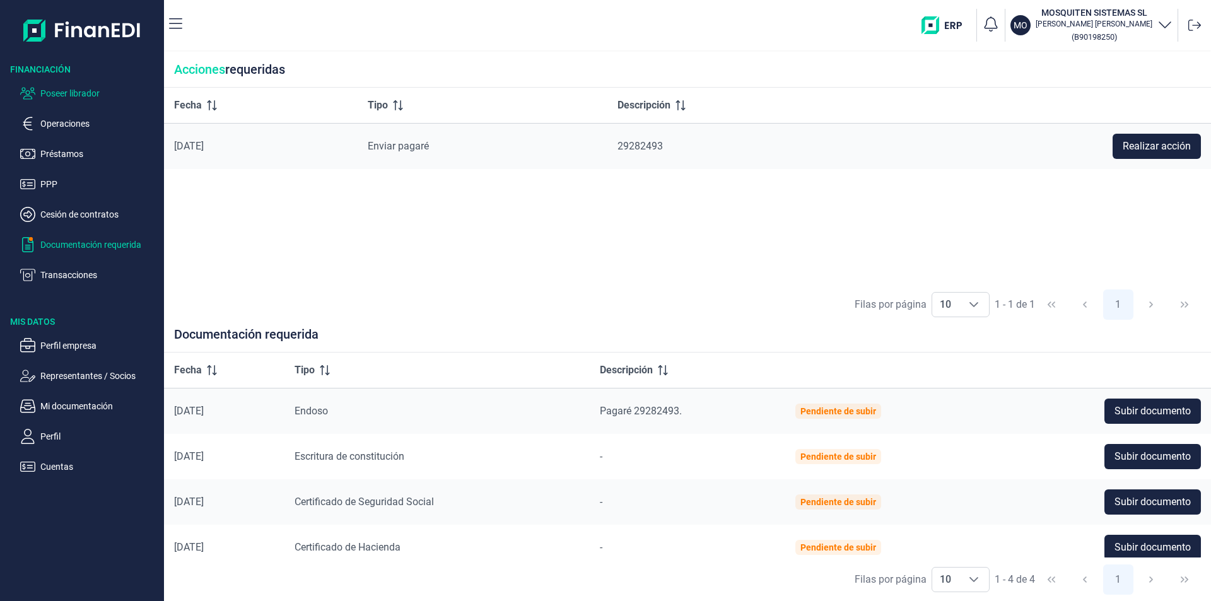
click at [69, 92] on p "Poseer librador" at bounding box center [99, 93] width 119 height 15
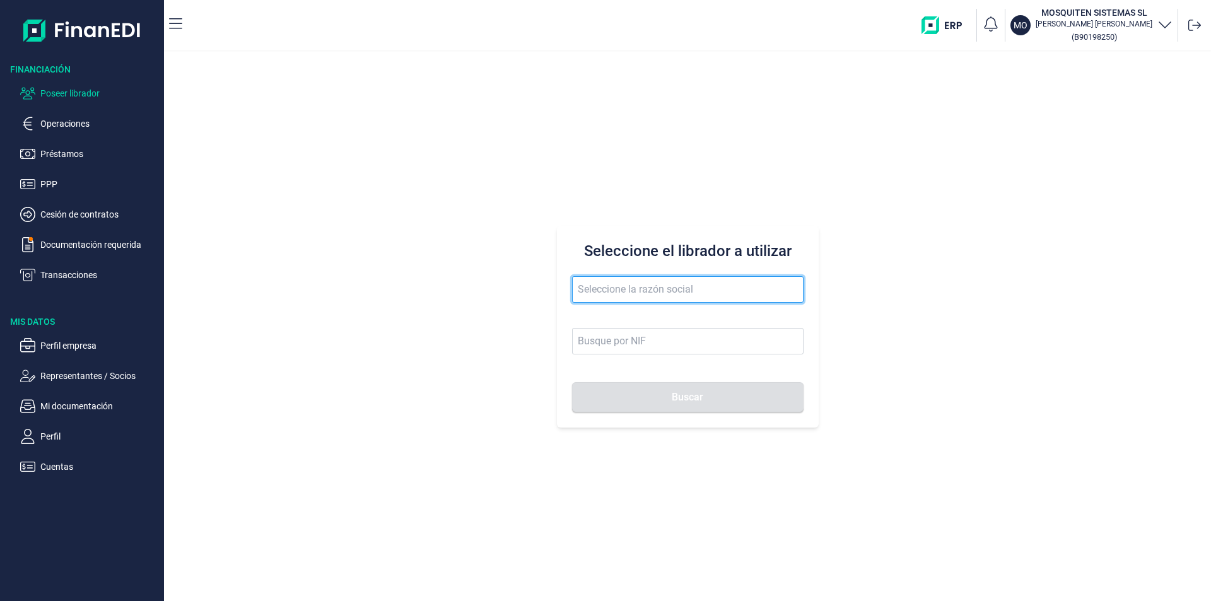
click at [597, 288] on input "text" at bounding box center [688, 289] width 232 height 26
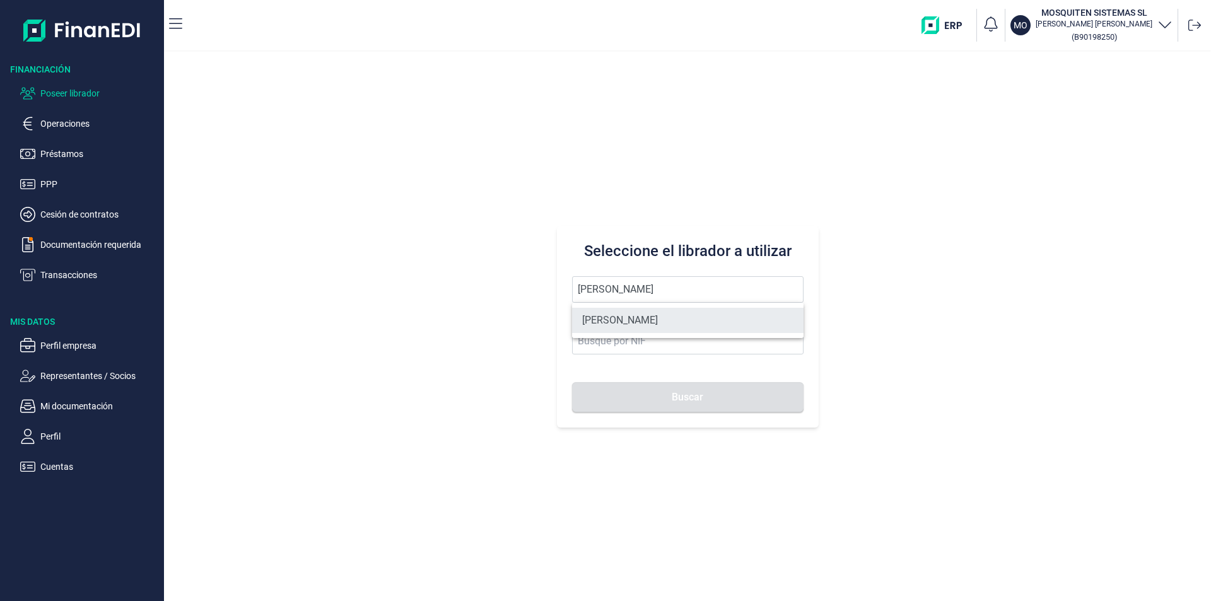
click at [657, 317] on li "[PERSON_NAME]" at bounding box center [688, 320] width 232 height 25
type input "[PERSON_NAME]"
type input "60520338R"
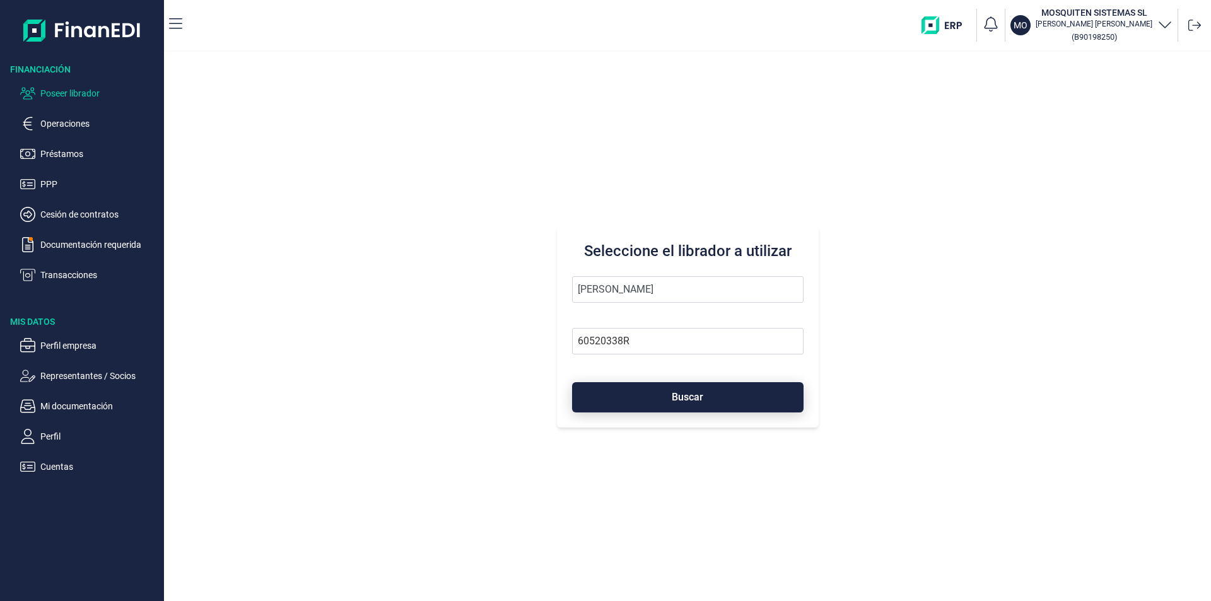
click at [668, 397] on button "Buscar" at bounding box center [688, 397] width 232 height 30
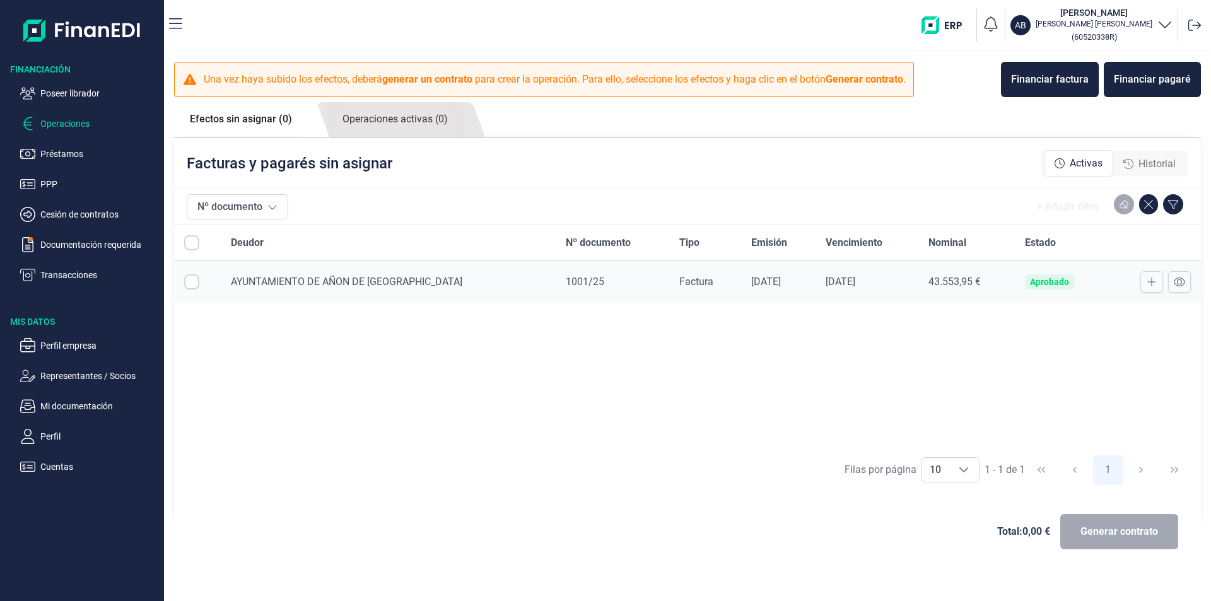
checkbox input "true"
click at [1114, 533] on span "Generar contrato" at bounding box center [1120, 531] width 78 height 15
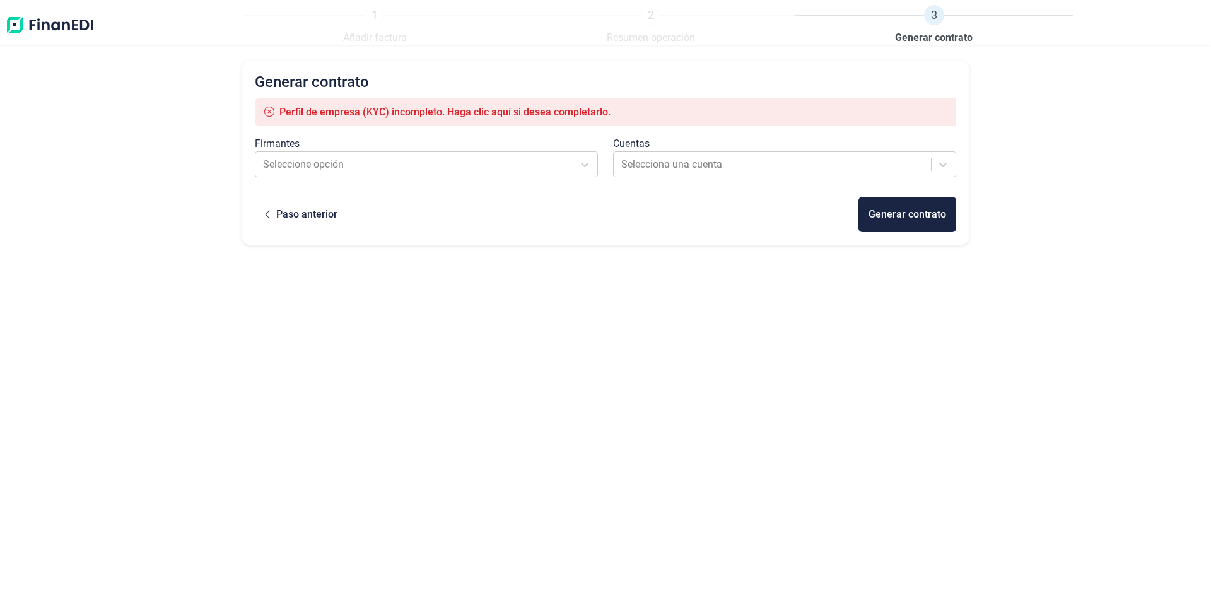
click at [402, 115] on span "Perfil de empresa (KYC) incompleto. Haga clic aquí si desea completarlo." at bounding box center [445, 112] width 331 height 12
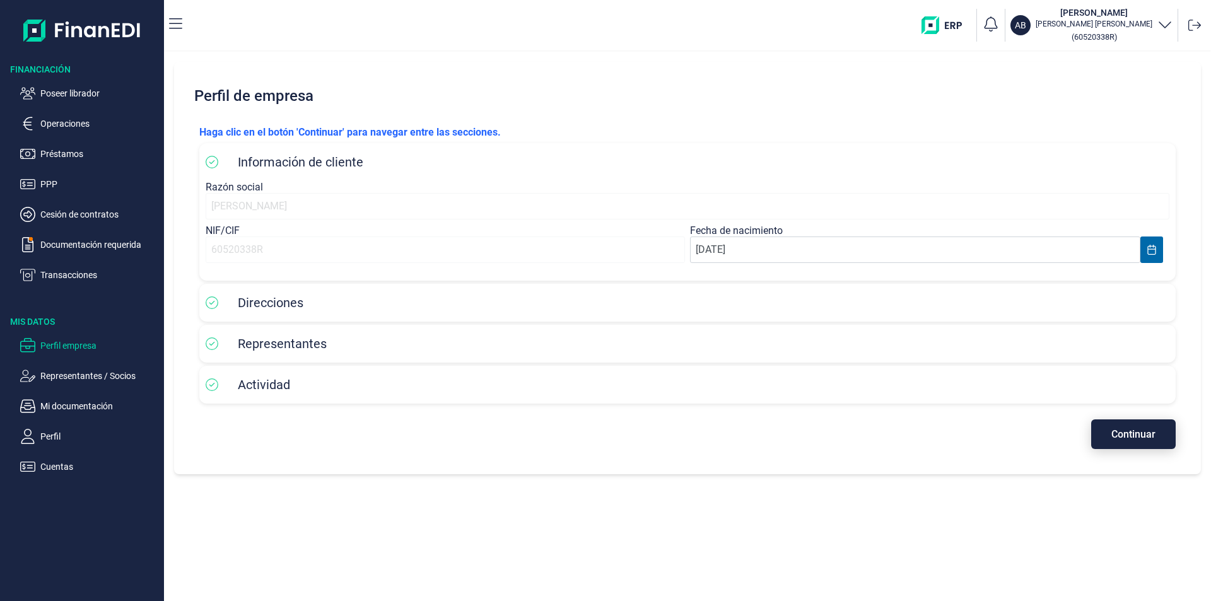
click at [1126, 435] on span "Continuar" at bounding box center [1134, 434] width 44 height 9
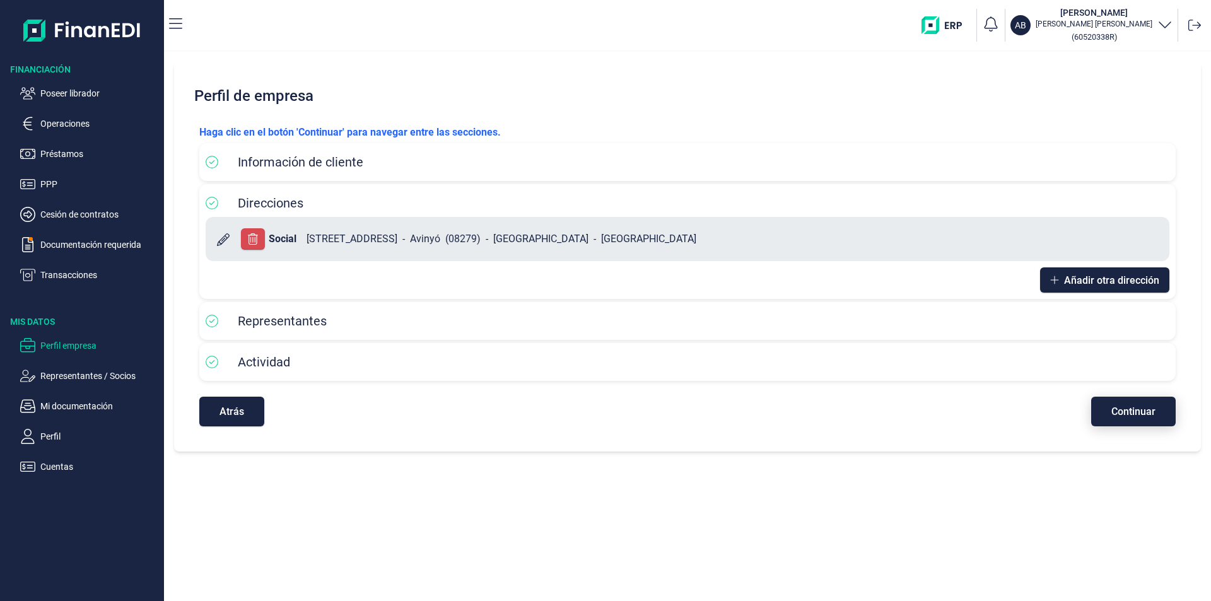
click at [1130, 415] on span "Continuar" at bounding box center [1134, 411] width 44 height 9
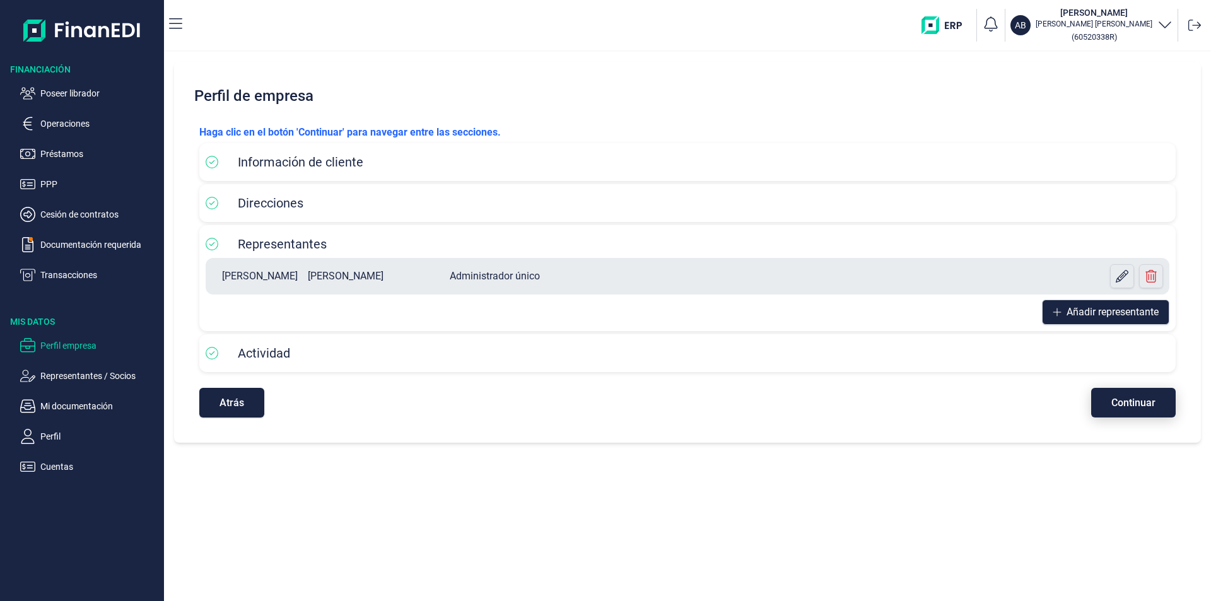
click at [1132, 406] on span "Continuar" at bounding box center [1134, 402] width 44 height 9
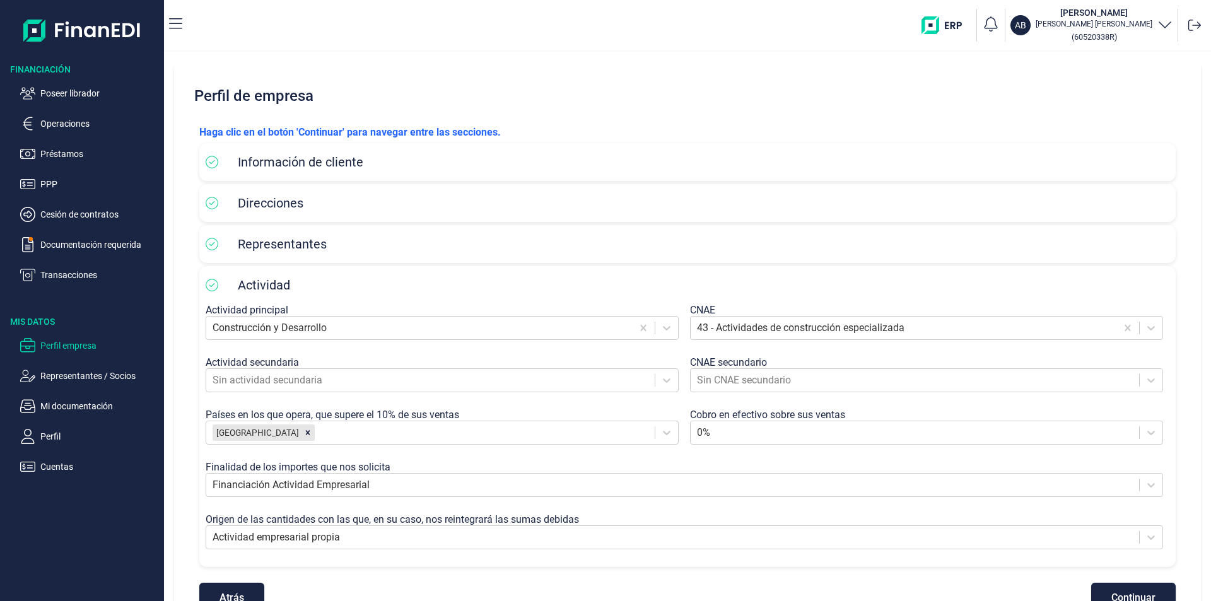
scroll to position [37, 0]
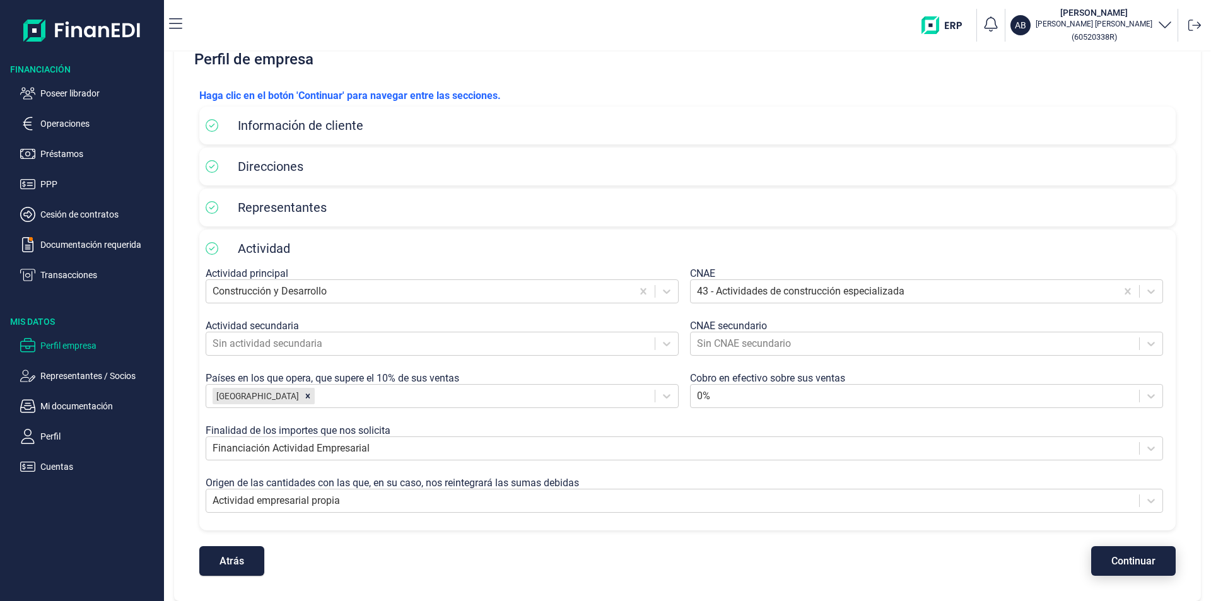
click at [1112, 558] on span "Continuar" at bounding box center [1134, 560] width 44 height 9
click at [242, 560] on span "Atrás" at bounding box center [232, 560] width 25 height 9
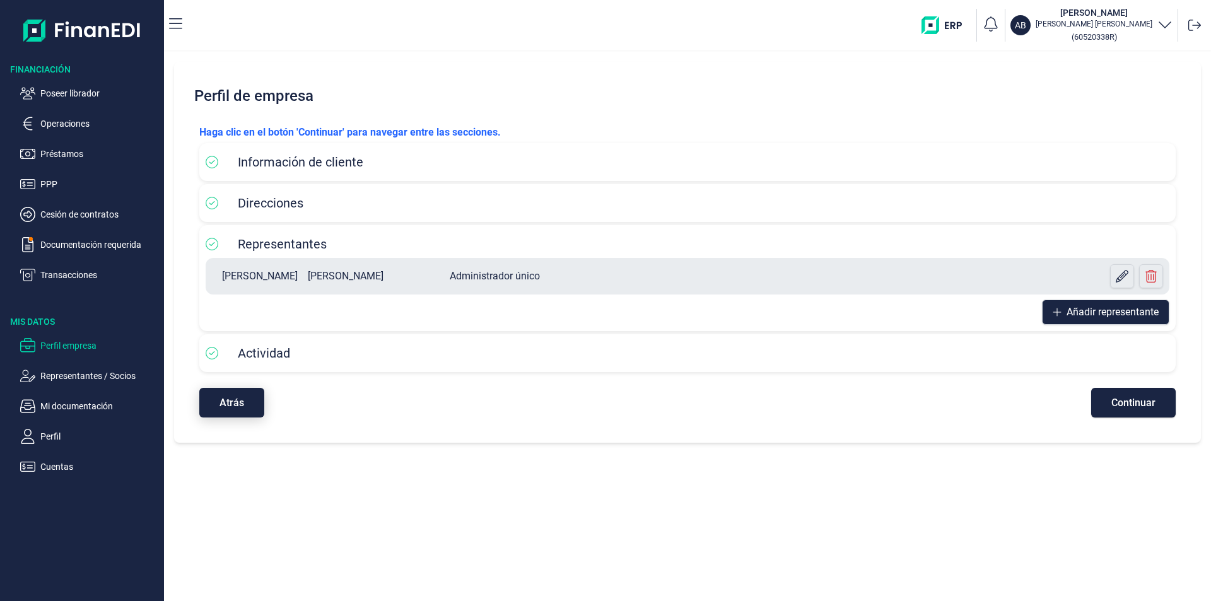
click at [238, 401] on span "Atrás" at bounding box center [232, 402] width 25 height 9
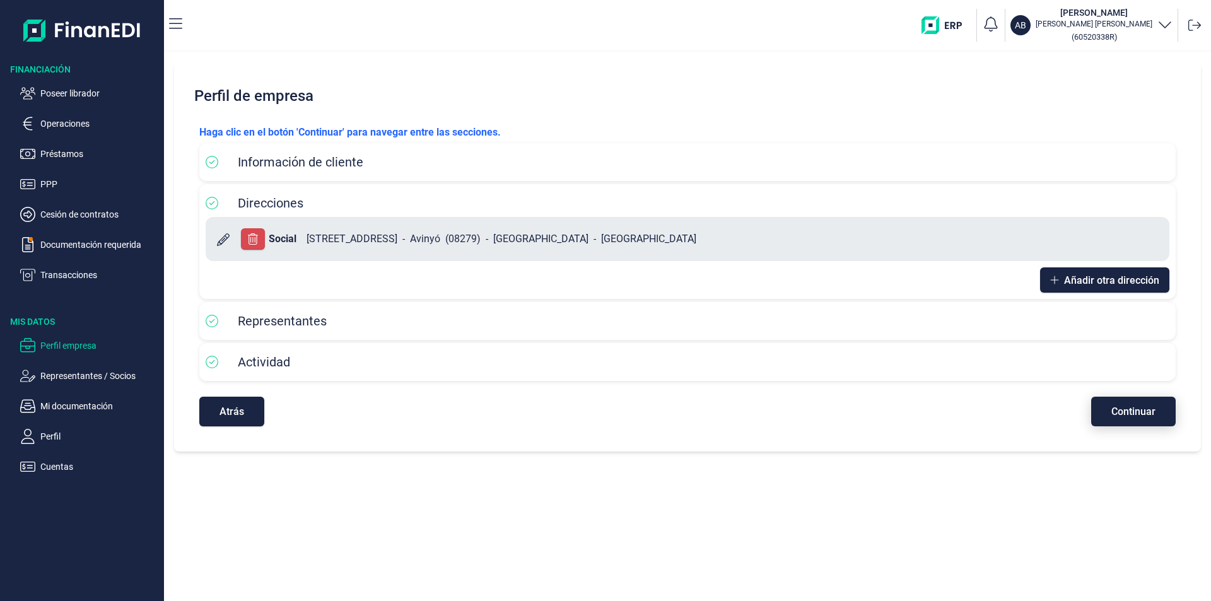
click at [1113, 410] on span "Continuar" at bounding box center [1134, 411] width 44 height 9
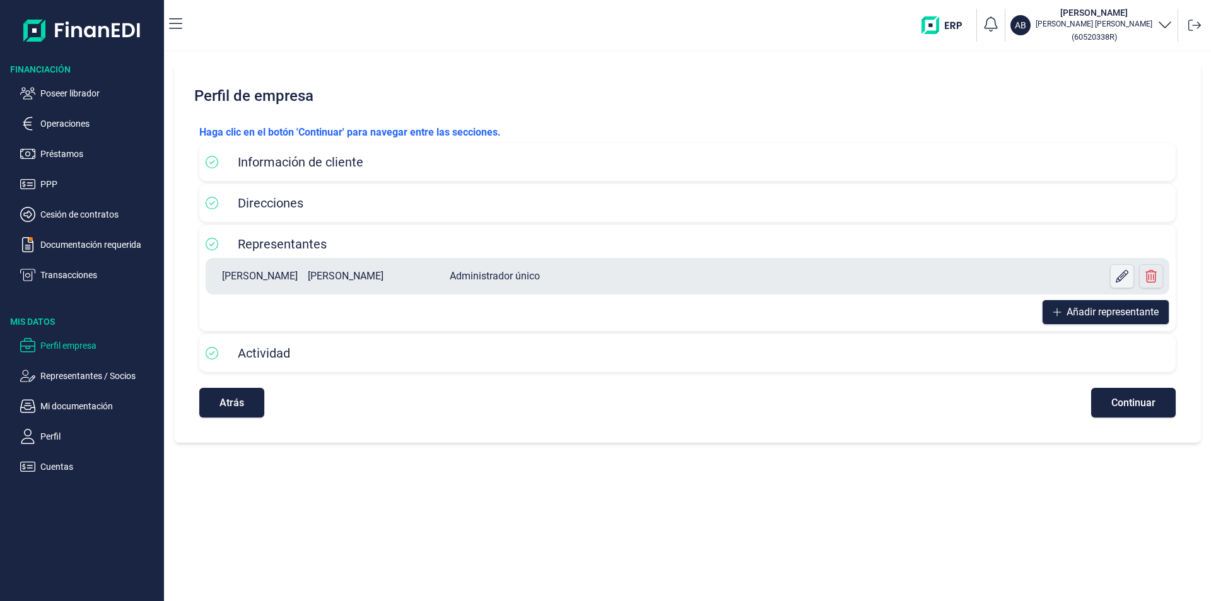
click at [1121, 276] on icon at bounding box center [1122, 276] width 13 height 13
select select "ES"
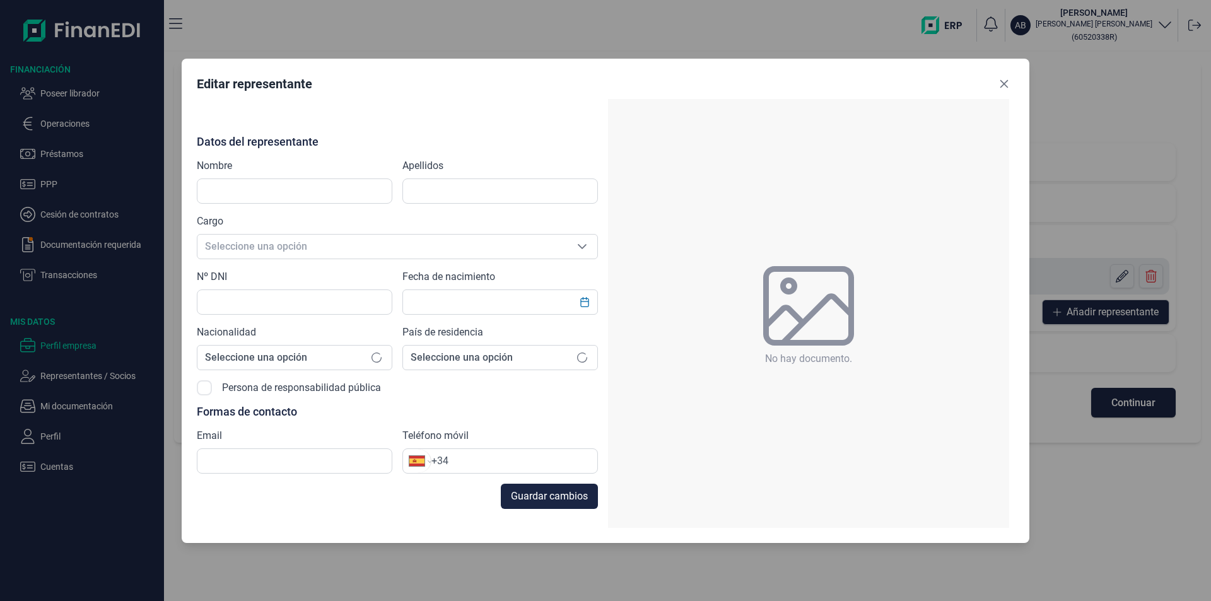
type input "[PERSON_NAME]"
type input "60520338R"
type input "[EMAIL_ADDRESS][DOMAIN_NAME]"
type input "[PHONE_NUMBER]"
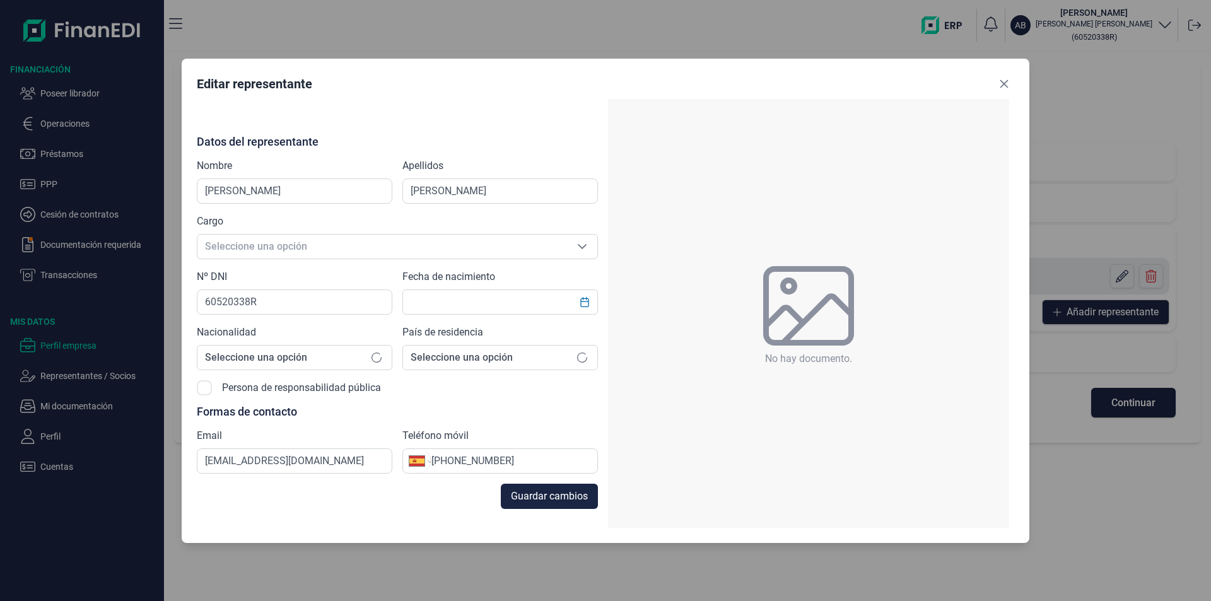
type input "[DATE]"
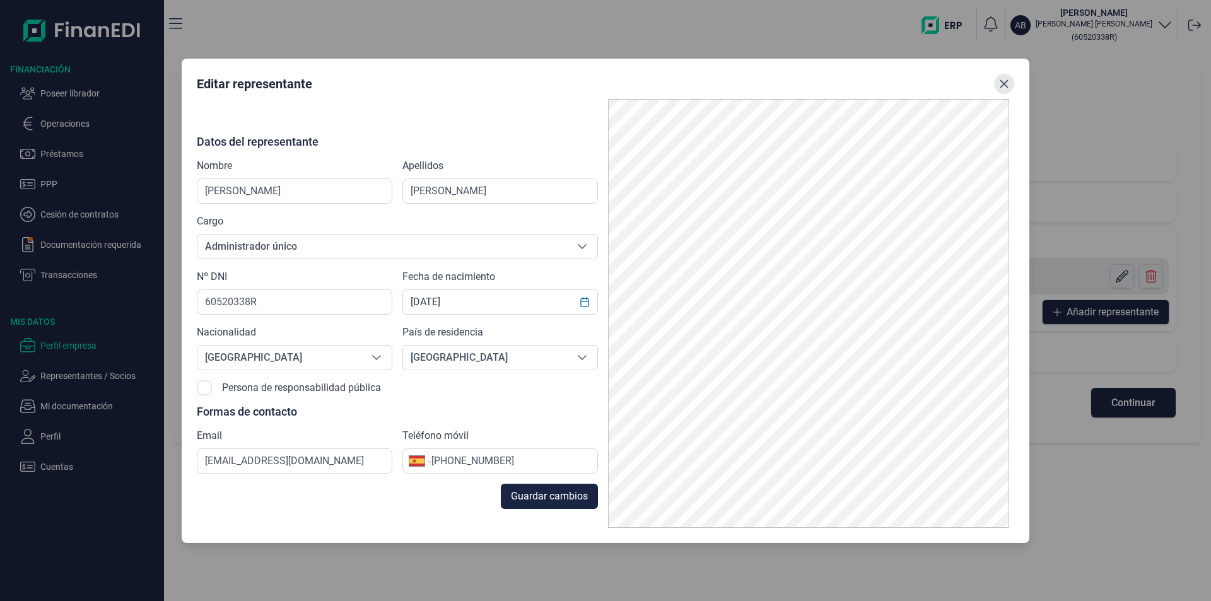
click at [1005, 86] on icon "Close" at bounding box center [1004, 84] width 10 height 10
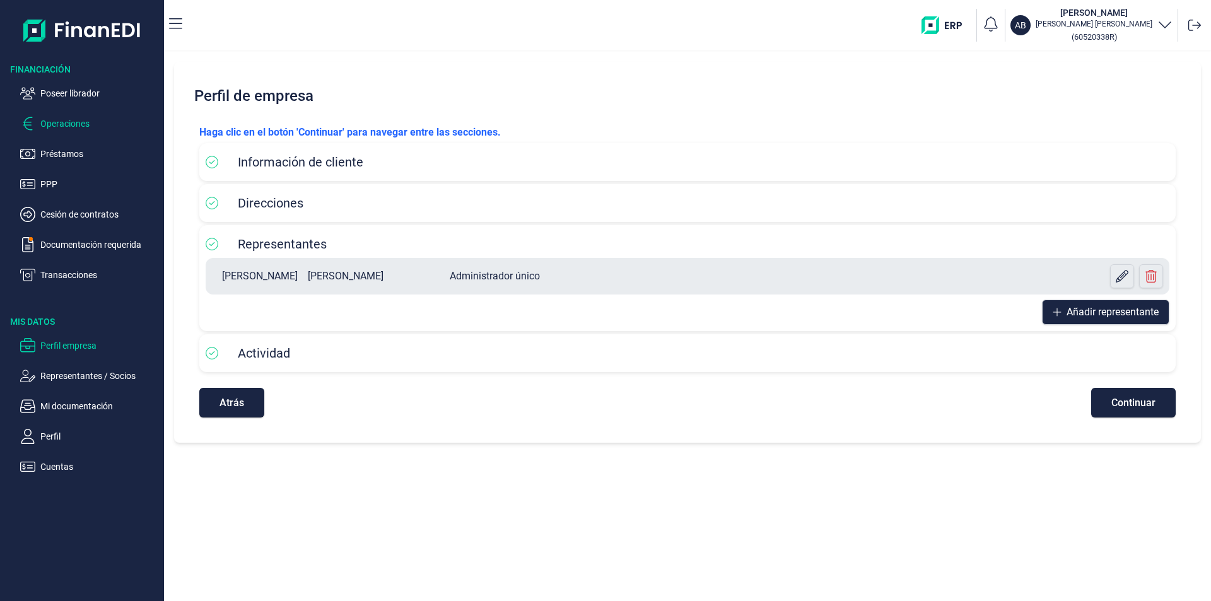
click at [71, 124] on p "Operaciones" at bounding box center [99, 123] width 119 height 15
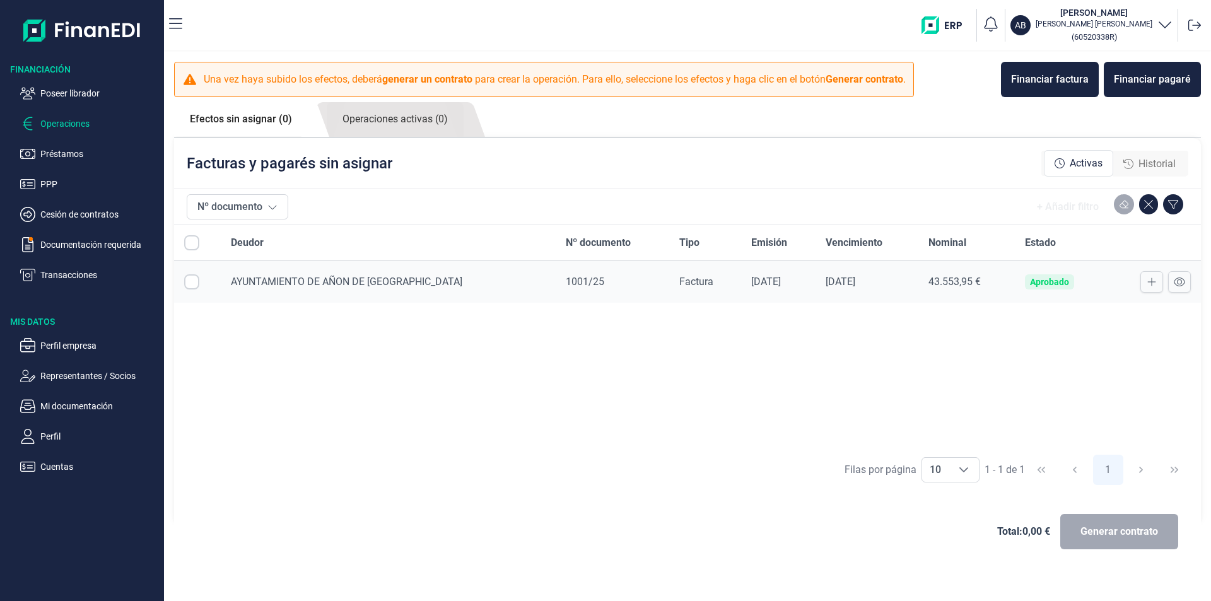
checkbox input "true"
click at [1100, 536] on span "Generar contrato" at bounding box center [1120, 531] width 78 height 15
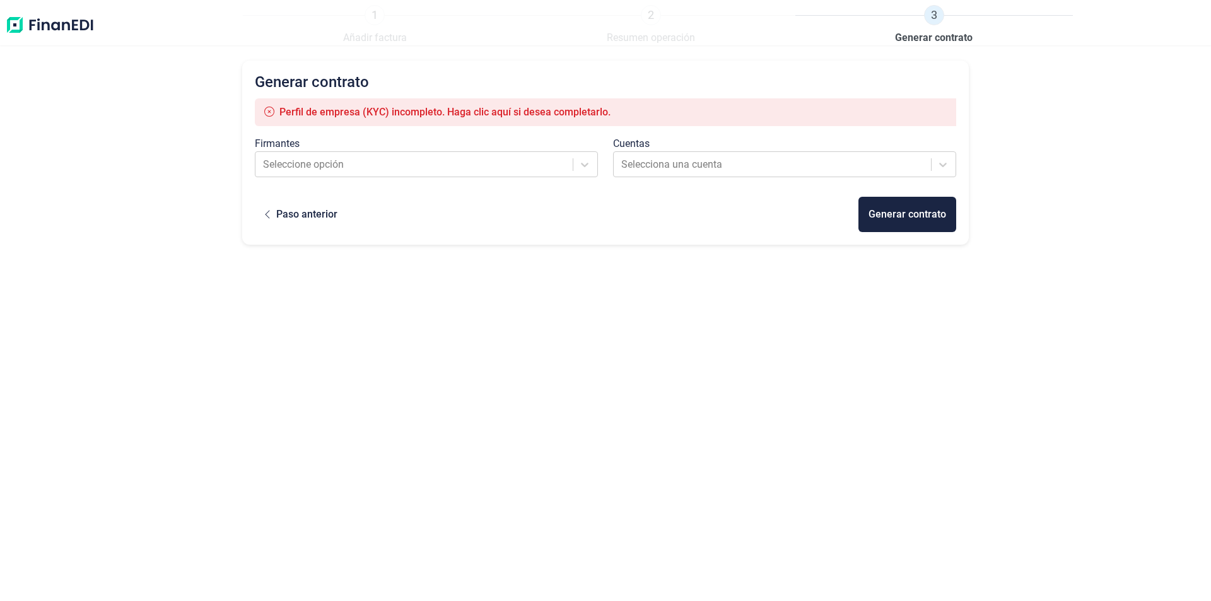
click at [508, 112] on span "Perfil de empresa (KYC) incompleto. Haga clic aquí si desea completarlo." at bounding box center [445, 112] width 331 height 12
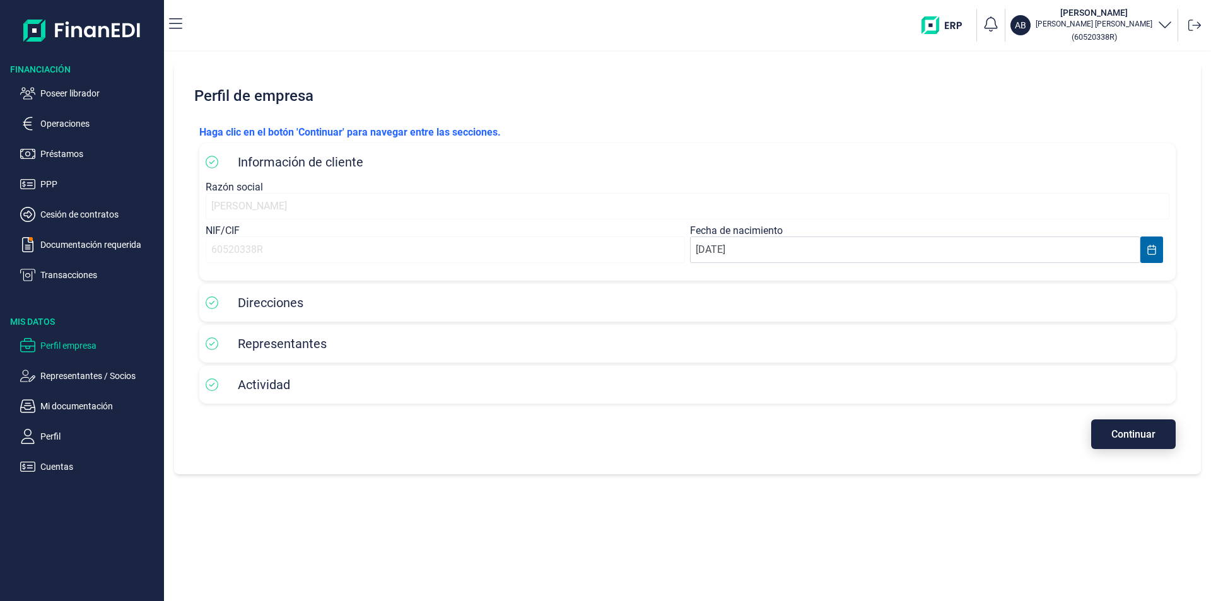
click at [1121, 437] on span "Continuar" at bounding box center [1134, 434] width 44 height 9
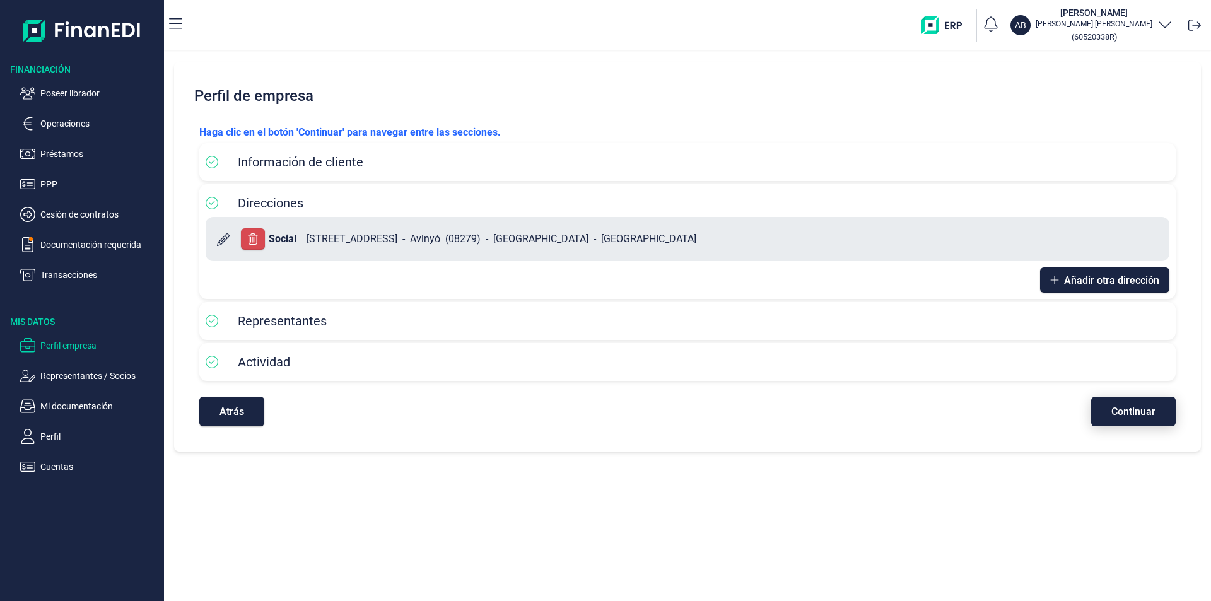
click at [1121, 416] on span "Continuar" at bounding box center [1134, 411] width 44 height 9
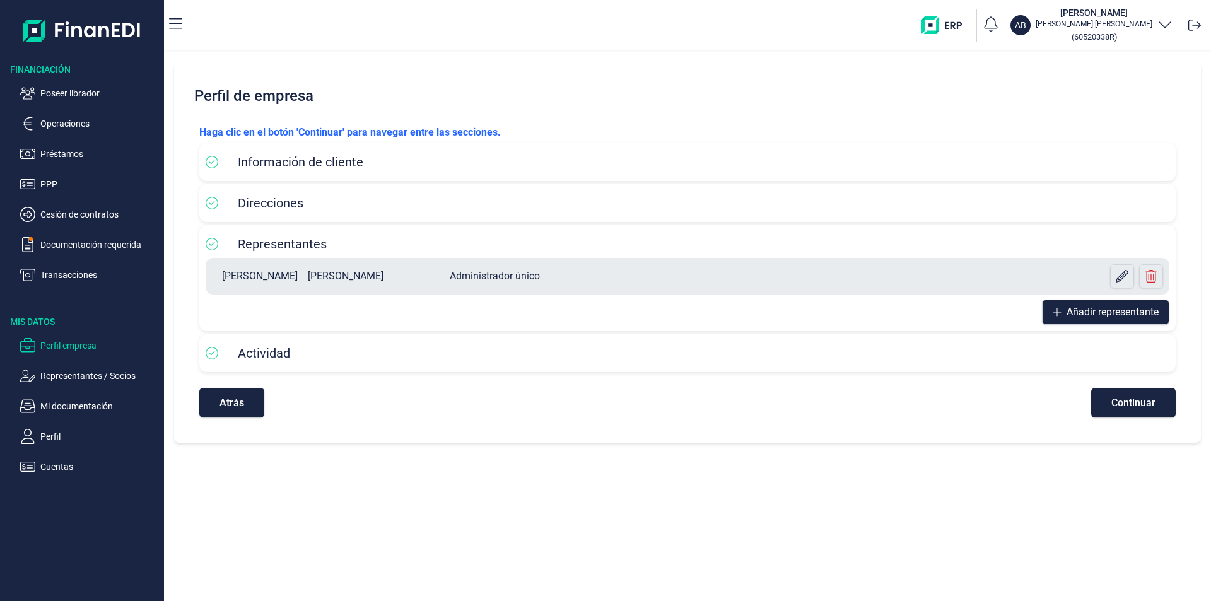
click at [1117, 400] on span "Continuar" at bounding box center [1134, 402] width 44 height 9
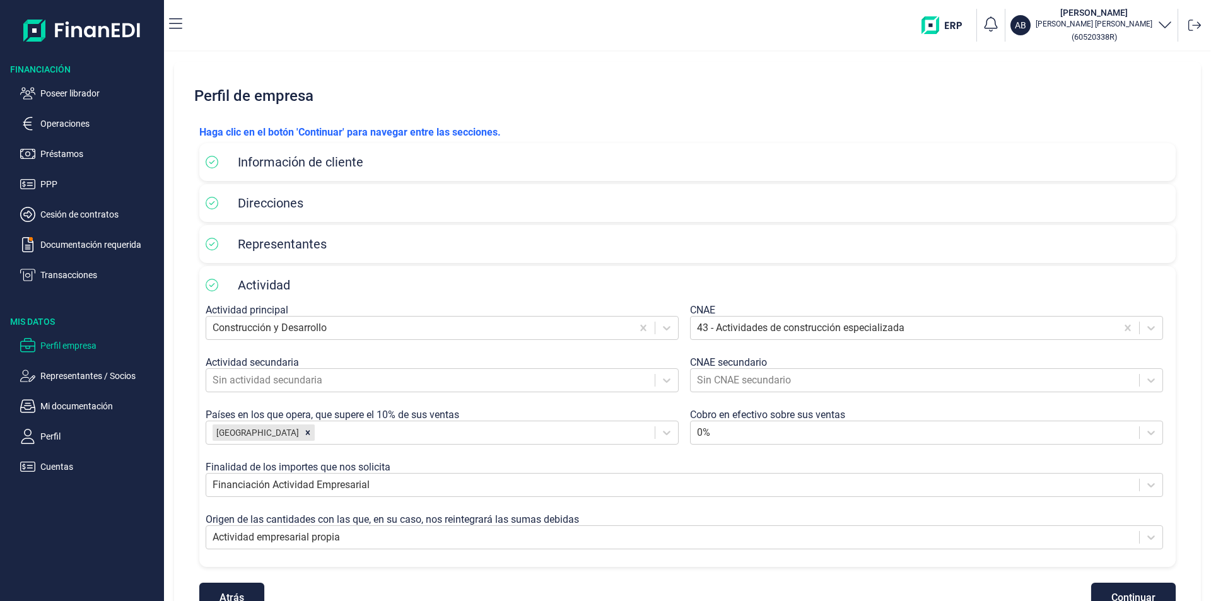
scroll to position [37, 0]
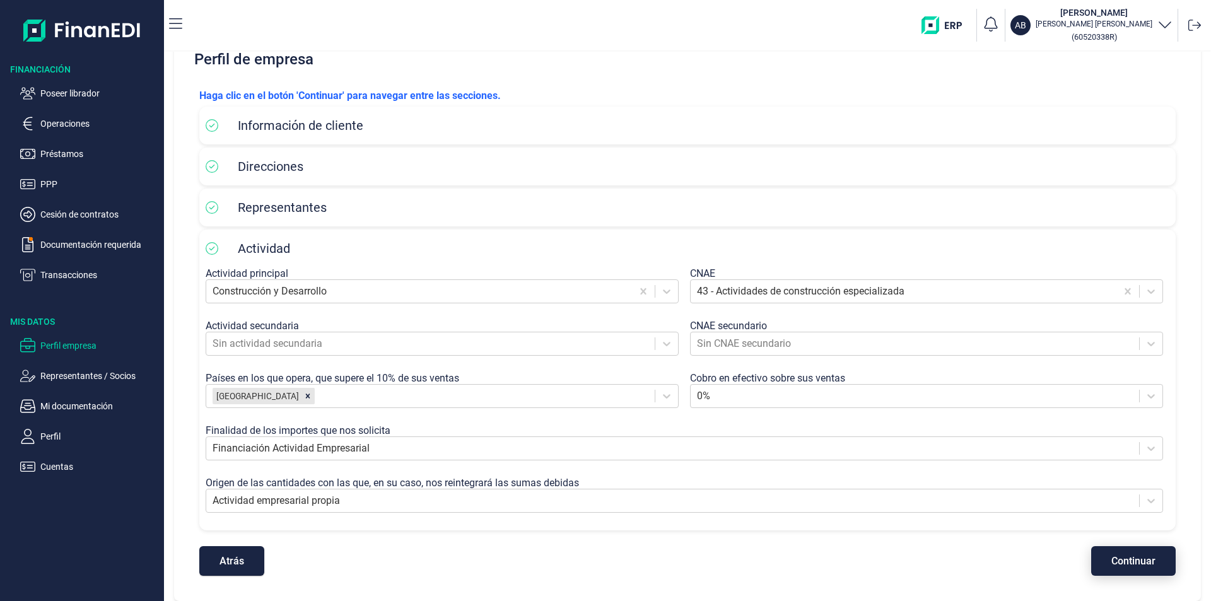
click at [1105, 563] on button "Continuar" at bounding box center [1134, 561] width 85 height 30
click at [240, 563] on span "Atrás" at bounding box center [232, 560] width 25 height 9
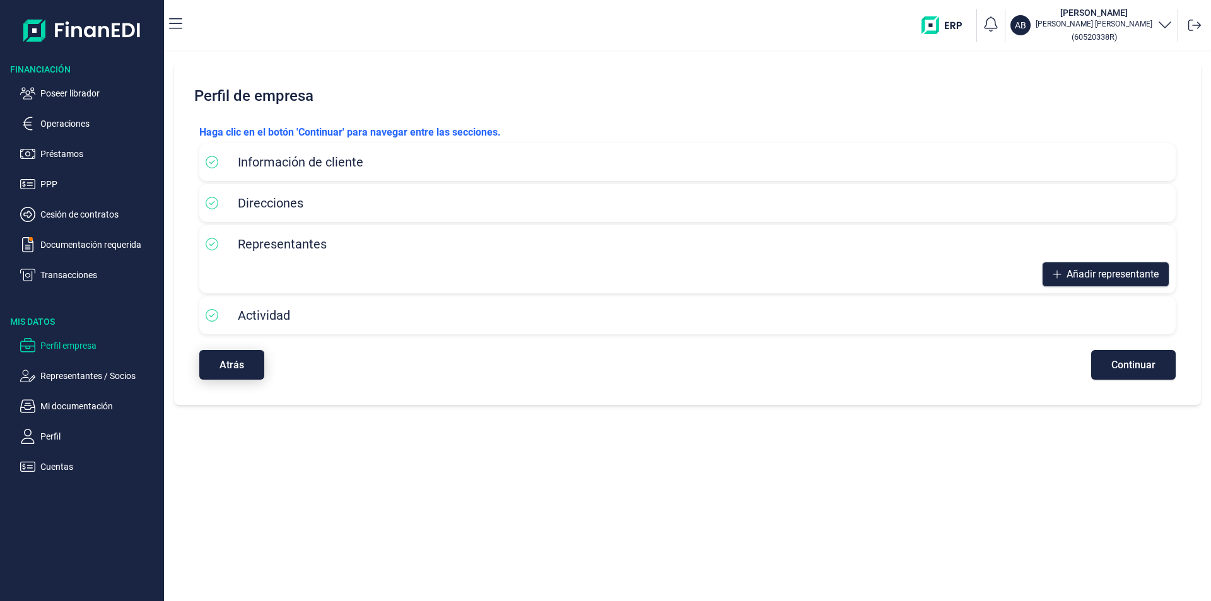
scroll to position [0, 0]
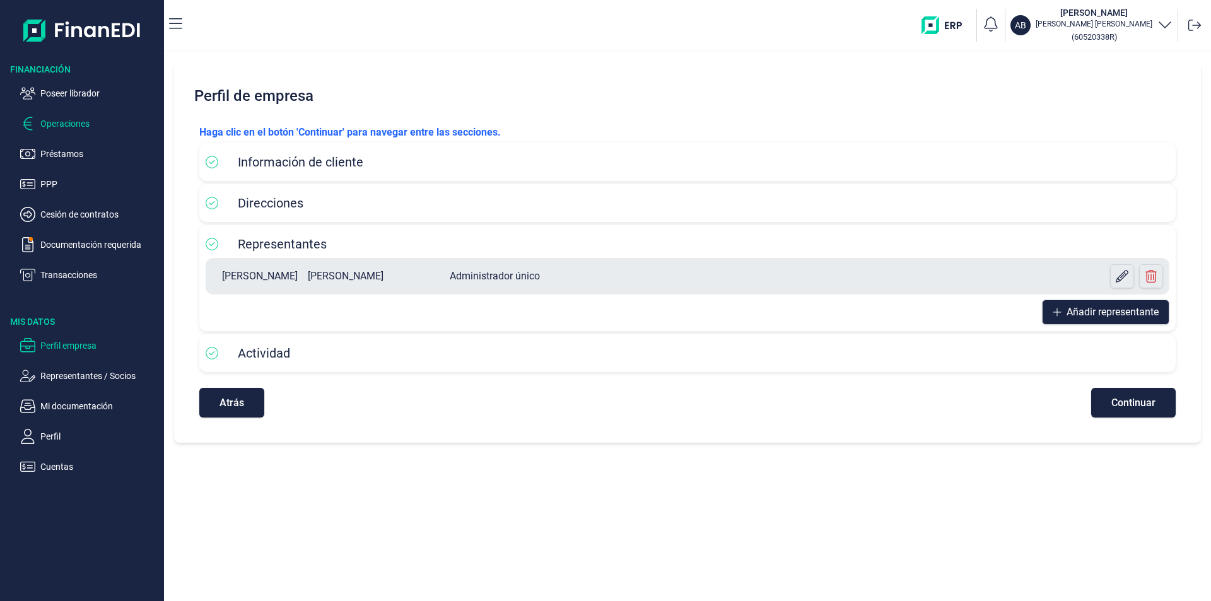
click at [83, 127] on p "Operaciones" at bounding box center [99, 123] width 119 height 15
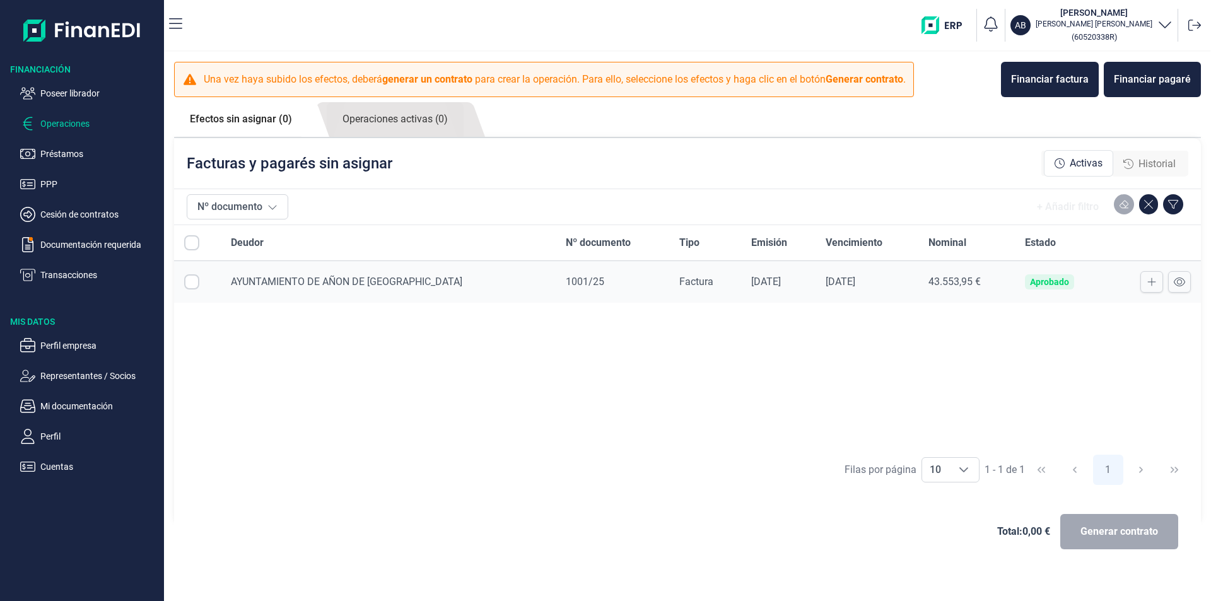
checkbox input "true"
click at [1096, 529] on span "Generar contrato" at bounding box center [1120, 531] width 78 height 15
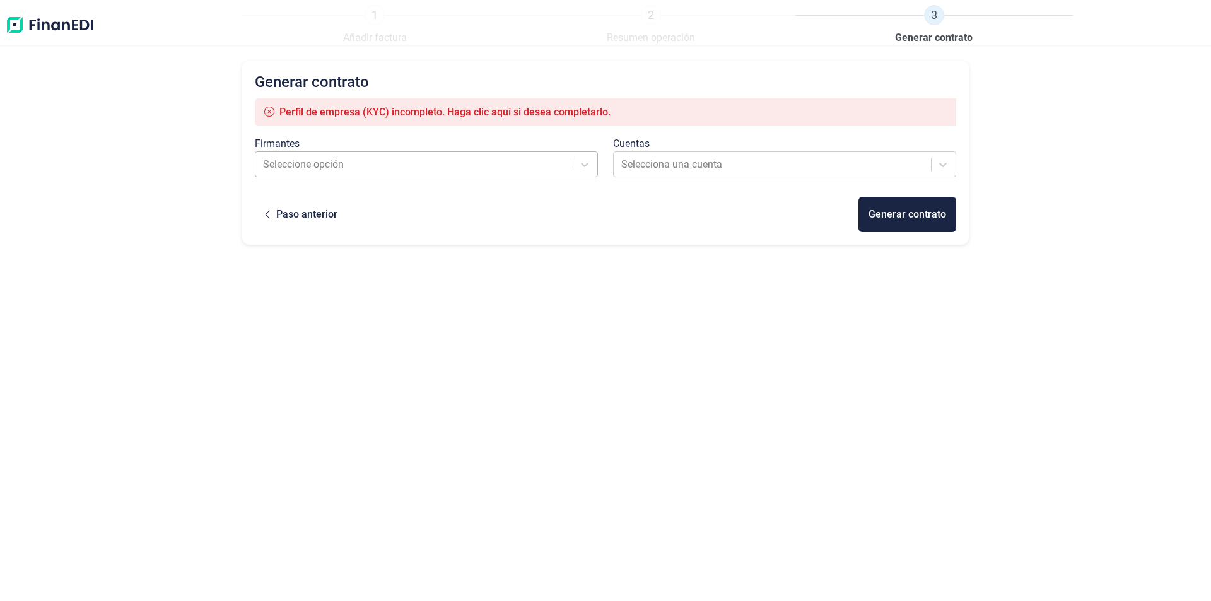
click at [457, 165] on div at bounding box center [415, 165] width 304 height 18
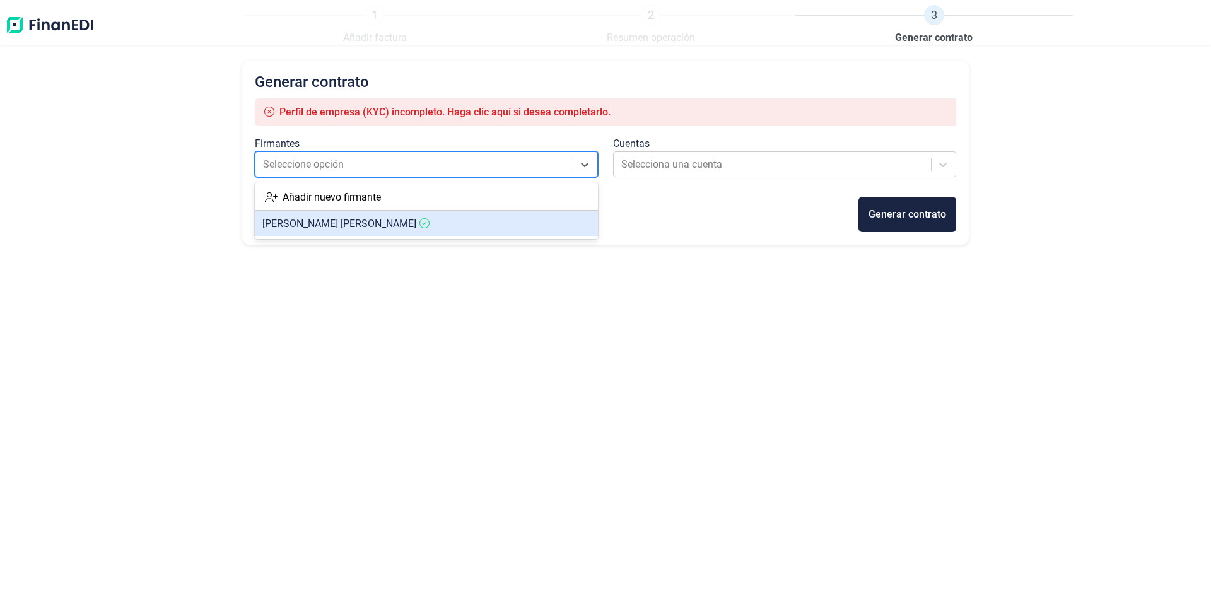
click at [356, 223] on span "ABEL EXPOSITO GONZALEZ" at bounding box center [339, 224] width 154 height 12
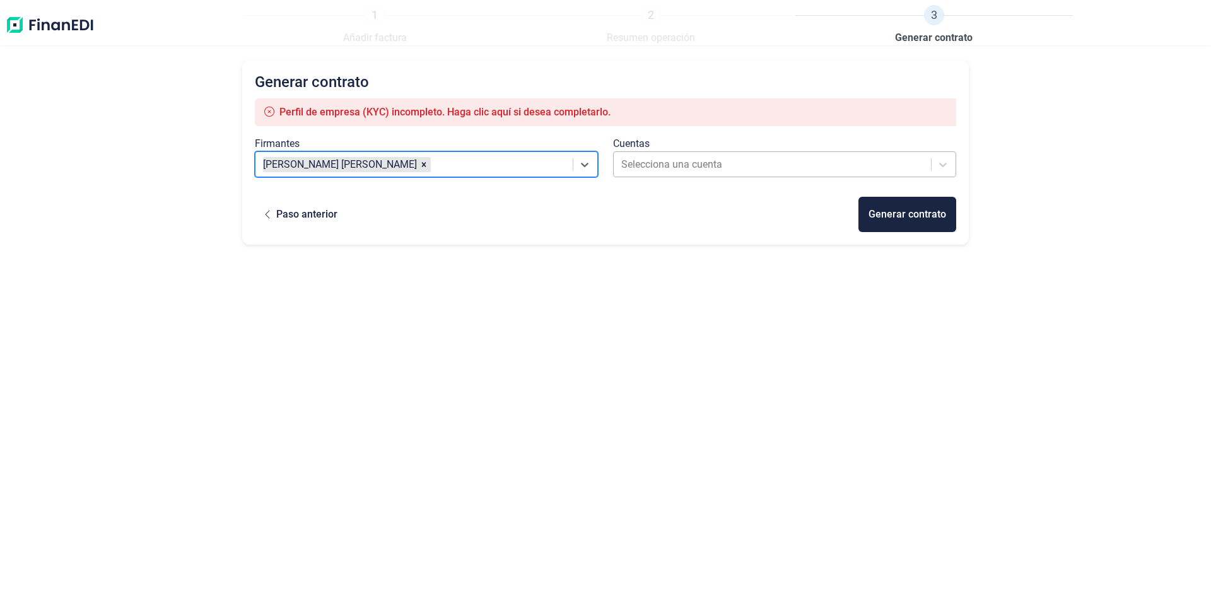
click at [676, 162] on div at bounding box center [773, 165] width 304 height 18
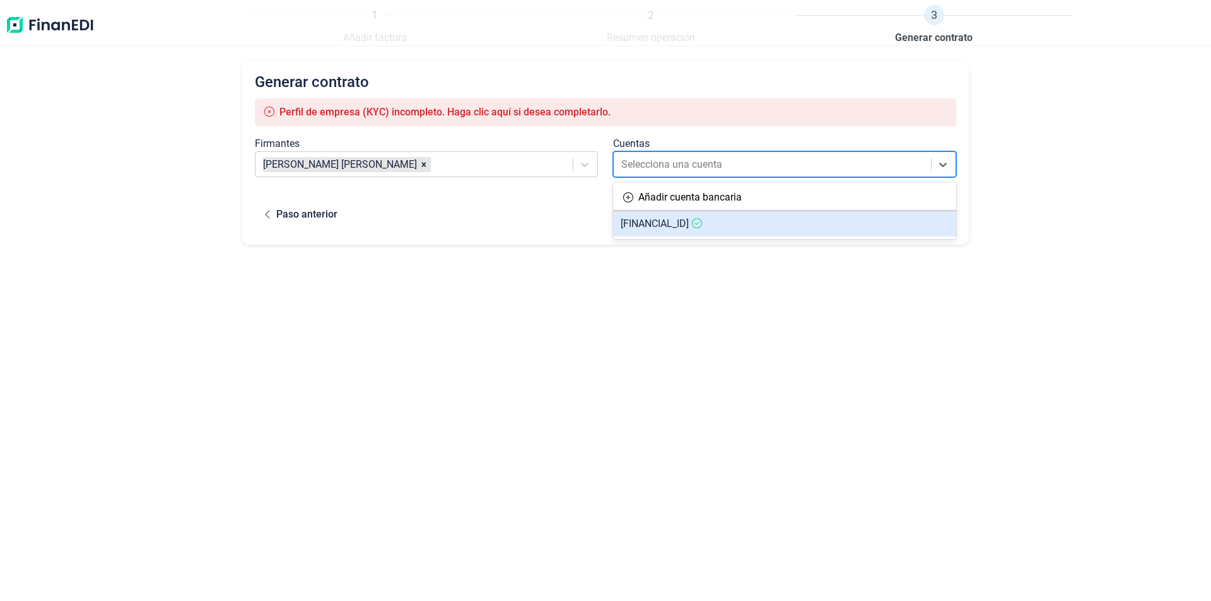
click at [674, 221] on span "ES5421003583131300038858" at bounding box center [655, 224] width 68 height 12
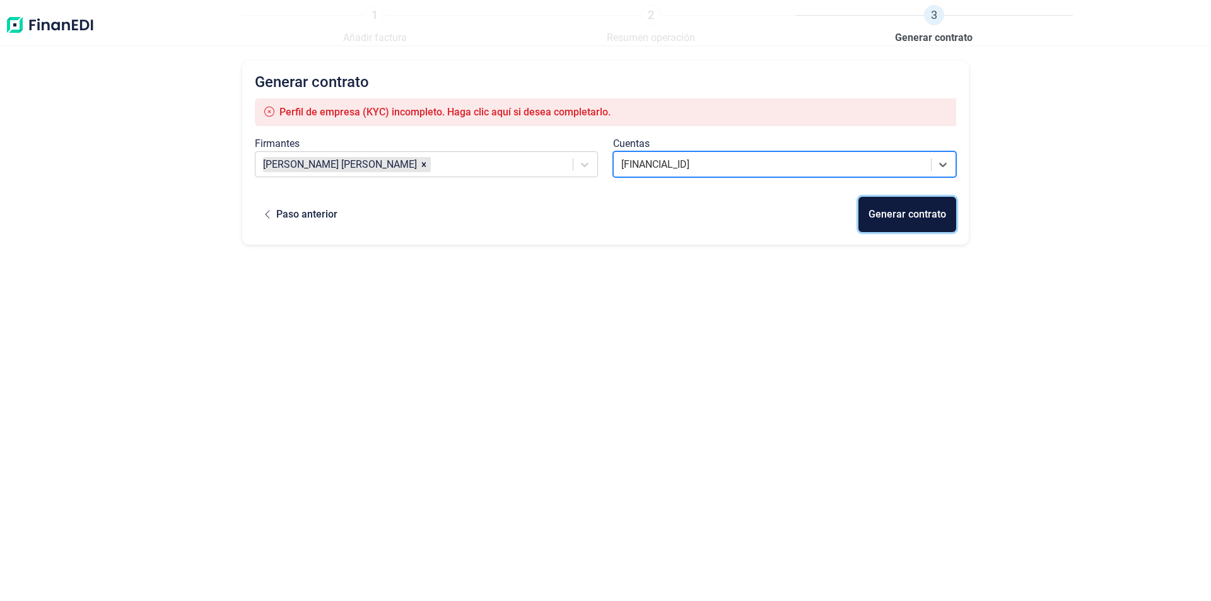
click at [892, 217] on div "Generar contrato" at bounding box center [908, 214] width 78 height 15
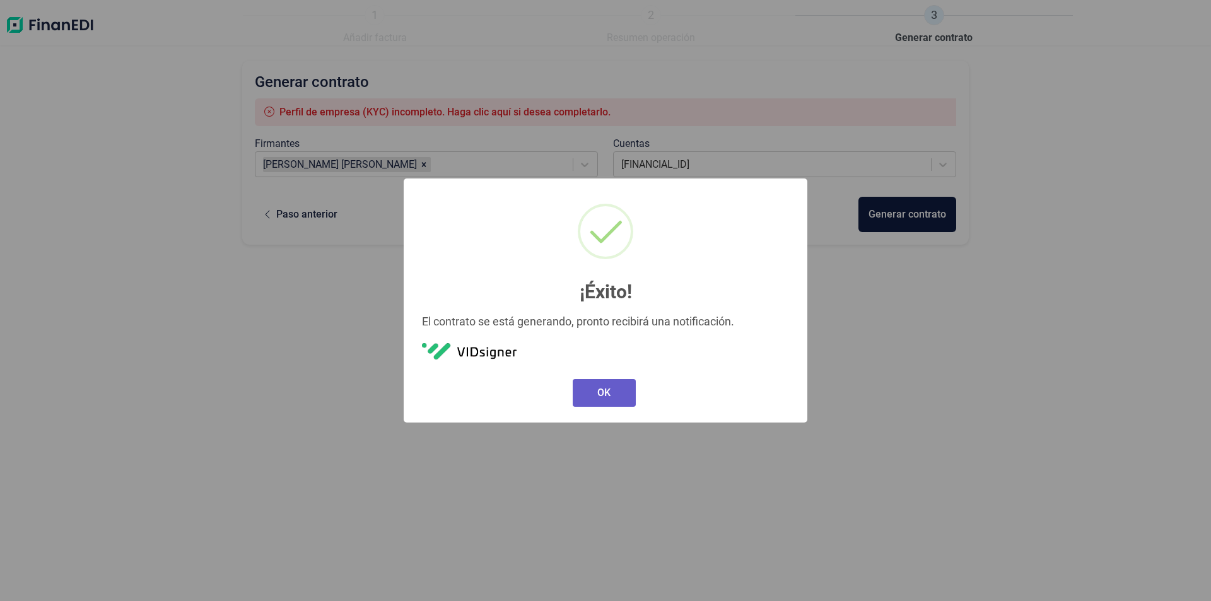
click at [608, 389] on button "OK" at bounding box center [604, 393] width 63 height 28
